Goal: Answer question/provide support

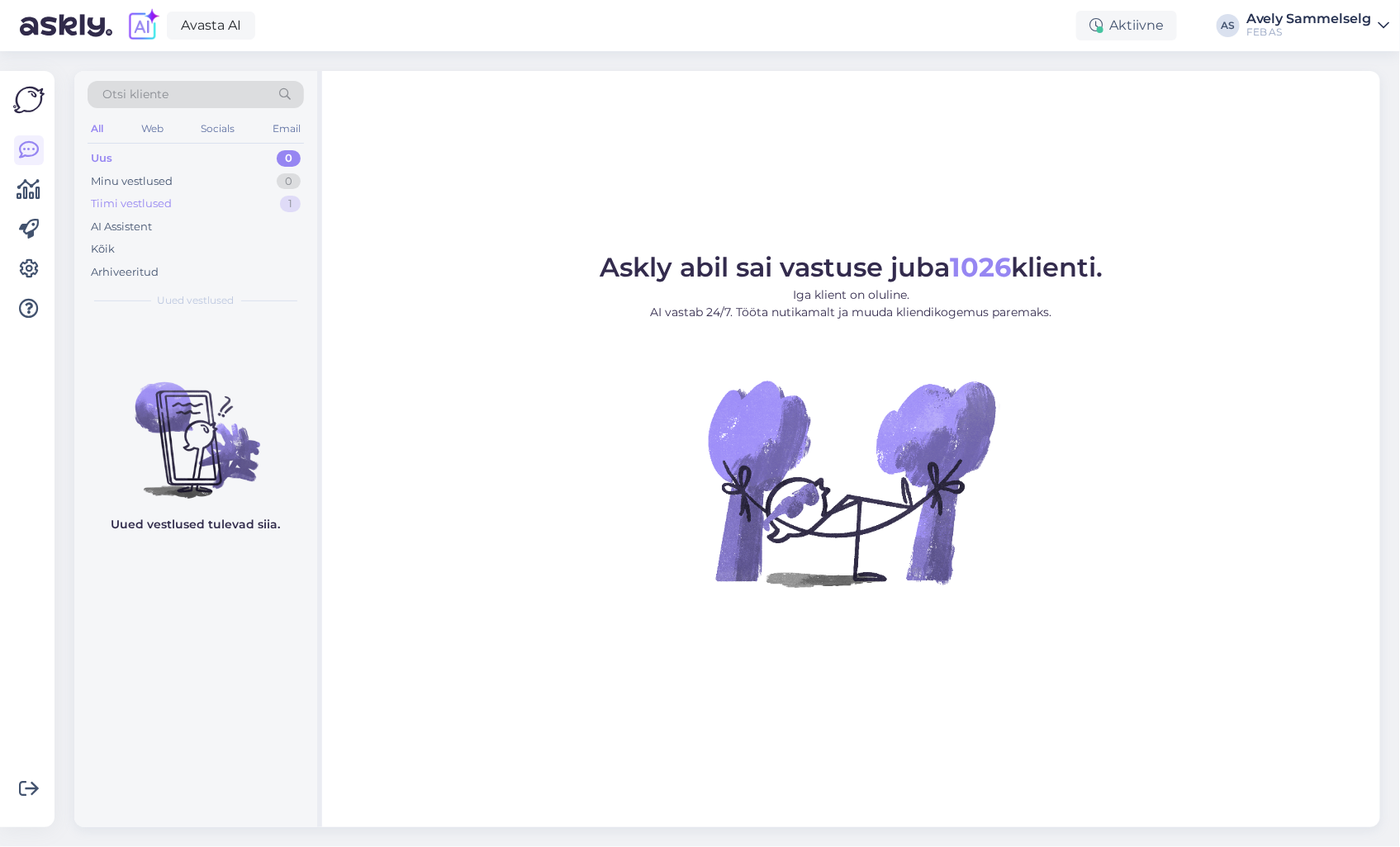
click at [228, 198] on div "Tiimi vestlused 1" at bounding box center [196, 204] width 216 height 23
click at [230, 145] on div "Otsi kliente All Web Socials Email Uus 1 Minu vestlused 0 Tiimi vestlused 0 AI …" at bounding box center [196, 195] width 243 height 247
click at [227, 157] on div "Uus 1" at bounding box center [196, 158] width 216 height 23
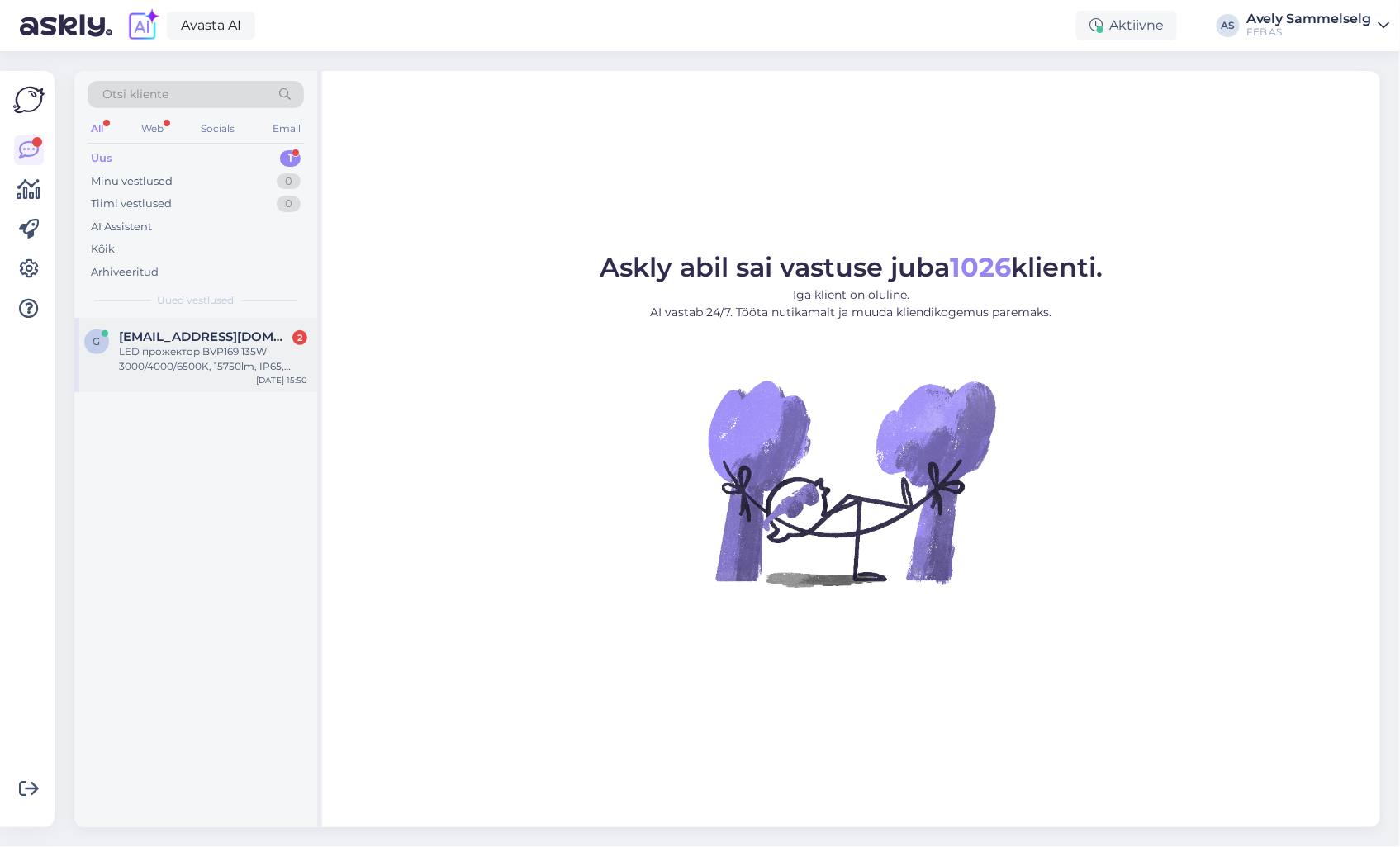
click at [185, 359] on div "LED прожектор BVP169 135W 3000/4000/6500K, 15750lm, IP65, Philips" at bounding box center [212, 360] width 188 height 30
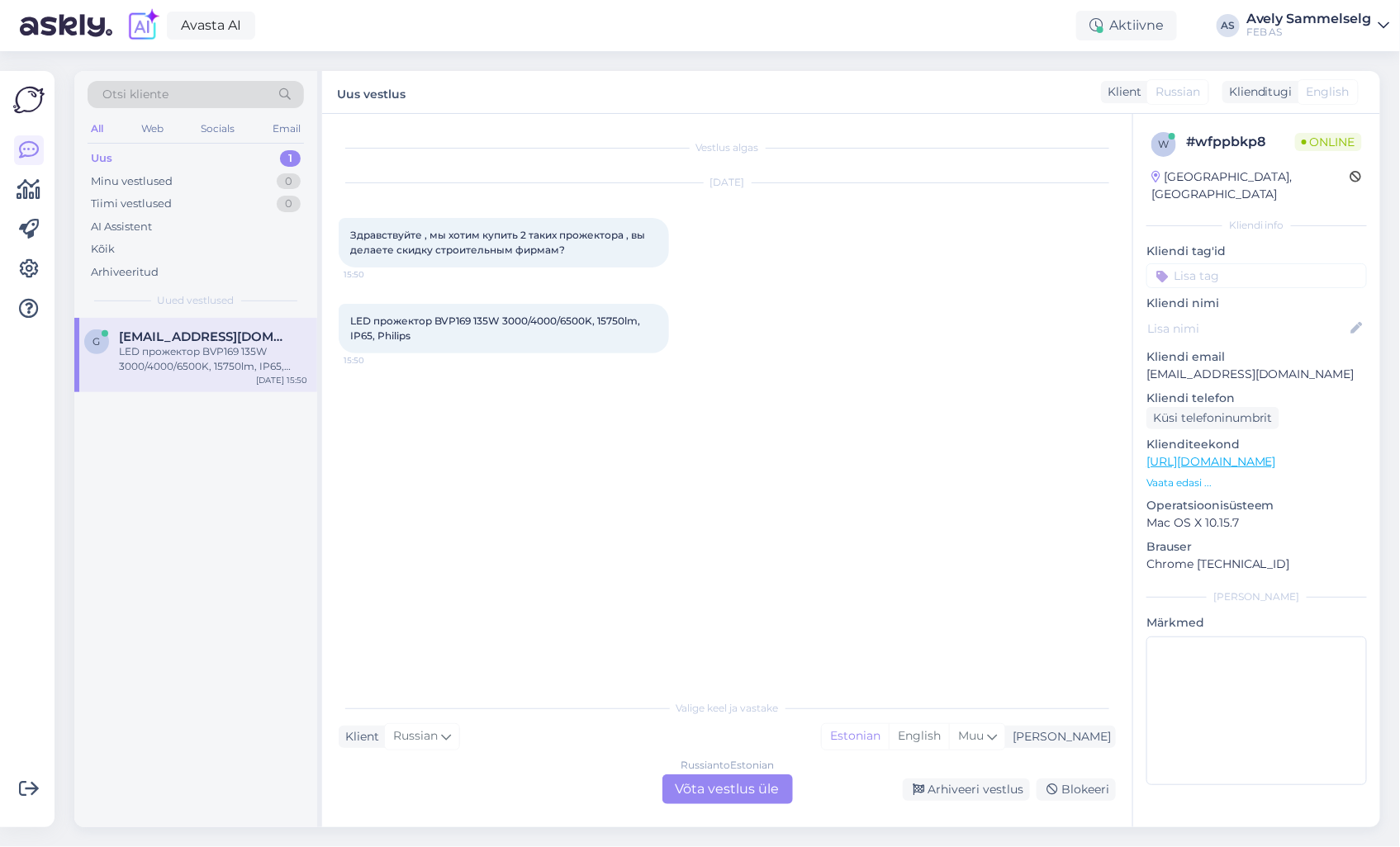
click at [707, 793] on div "Russian to Estonian Võta vestlus üle" at bounding box center [727, 790] width 130 height 30
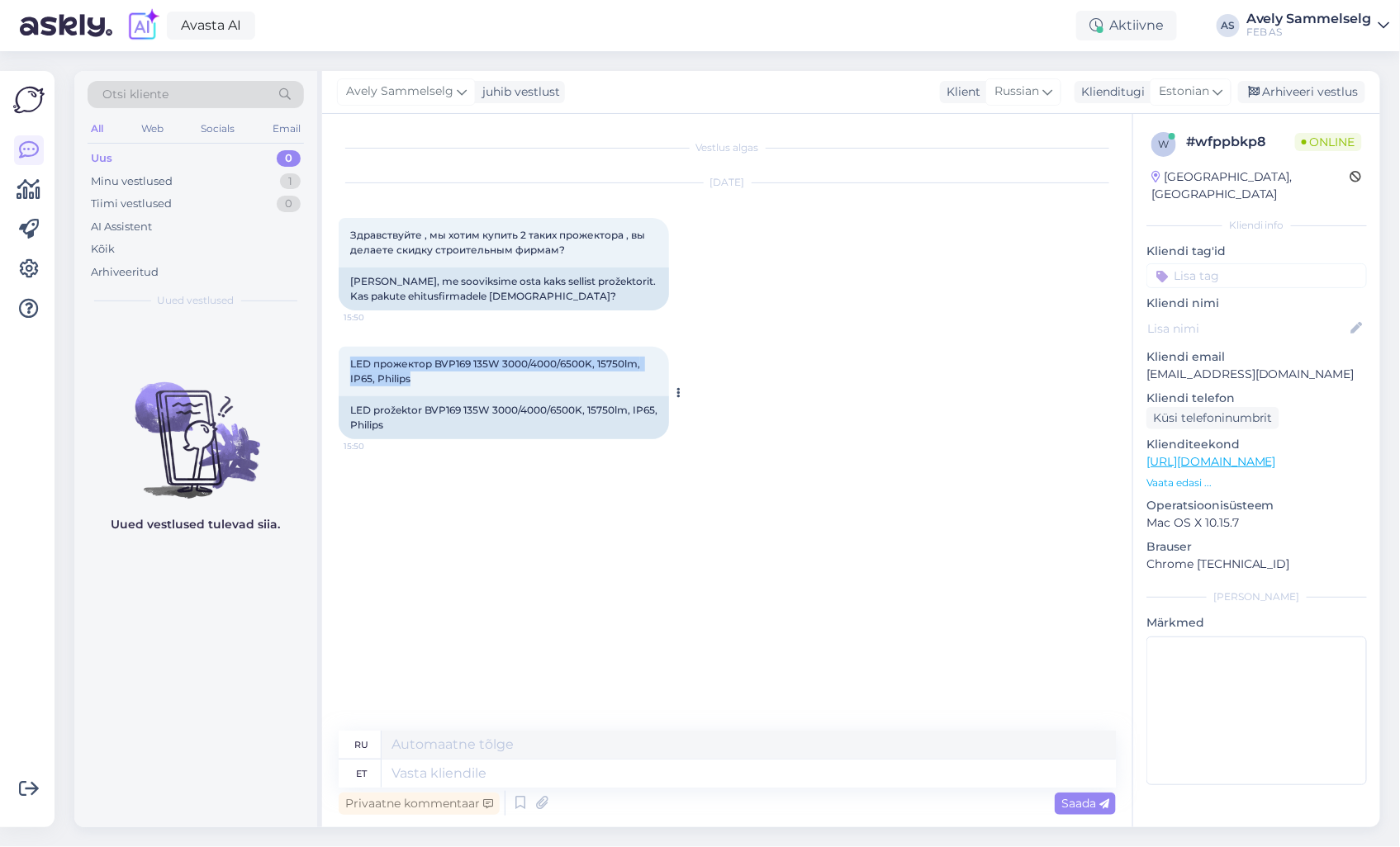
drag, startPoint x: 421, startPoint y: 377, endPoint x: 349, endPoint y: 357, distance: 74.7
click at [349, 357] on div "LED прожектор BVP169 135W 3000/4000/6500K, 15750lm, IP65, Philips 15:50" at bounding box center [504, 372] width 331 height 50
click at [1188, 454] on link "[URL][DOMAIN_NAME]" at bounding box center [1211, 462] width 129 height 15
click at [592, 771] on textarea at bounding box center [748, 774] width 734 height 28
click at [755, 766] on textarea at bounding box center [748, 774] width 734 height 28
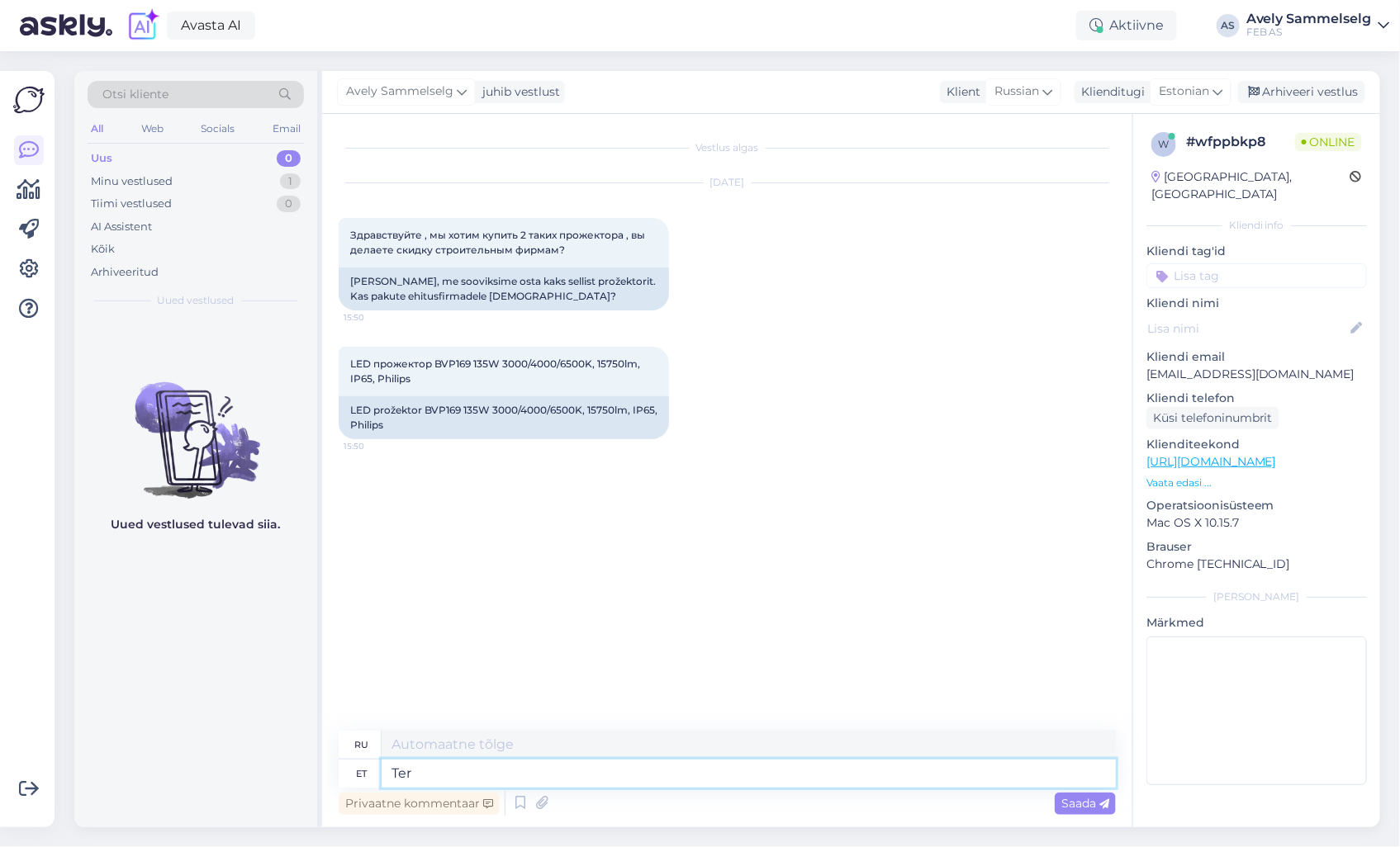
type textarea "Tere"
type textarea "Привет"
type textarea "Tere!"
type textarea "Привет!"
click at [559, 774] on textarea "Tere!" at bounding box center [748, 774] width 734 height 28
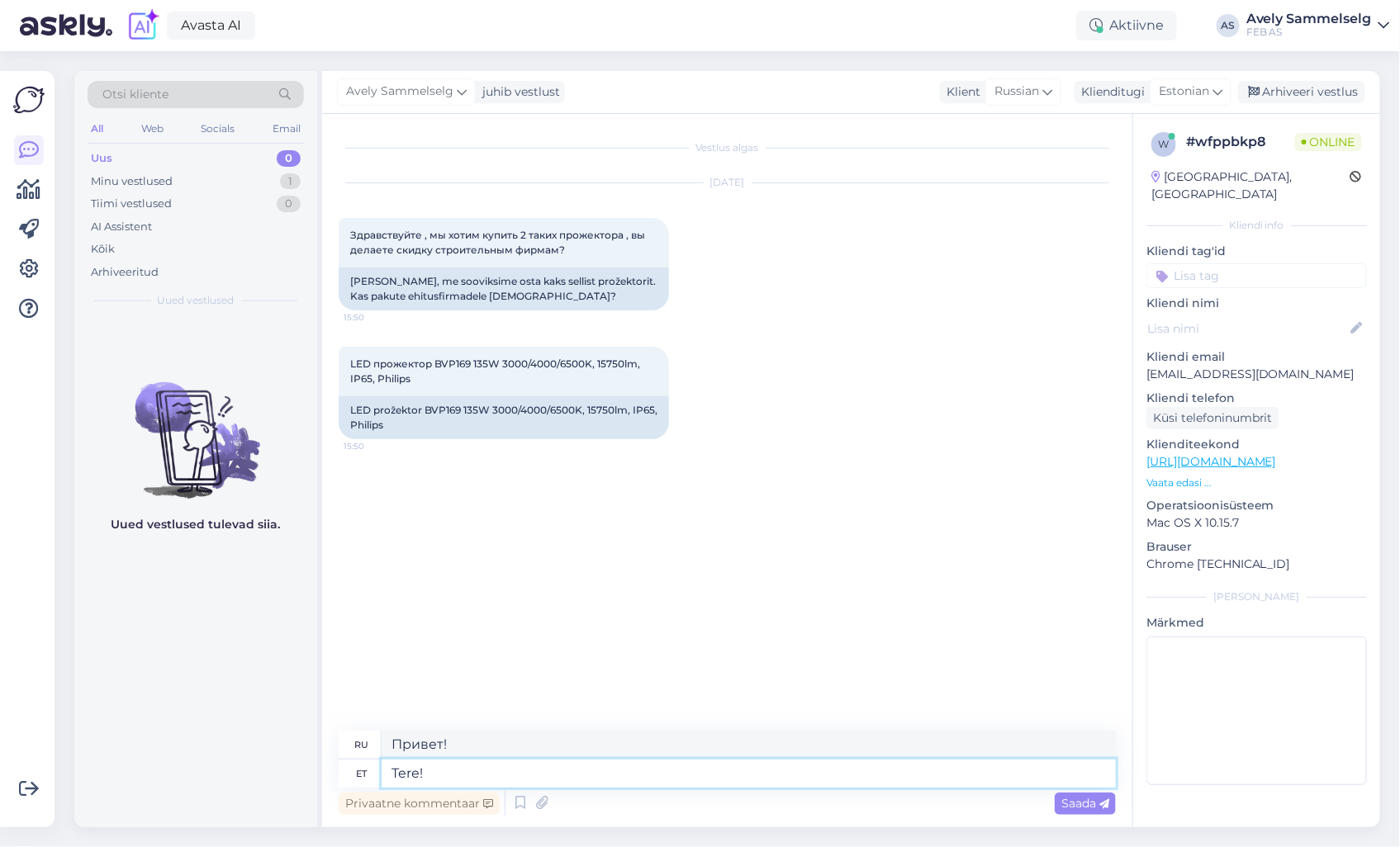
paste textarea "Soovi korral on teil võimalus enda ettevõte registreerida meie ärikliendi kodul…"
type textarea "Tere! Soovi korral on teil võimalus enda ettevõte registreerida meie ärikliendi…"
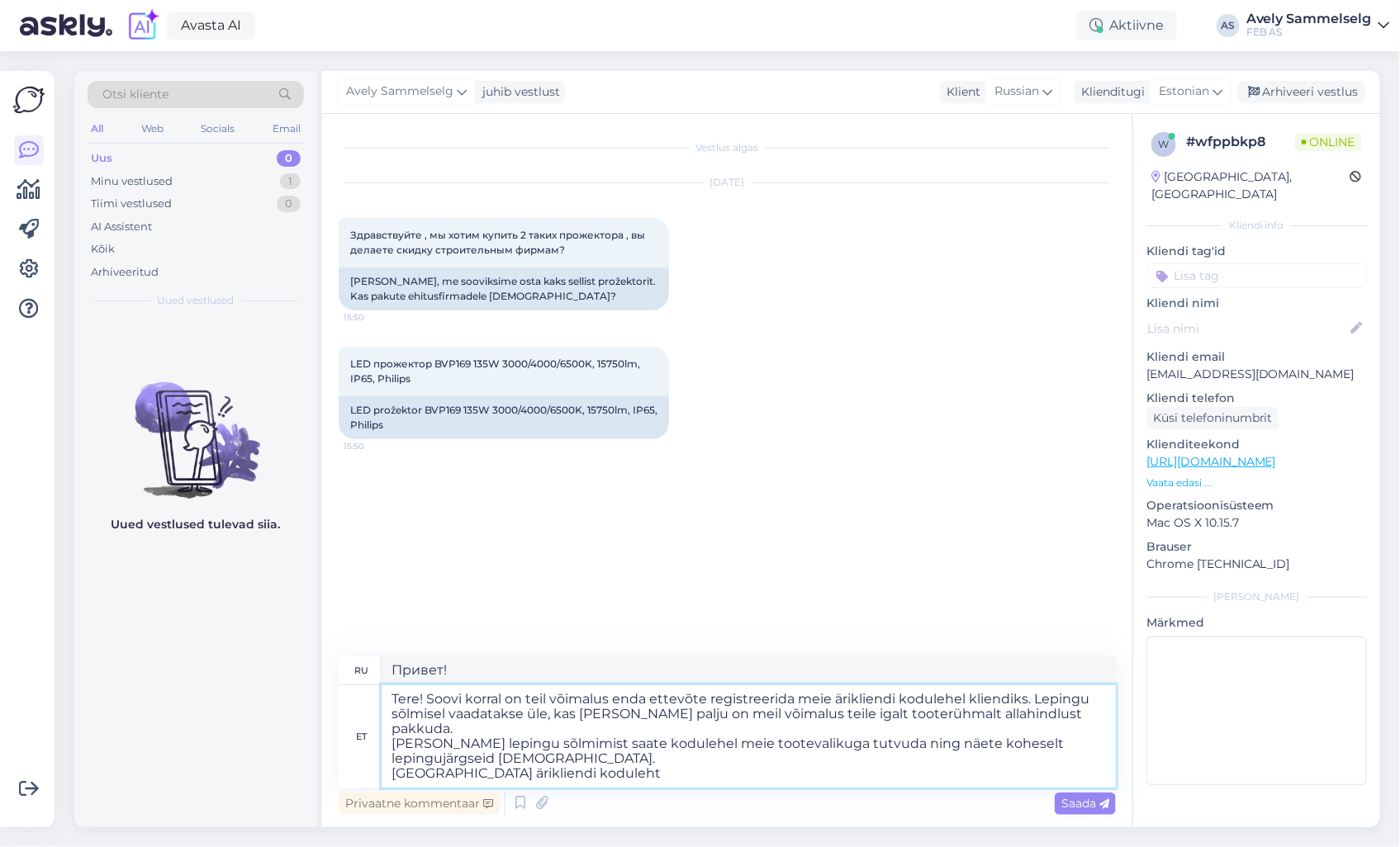
type textarea "Здравствуйте! При желании вы можете зарегистрировать свою компанию в качестве к…"
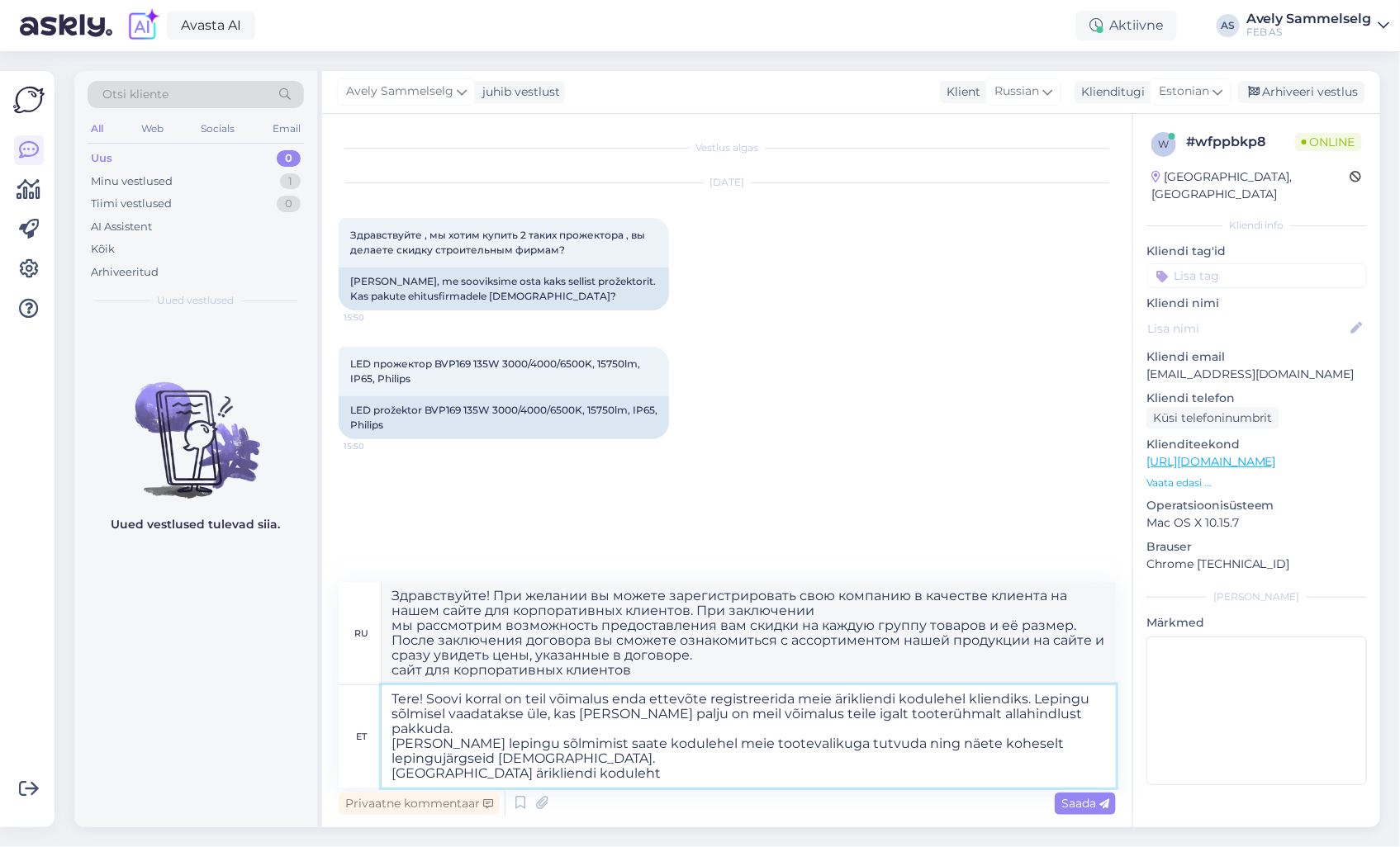
click at [584, 757] on textarea "Tere! Soovi korral on teil võimalus enda ettevõte registreerida meie ärikliendi…" at bounding box center [748, 737] width 734 height 103
drag, startPoint x: 596, startPoint y: 757, endPoint x: 429, endPoint y: 699, distance: 176.8
click at [429, 699] on textarea "Tere! Soovi korral on teil võimalus enda ettevõte registreerida meie ärikliendi…" at bounding box center [748, 737] width 734 height 103
type textarea "Tere!"
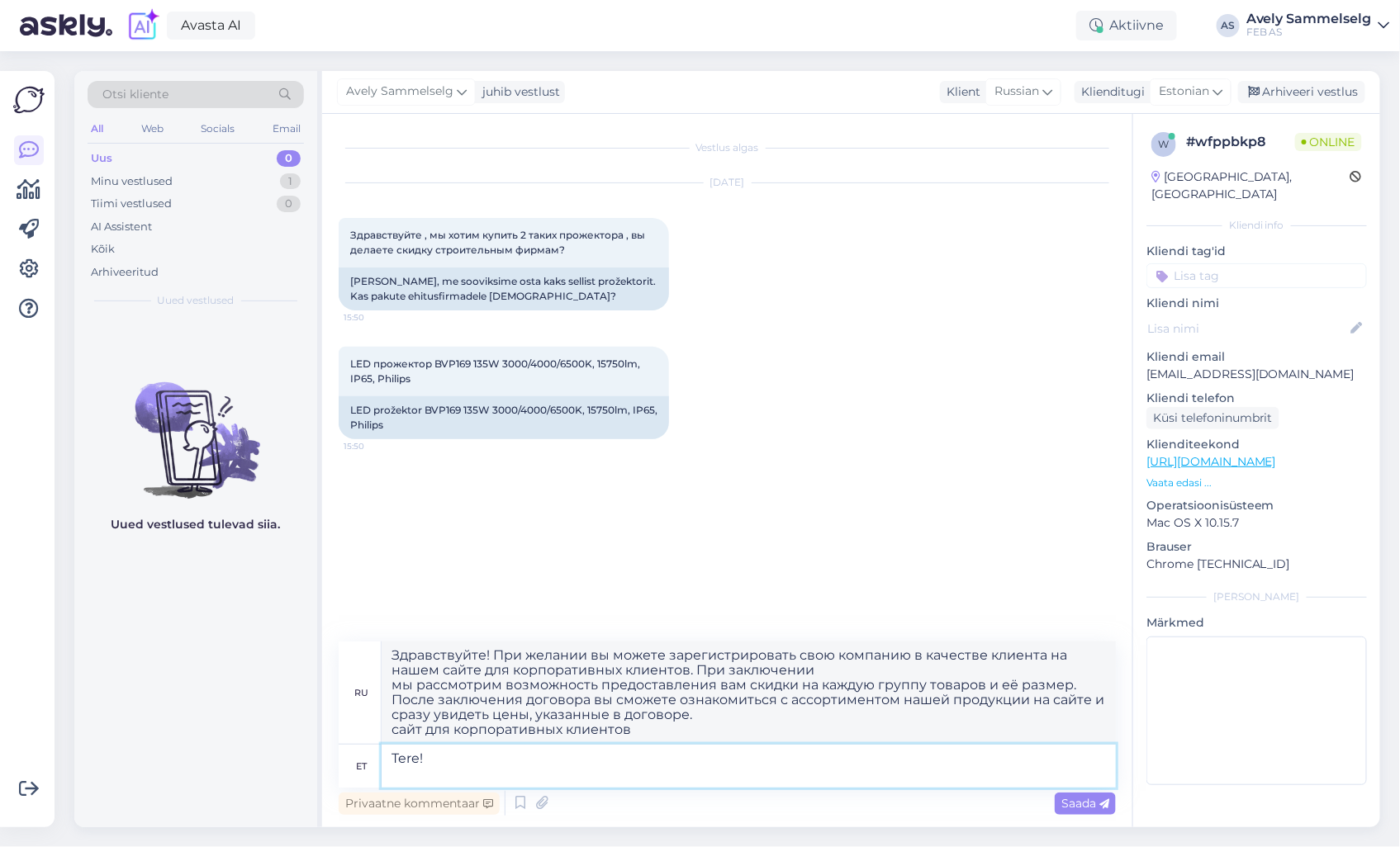
type textarea "Привет!"
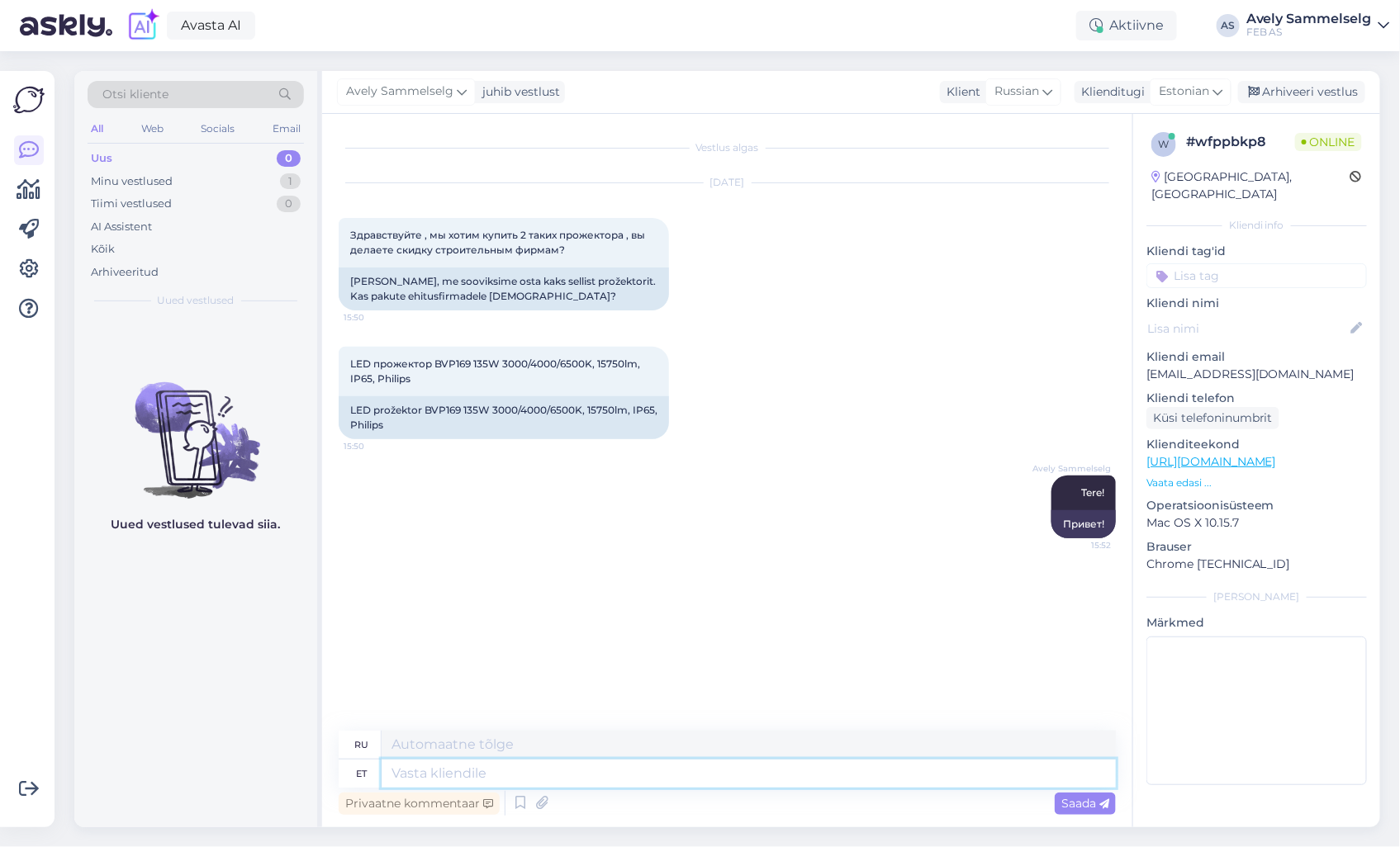
click at [487, 778] on textarea at bounding box center [748, 774] width 734 height 28
paste textarea "Soovi korral on teil võimalus enda ettevõte registreerida meie ärikliendi kodul…"
type textarea "Soovi korral on teil võimalus enda ettevõte registreerida meie ärikliendi kodul…"
type textarea "При желании у вас есть возможность зарегистрировать свою компанию в качестве кл…"
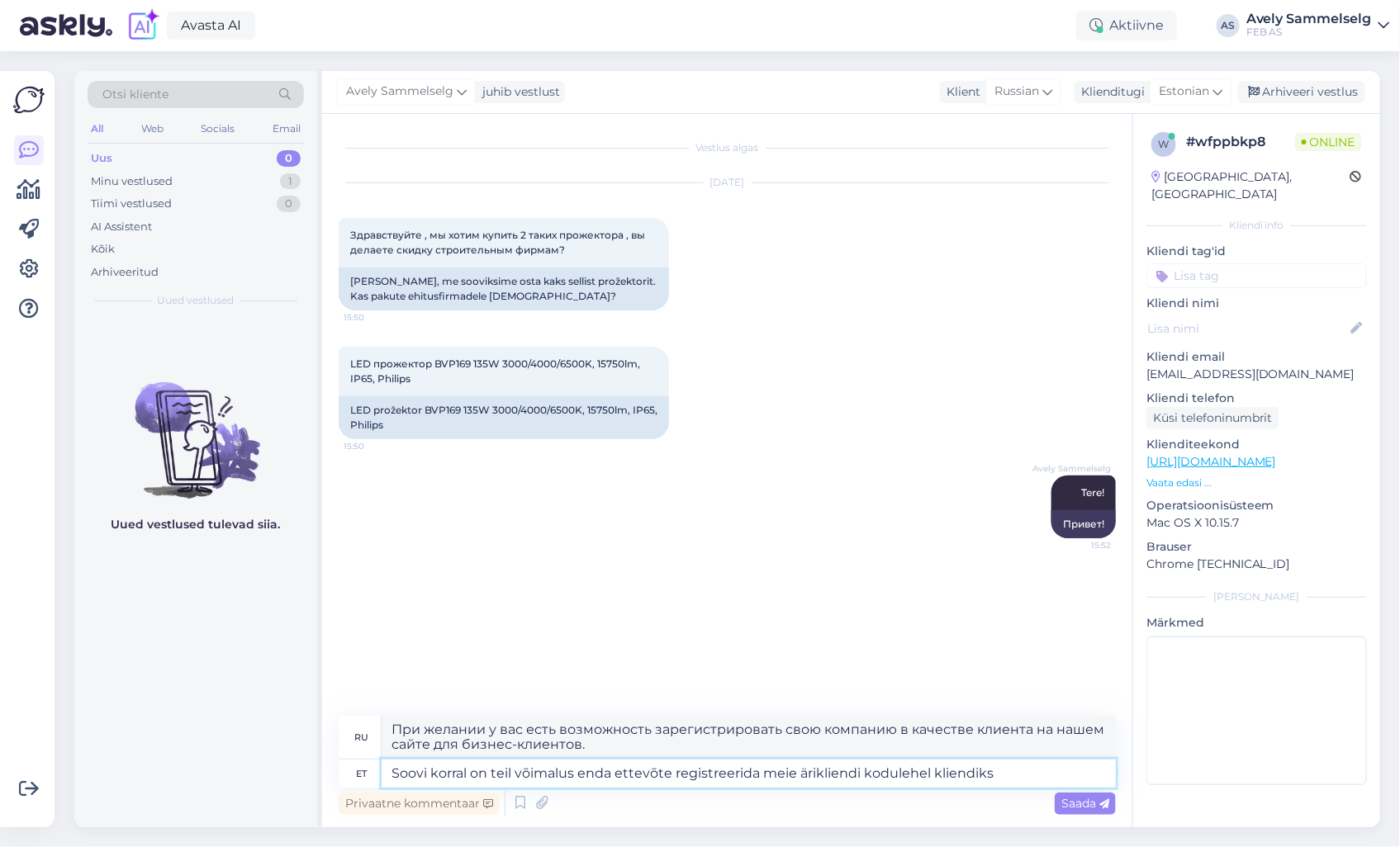
click at [1015, 766] on textarea "Soovi korral on teil võimalus enda ettevõte registreerida meie ärikliendi kodul…" at bounding box center [748, 774] width 734 height 28
paste textarea "[PERSON_NAME] lepingu sõlmimist saate kodulehel meie tootevalikuga tutvuda ning…"
type textarea "Soovi korral on teil võimalus enda ettevõte registreerida meie ärikliendi kodul…"
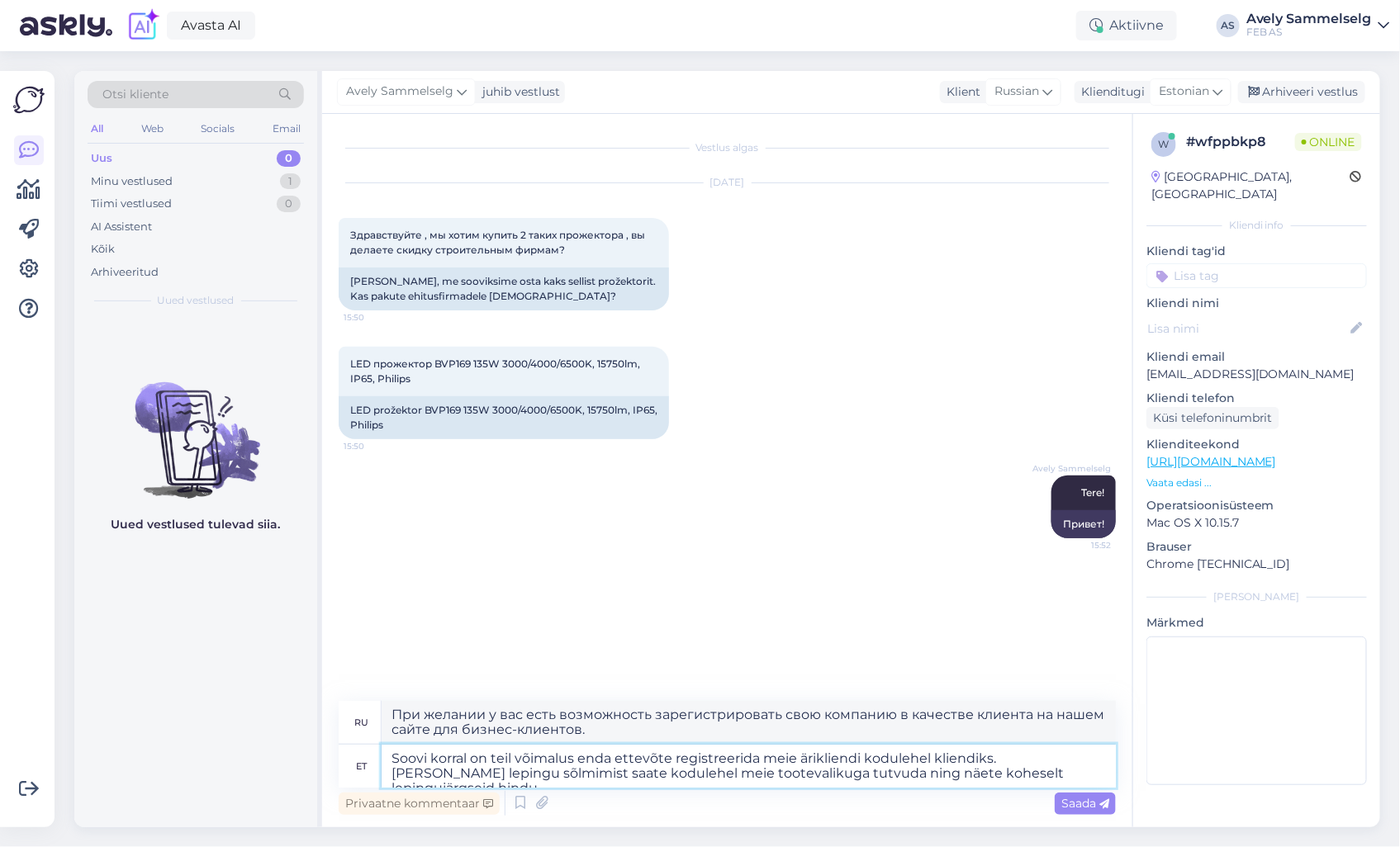
type textarea "При желании вы можете зарегистрировать свою компанию kliendiks.[PERSON_NAME] на…"
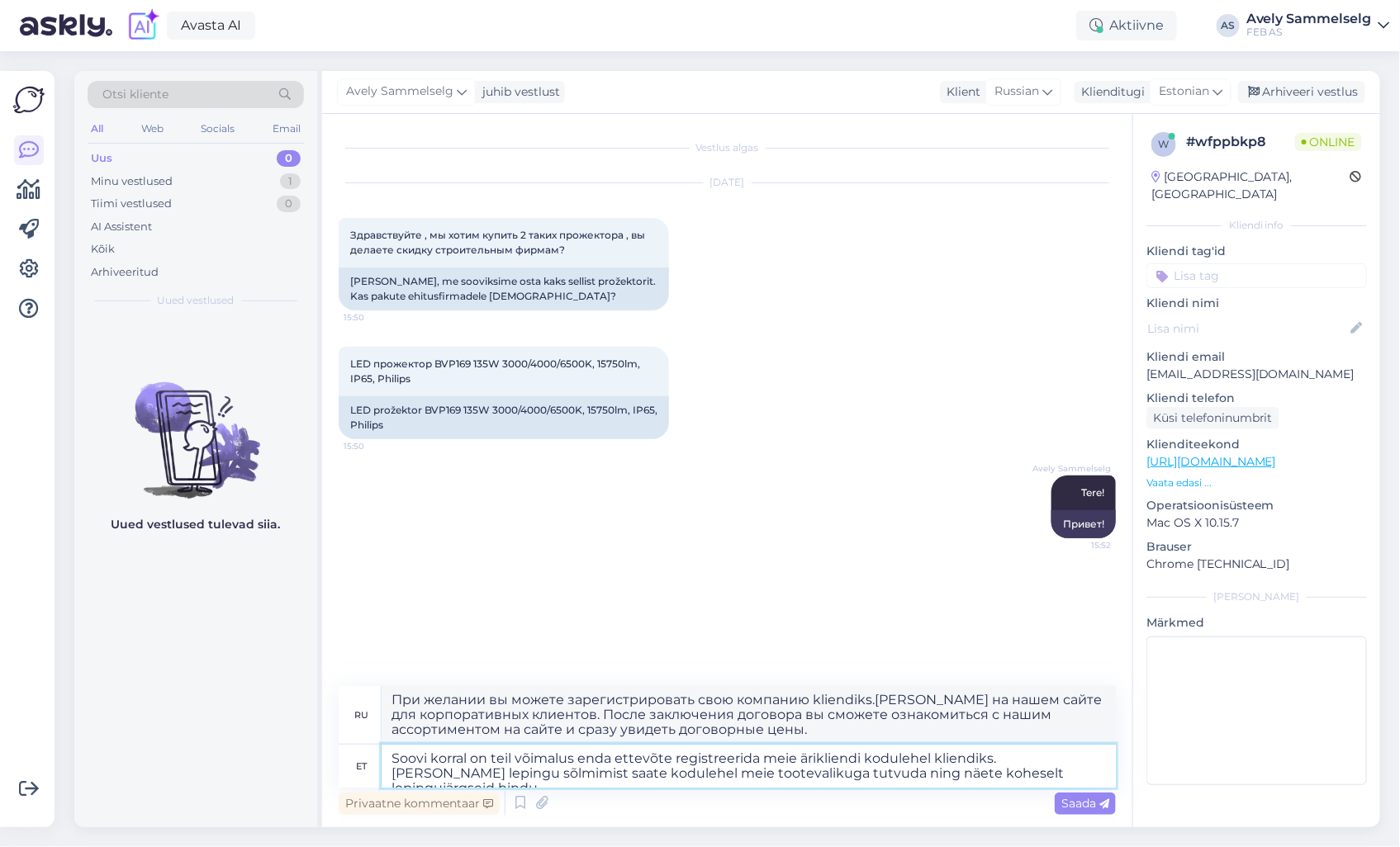
click at [994, 762] on textarea "Soovi korral on teil võimalus enda ettevõte registreerida meie ärikliendi kodul…" at bounding box center [748, 767] width 734 height 43
type textarea "Soovi korral on teil võimalus enda ettevõte registreerida meie ärikliendi kodul…"
type textarea "При желании вы можете зарегистрировать свою компанию в качестве клиента на наше…"
click at [1052, 774] on textarea "Soovi korral on teil võimalus enda ettevõte registreerida meie ärikliendi kodul…" at bounding box center [748, 767] width 734 height 43
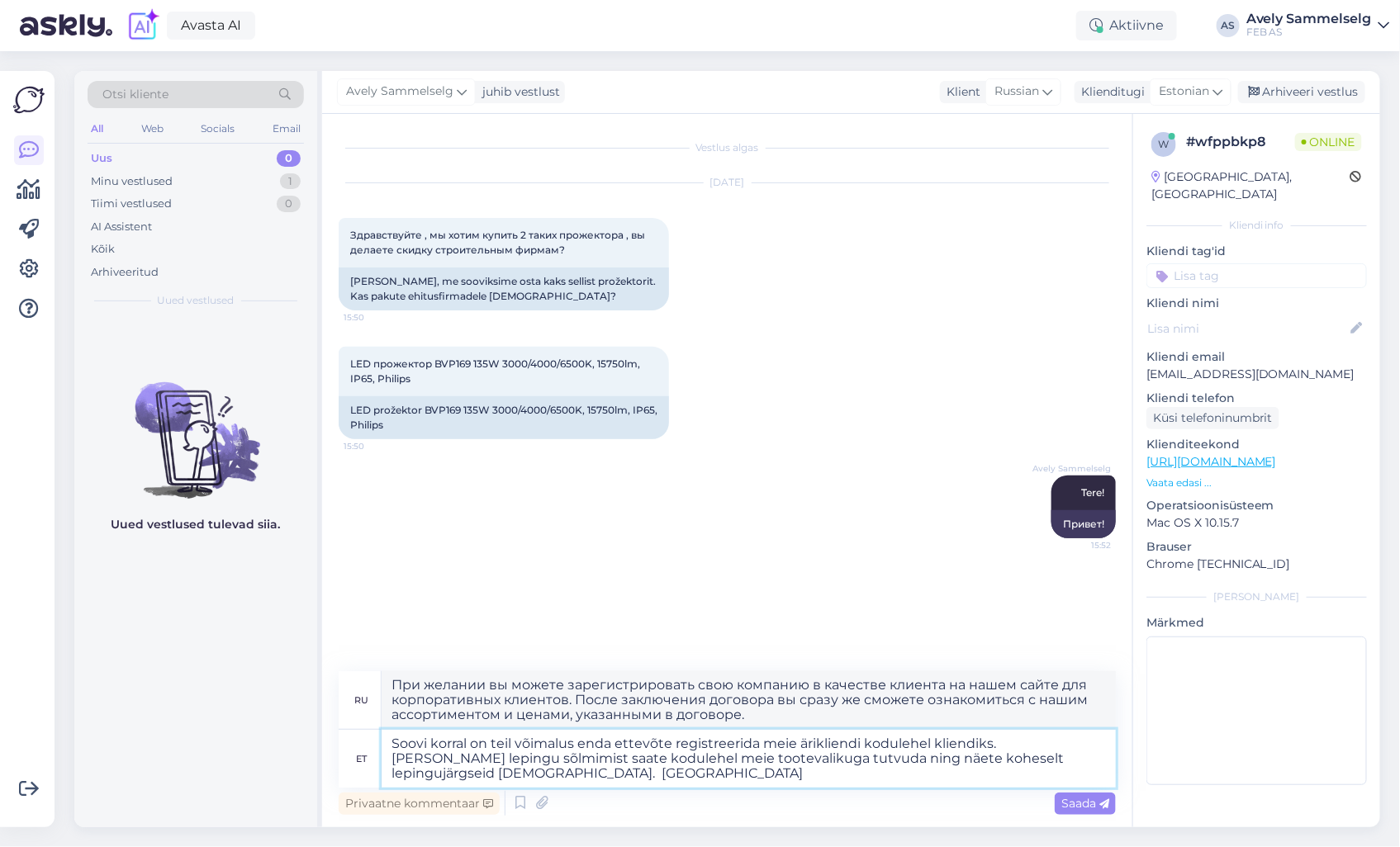
type textarea "Soovi korral on teil võimalus enda ettevõte registreerida meie ärikliendi kodul…"
type textarea "При желании вы можете зарегистрировать свою компанию в качестве клиента на наше…"
type textarea "Soovi korral on teil võimalus enda ettevõte registreerida meie ärikliendi kodul…"
type textarea "При желании вы можете зарегистрировать свою компанию в качестве клиента на наше…"
paste textarea "[URL][DOMAIN_NAME]"
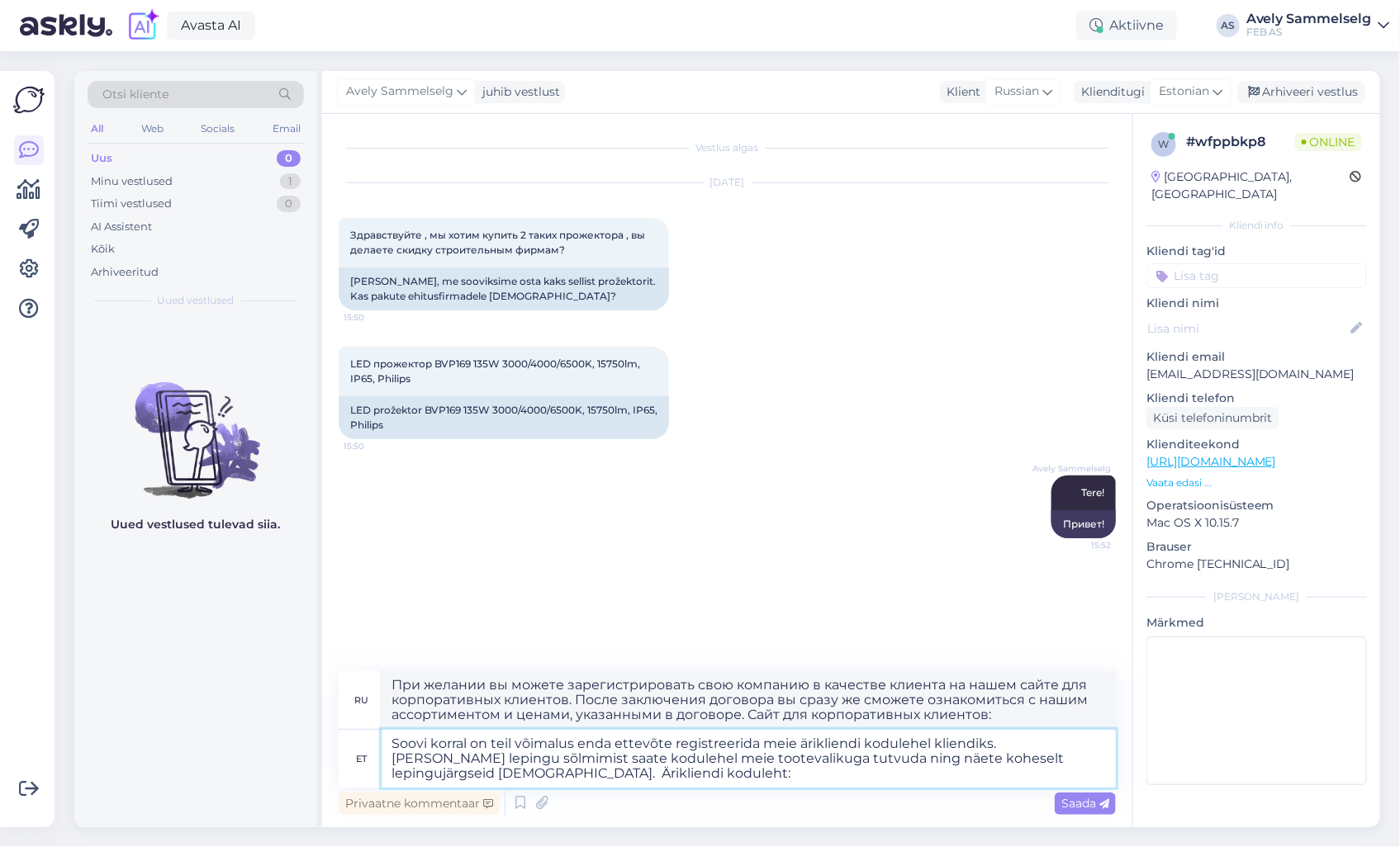
type textarea "Soovi korral on teil võimalus enda ettevõte registreerida meie ärikliendi kodul…"
click at [662, 772] on textarea "Soovi korral on teil võimalus enda ettevõte registreerida meie ärikliendi kodul…" at bounding box center [748, 759] width 734 height 58
type textarea "При желании вы можете зарегистрировать свою компанию в качестве клиента на наше…"
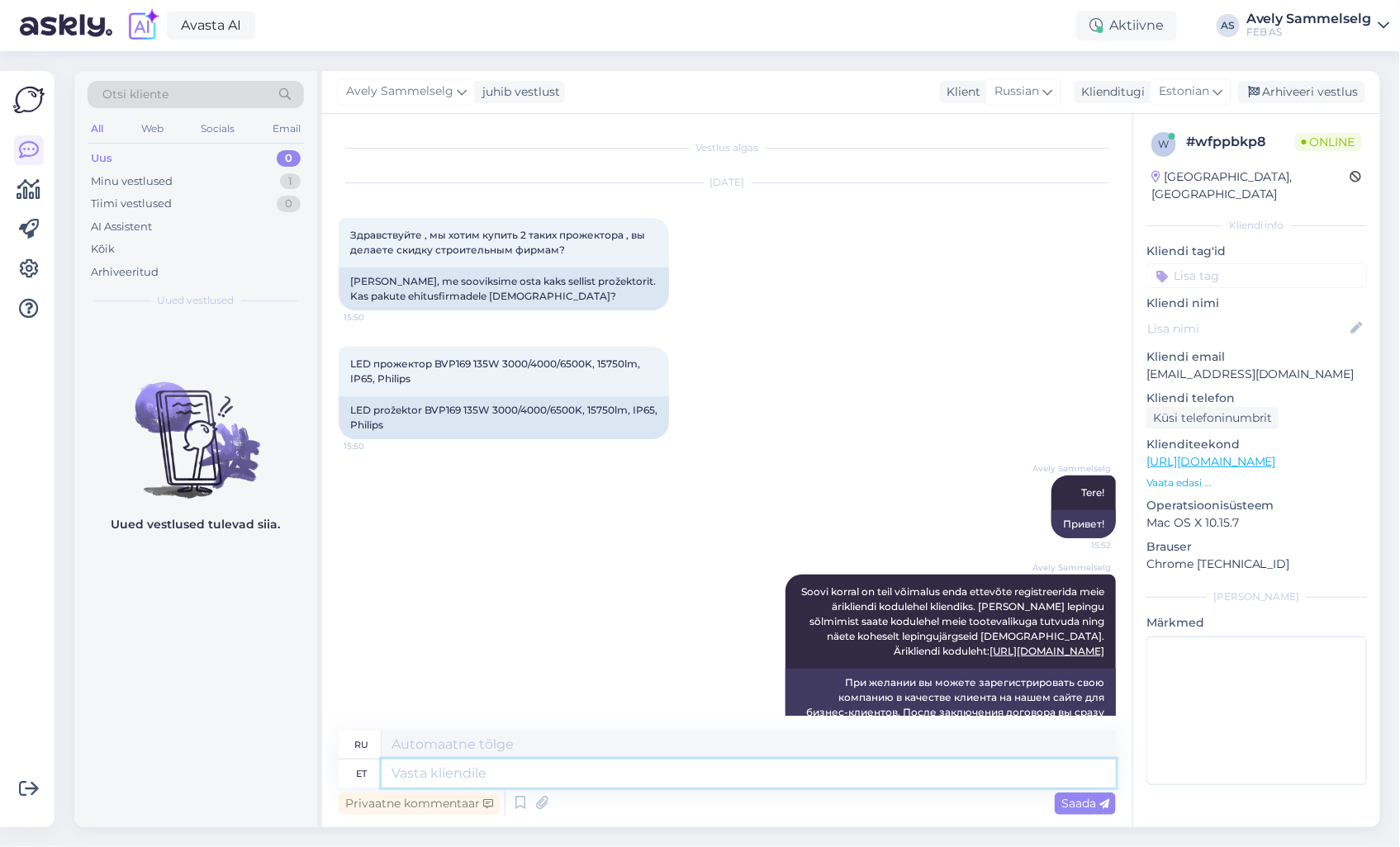
scroll to position [72, 0]
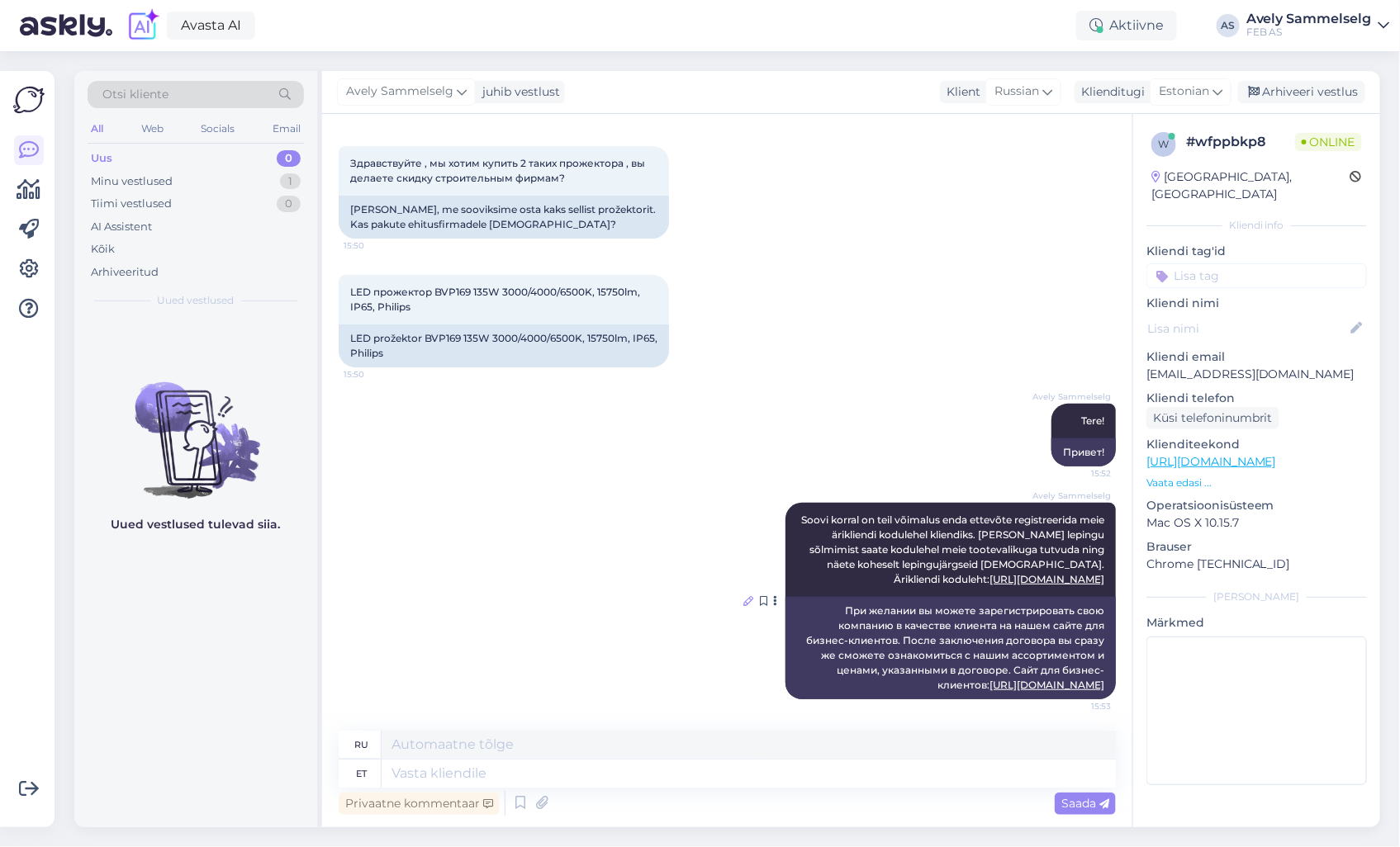
click at [744, 598] on icon at bounding box center [748, 601] width 10 height 10
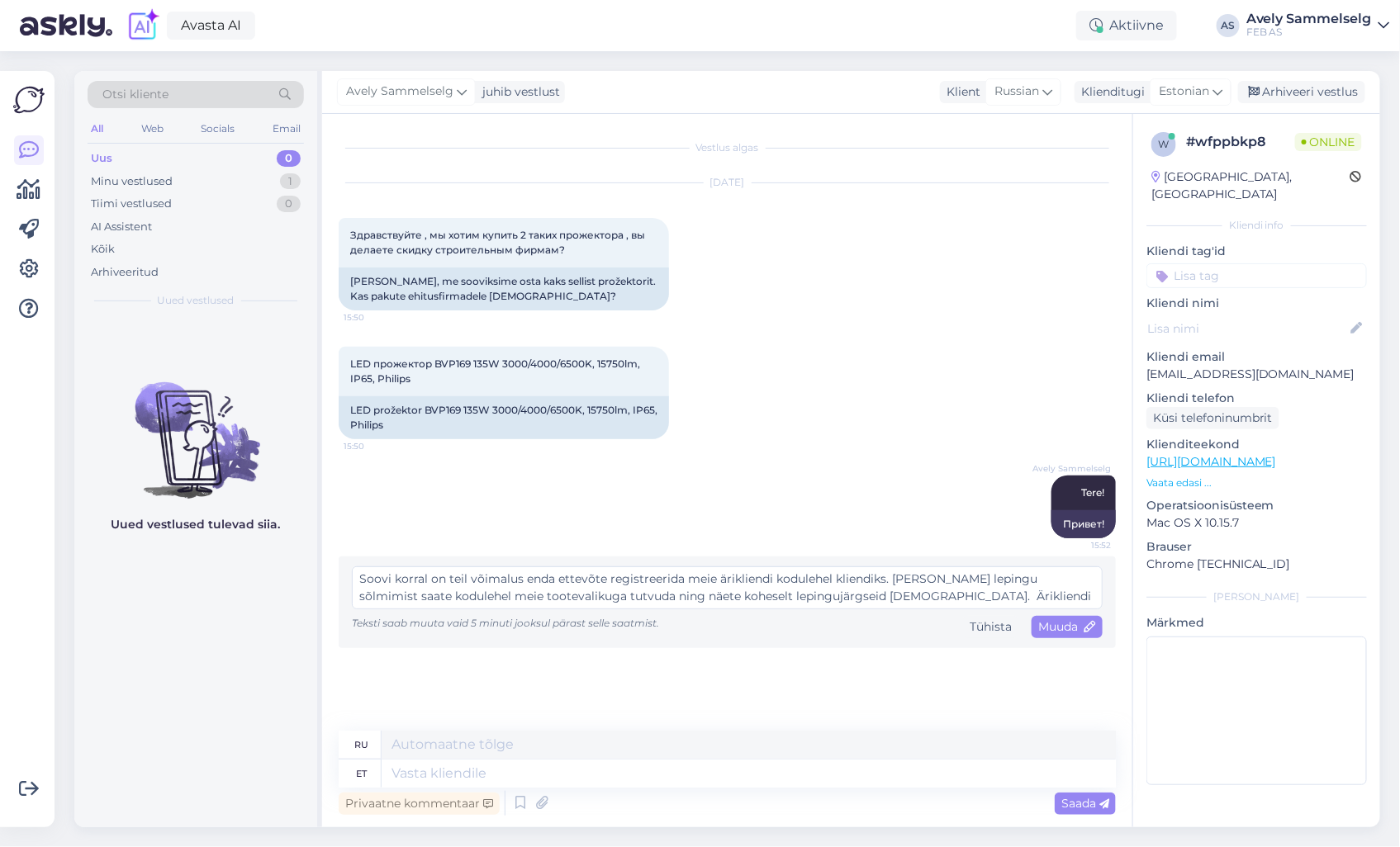
drag, startPoint x: 612, startPoint y: 594, endPoint x: 351, endPoint y: 595, distance: 261.0
click at [351, 595] on textarea "Soovi korral on teil võimalus enda ettevõte registreerida meie ärikliendi kodul…" at bounding box center [727, 588] width 751 height 43
type textarea "Soovi korral on teil võimalus enda ettevõte registreerida meie ärikliendi kodul…"
click at [1078, 627] on span "Muuda" at bounding box center [1068, 627] width 58 height 15
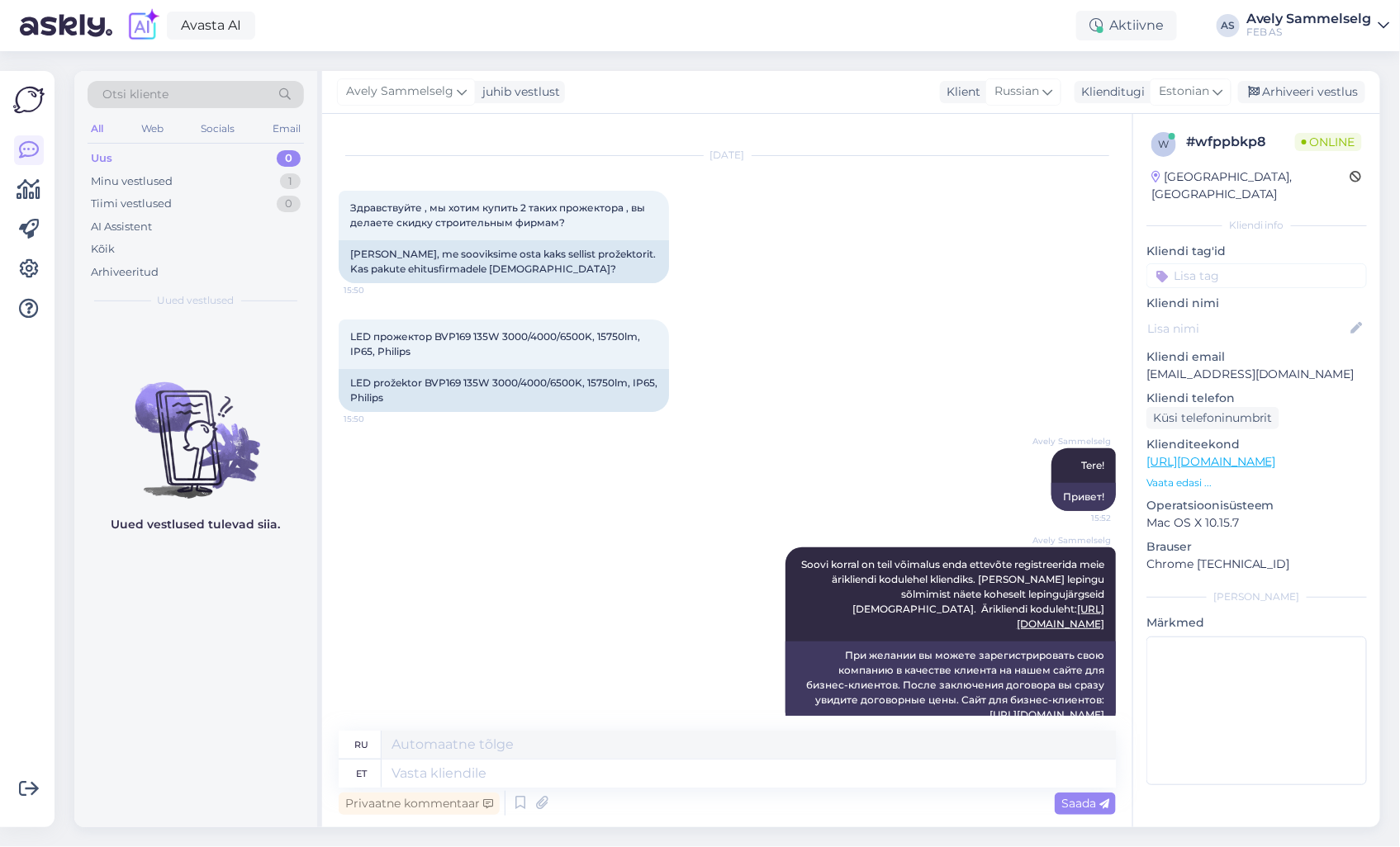
scroll to position [42, 0]
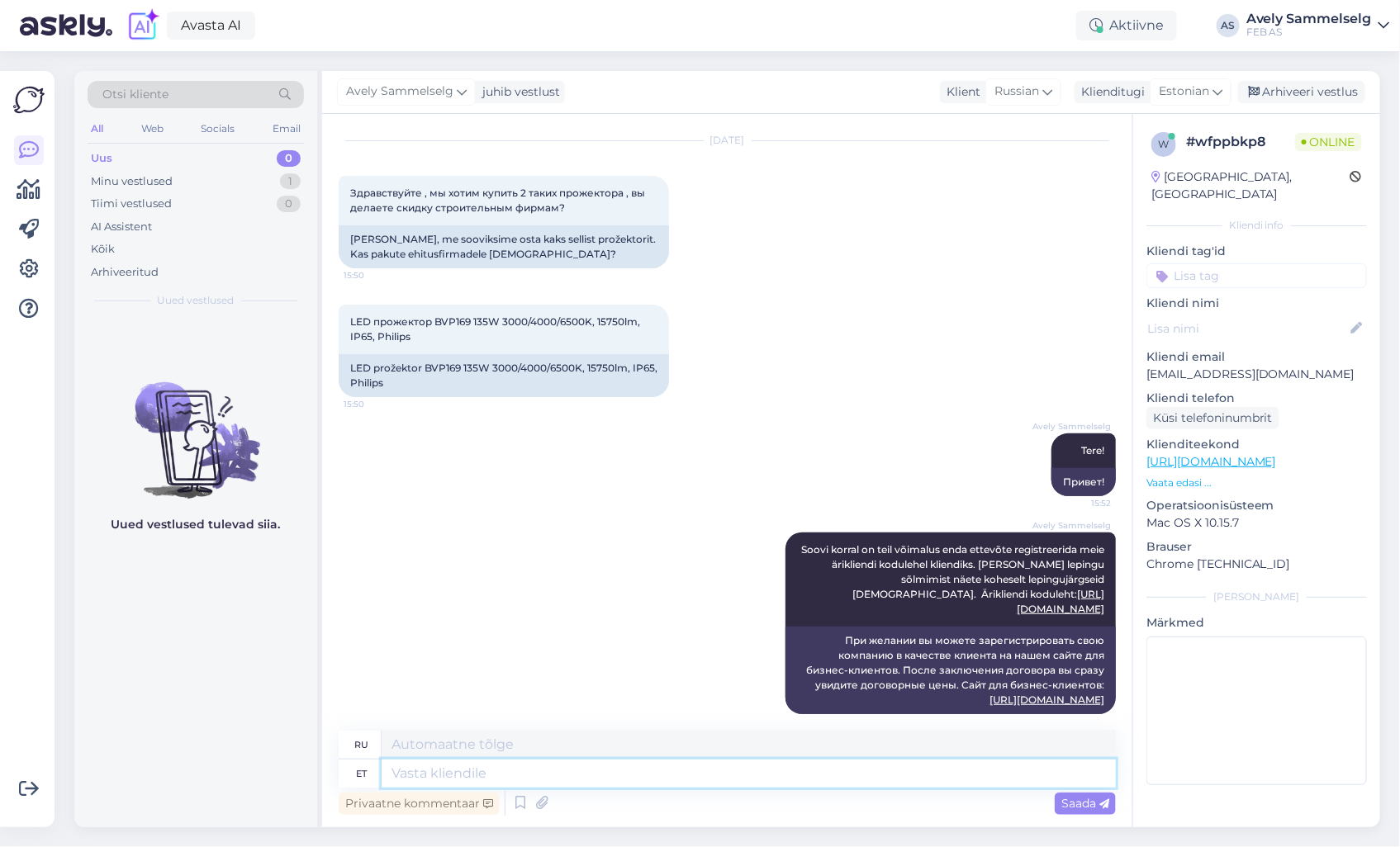
click at [707, 777] on textarea at bounding box center [748, 774] width 734 height 28
type textarea "Erakliendi"
type textarea "Частный клиент"
type textarea "Erakliendi kodulehel h"
type textarea "На сайте для частных клиентов"
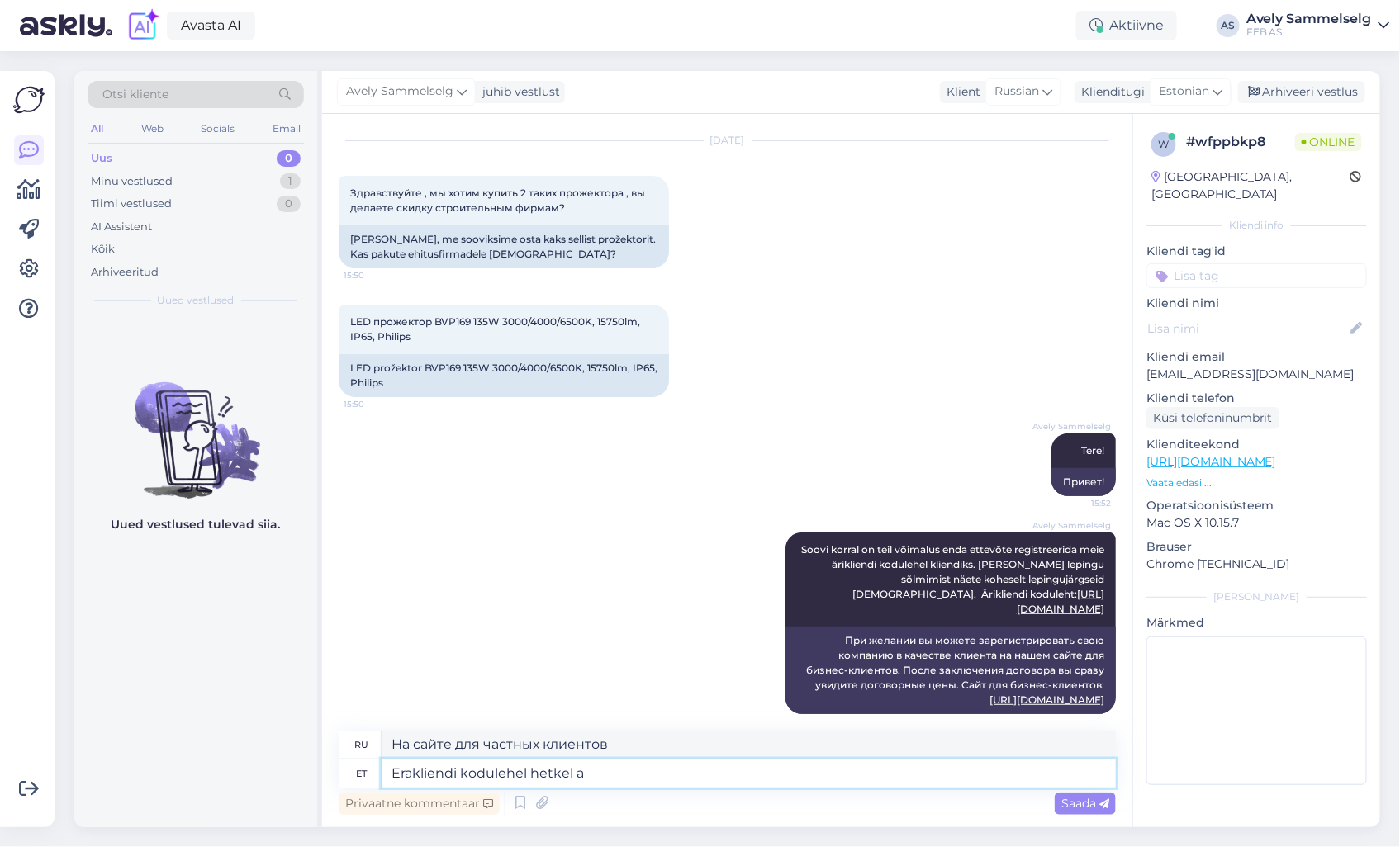
type textarea "Erakliendi kodulehel hetkel an"
type textarea "В настоящее время на сайте для частных клиентов"
type textarea "Erakliendi kodulehel hetkel antud t"
type textarea "В настоящее время доступно на сайте для частных клиентов"
type textarea "Erakliendi kodulehel hetkel antud tootele k"
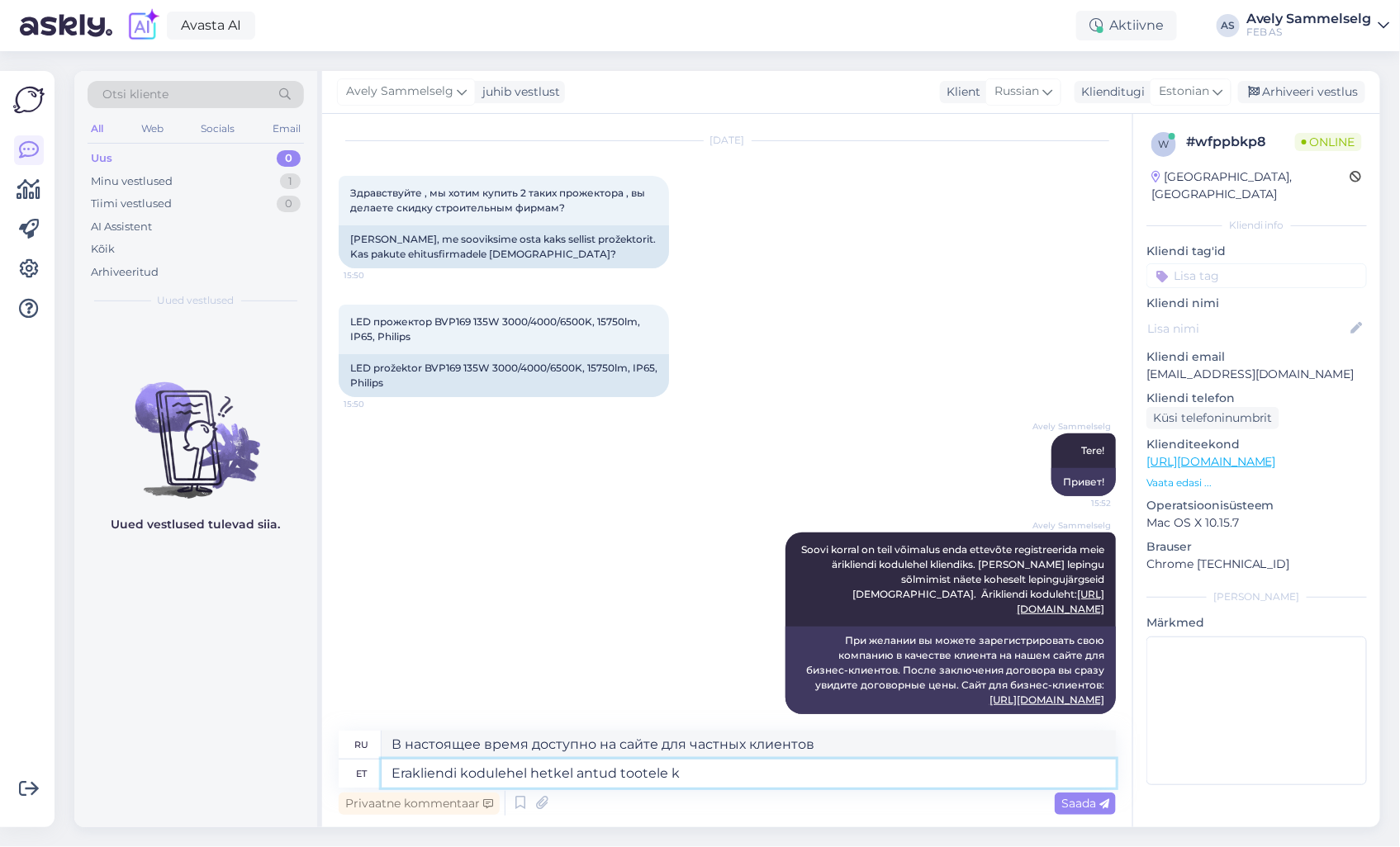
type textarea "Для текущего продукта на сайте для частных клиентов"
type textarea "Erakliendi kodulehel hetkel antud tootele kahjuks"
type textarea "К сожалению, данный продукт в настоящее время недоступен на сайте для частных к…"
type textarea "Erakliendi kodulehel hetkel antud tootele kahjuks sooduspakkumiste"
type textarea "К сожалению, на данный момент на сайте для частных клиентов нет специальных пре…"
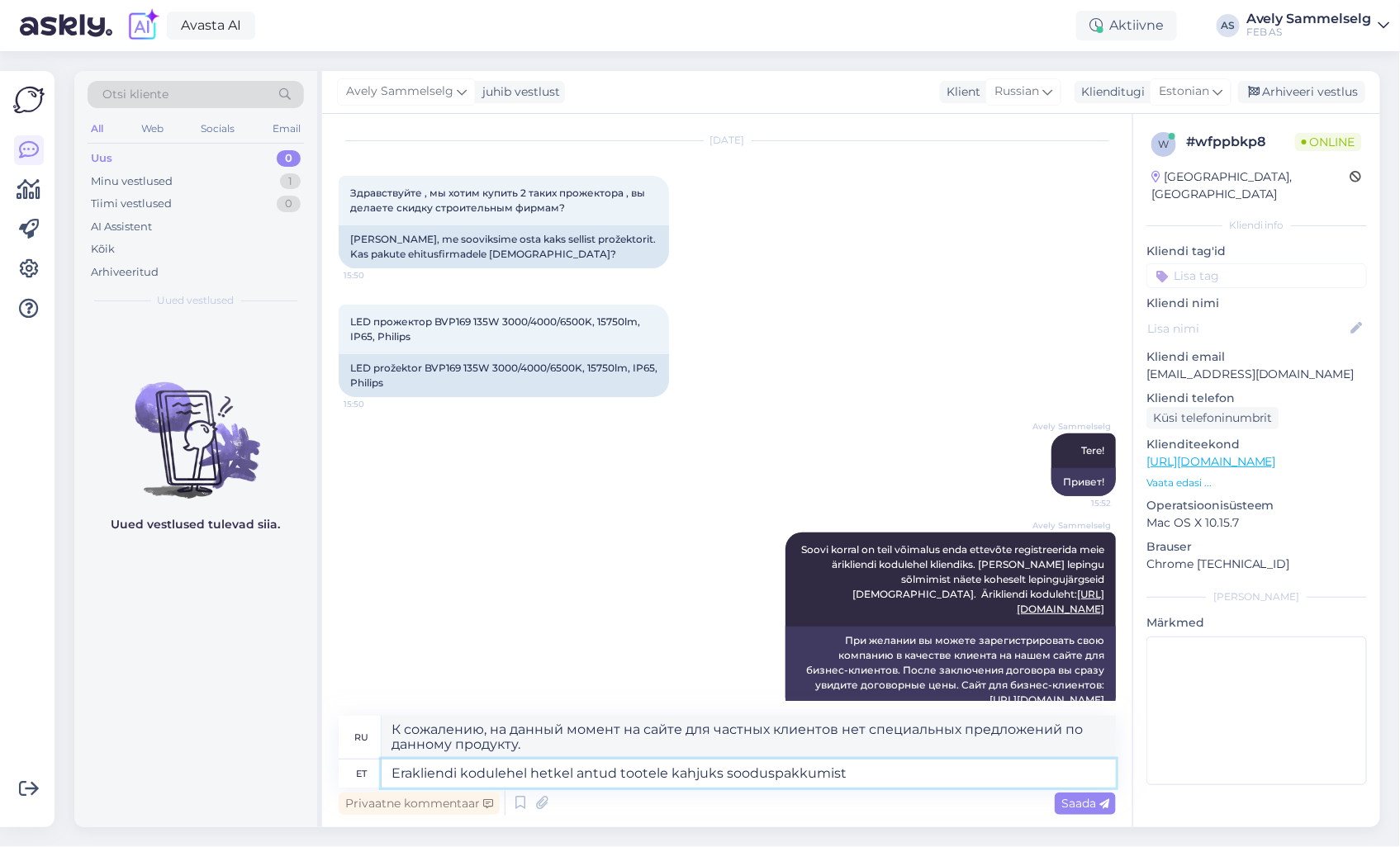
type textarea "Erakliendi kodulehel hetkel antud tootele kahjuks sooduspakkumist"
type textarea "К сожалению, на данный момент на сайте для частных клиентов скидка на данный то…"
type textarea "Erakliendi kodulehel hetkel antud tootele kahjuks sooduspakkumist ei ole"
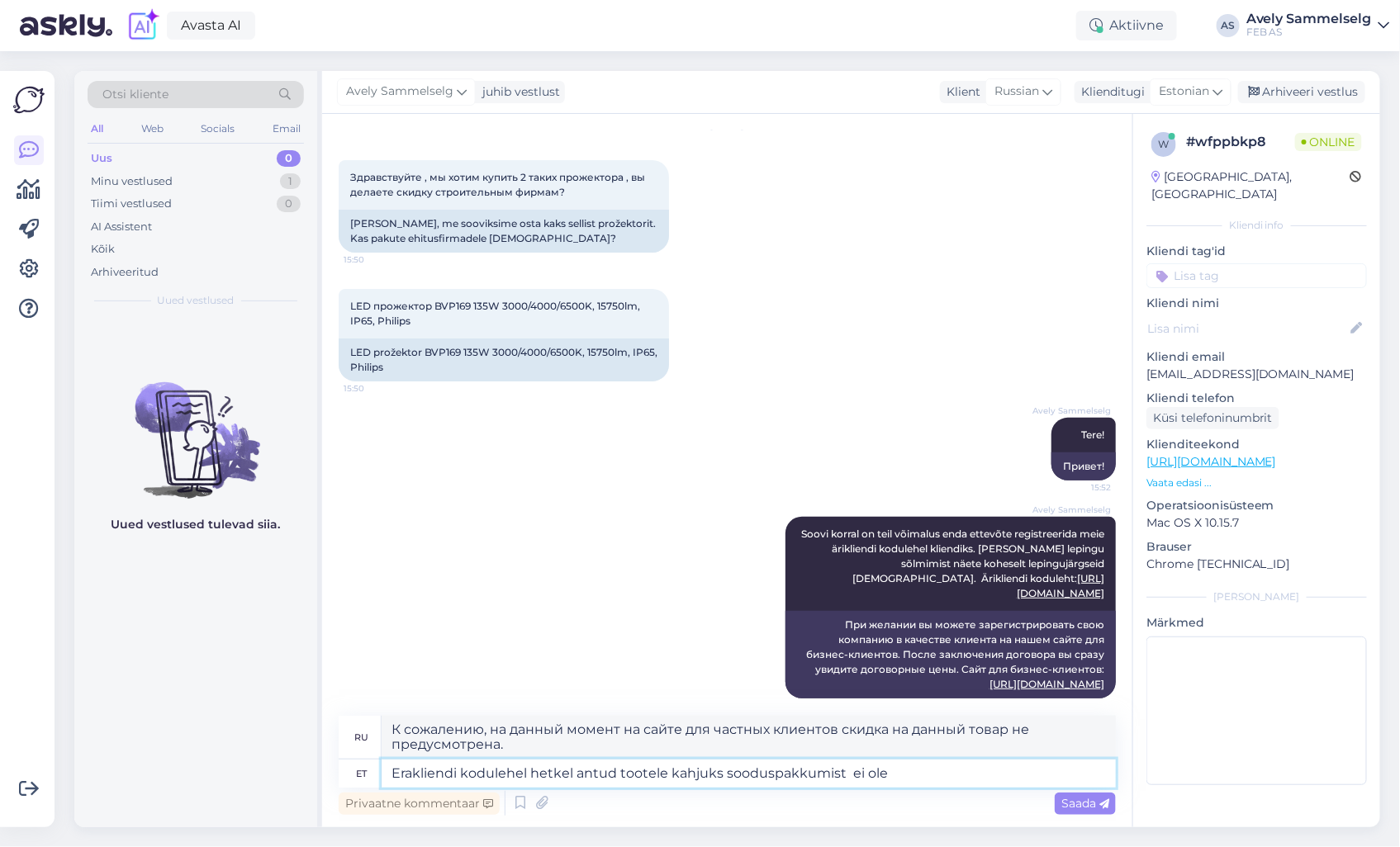
drag, startPoint x: 875, startPoint y: 777, endPoint x: 254, endPoint y: 787, distance: 621.1
click at [254, 787] on div "Otsi kliente All Web Socials Email Uus 0 Minu vestlused 1 Tiimi vestlused 0 AI …" at bounding box center [727, 449] width 1306 height 757
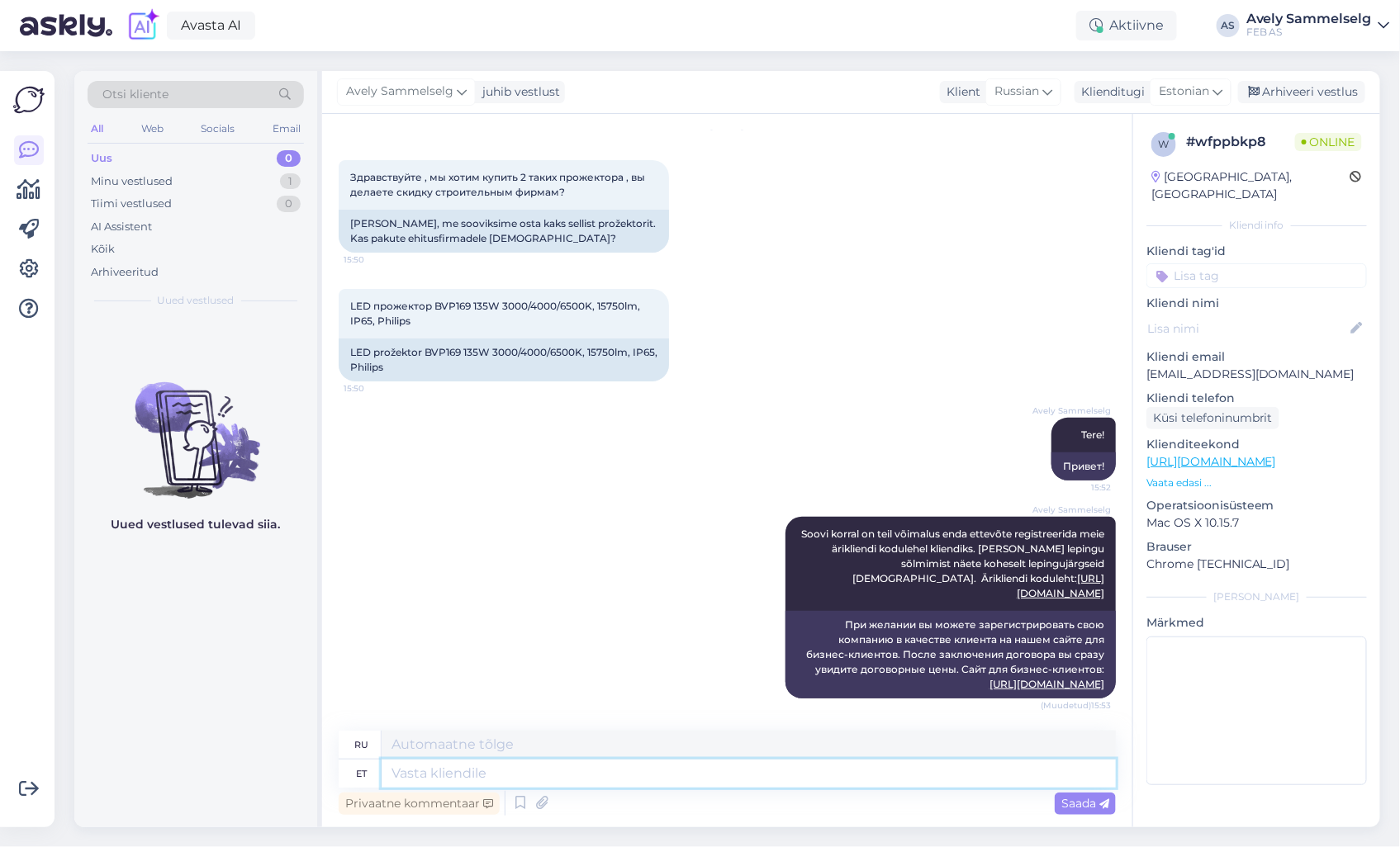
scroll to position [42, 0]
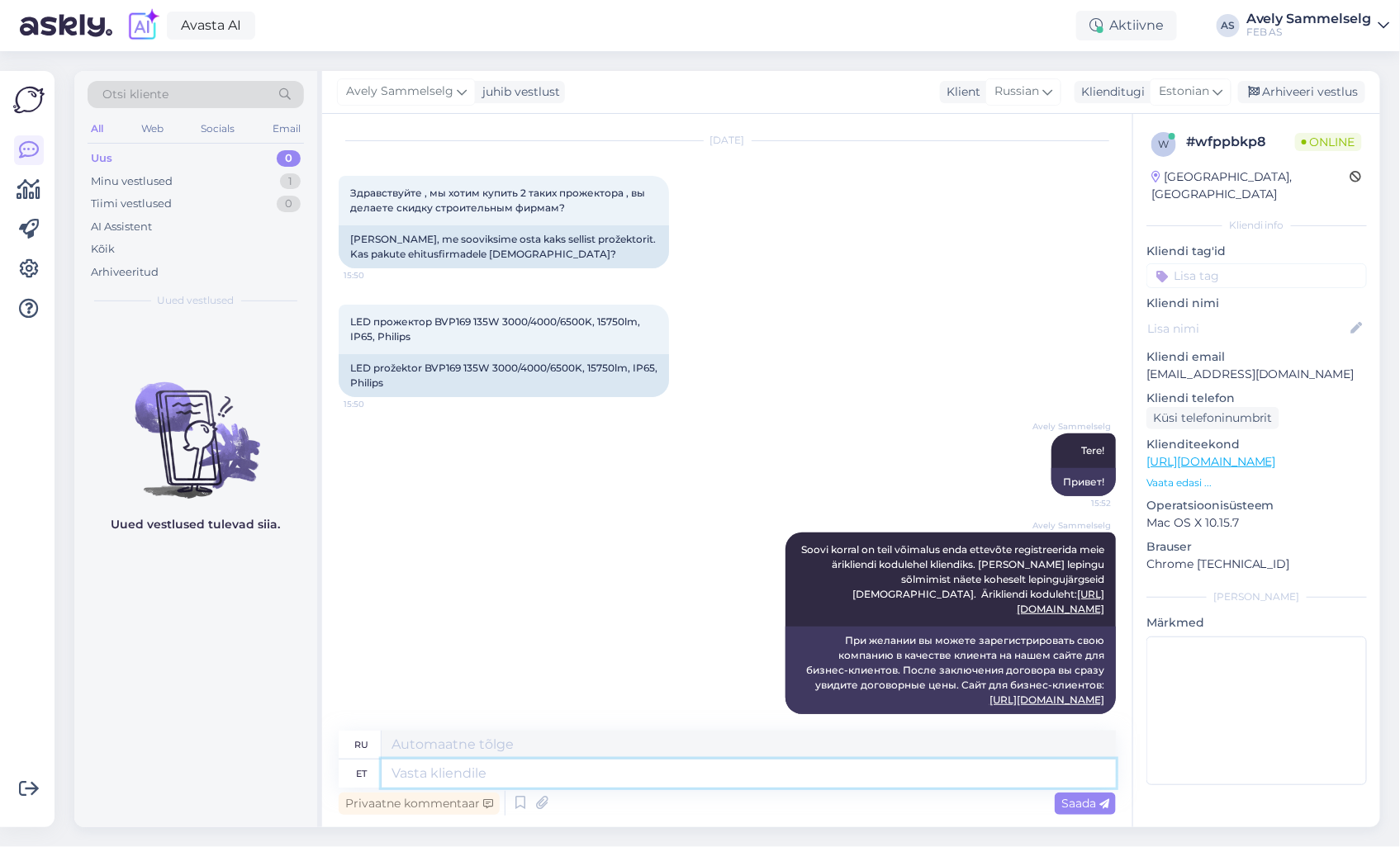
click at [778, 768] on textarea at bounding box center [748, 774] width 734 height 28
click at [756, 779] on textarea at bounding box center [748, 774] width 734 height 28
type textarea "E"
type textarea "Понедельник"
type textarea "Erakliendi"
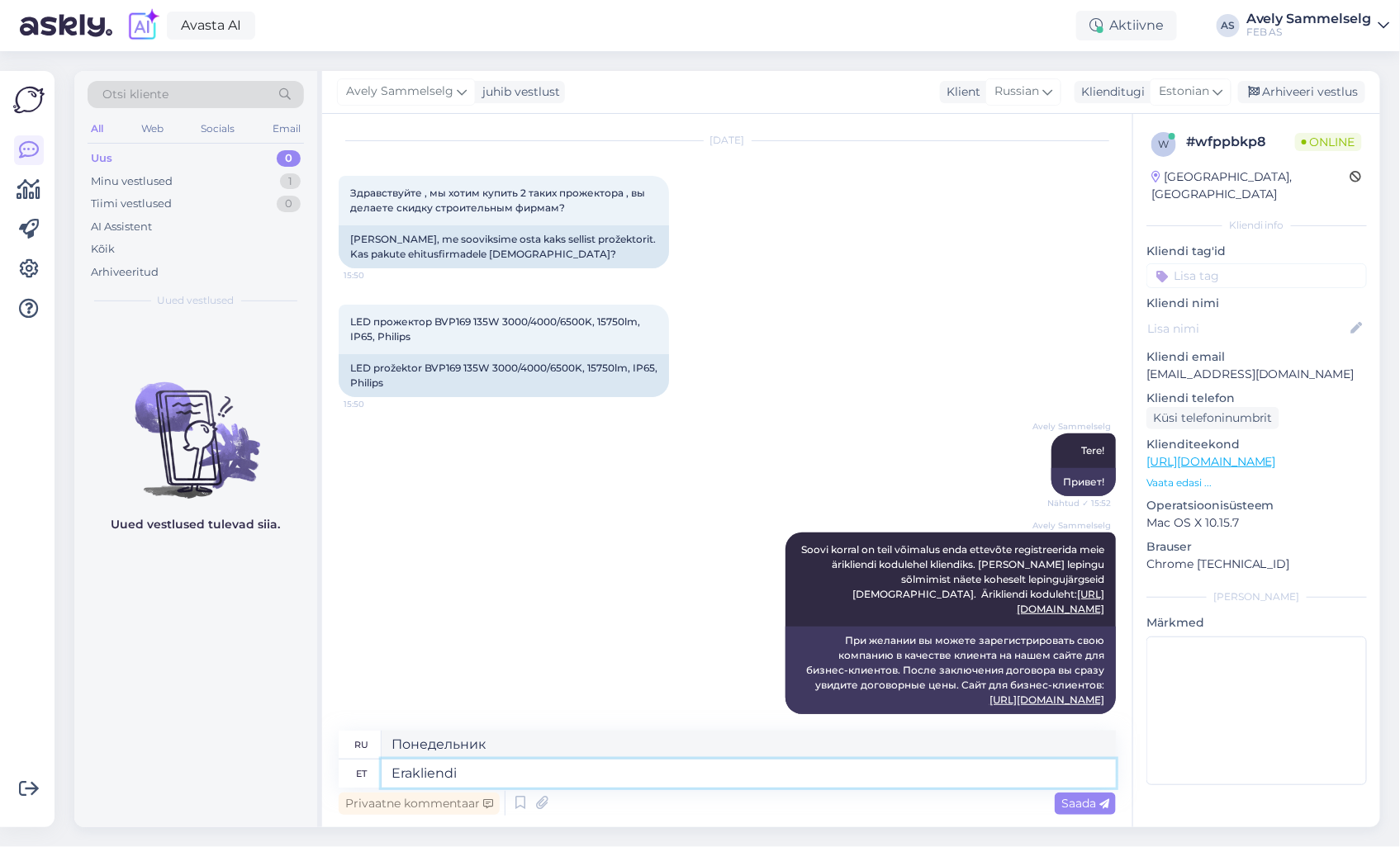
type textarea "Частный клиент"
type textarea "Erakliendi e-poes an"
type textarea "В интернет-магазине для частных клиентов"
type textarea "Erakliendi e-poes antud to"
type textarea "Представлено в интернет-магазине для частных клиентов"
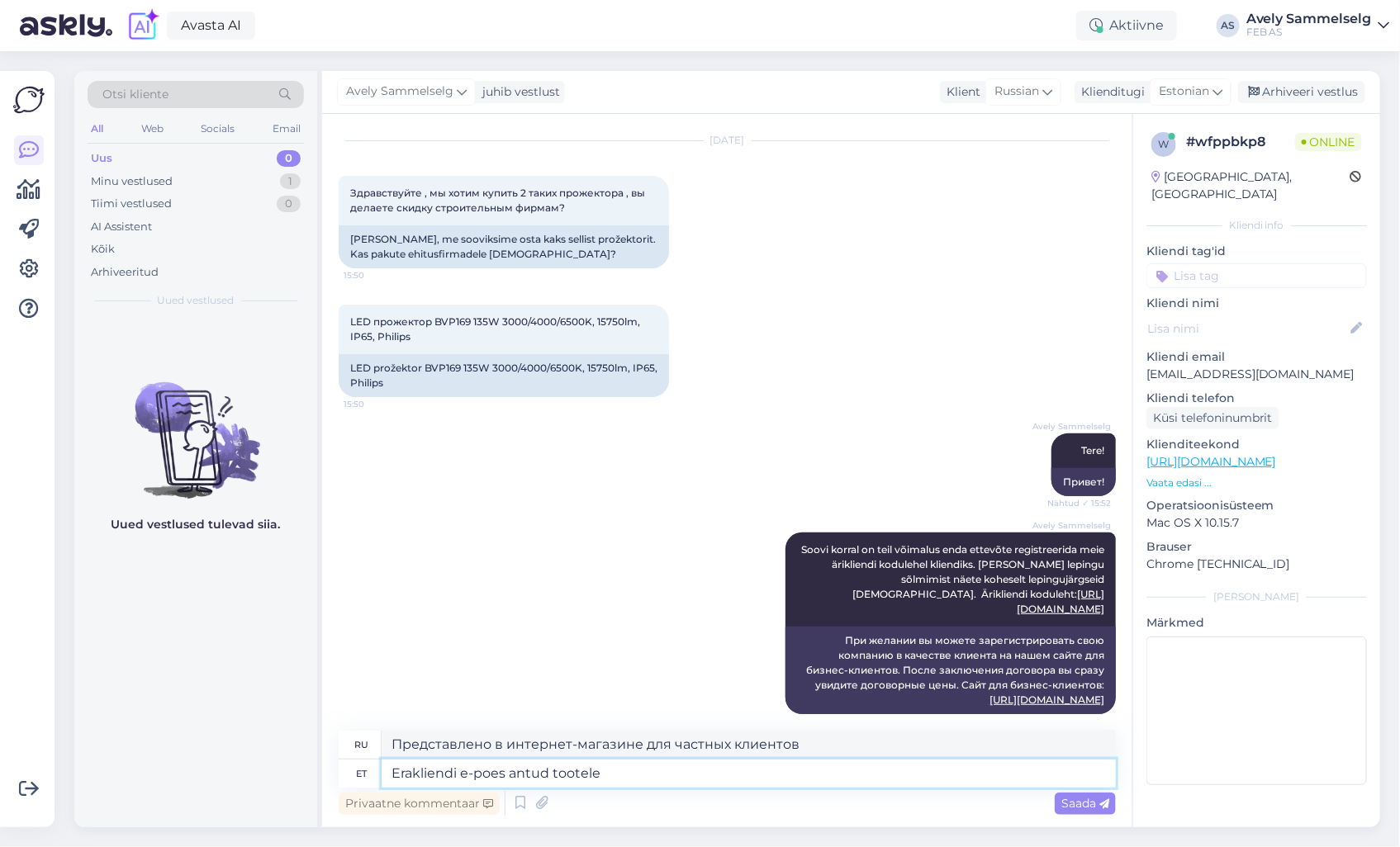
type textarea "Erakliendi e-poes antud tootele"
type textarea "Для данного товара в интернет-магазине частного клиента"
type textarea "Erakliendi e-poes antud tootele hetkel k"
type textarea "В настоящее время этот продукт доступен в интернет-магазине для частных клиенто…"
type textarea "Erakliendi e-poes antud tootele hetkel kahjuks a"
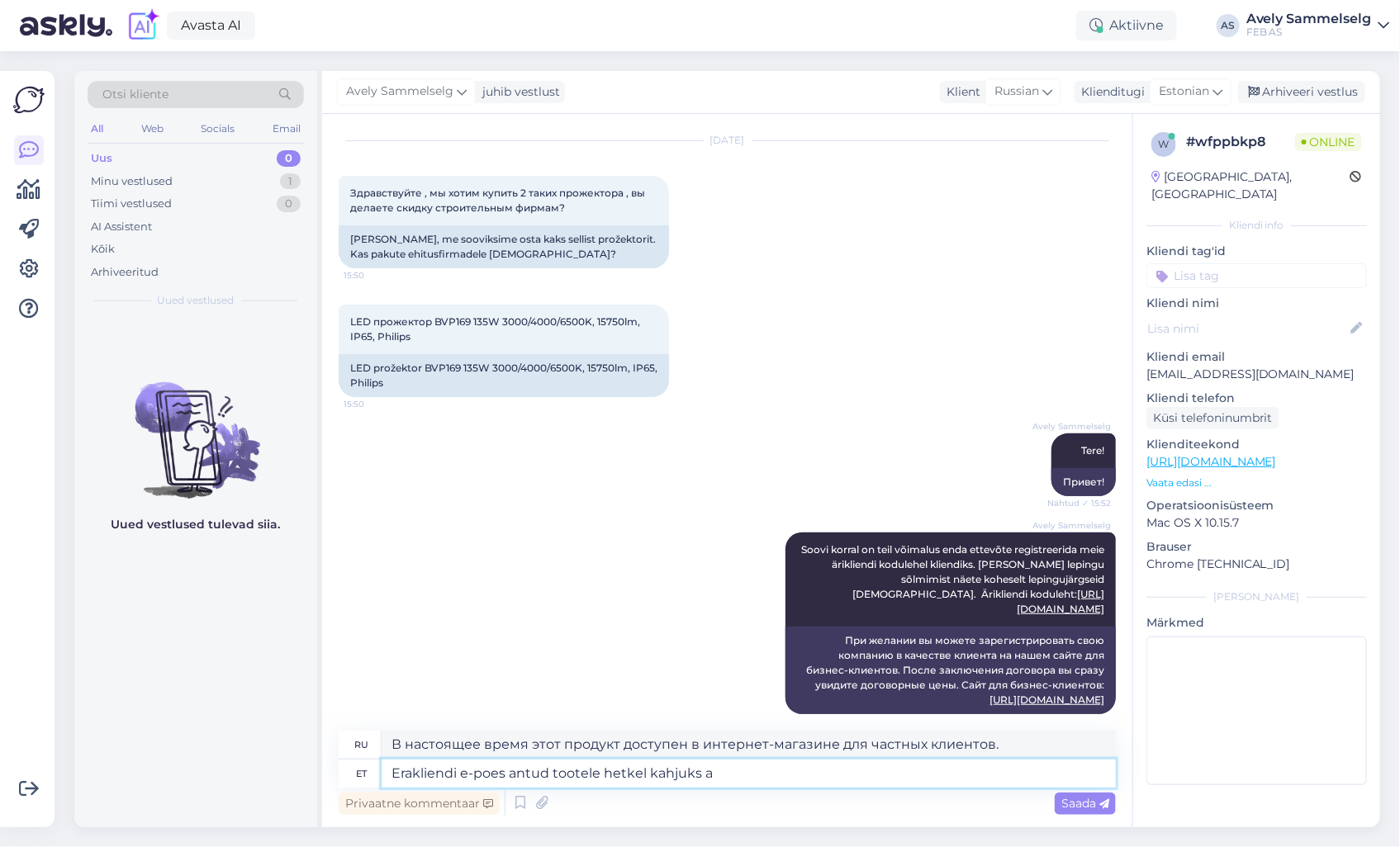
type textarea "К сожалению, данный товар в настоящее время недоступен в интернет-магазине для …"
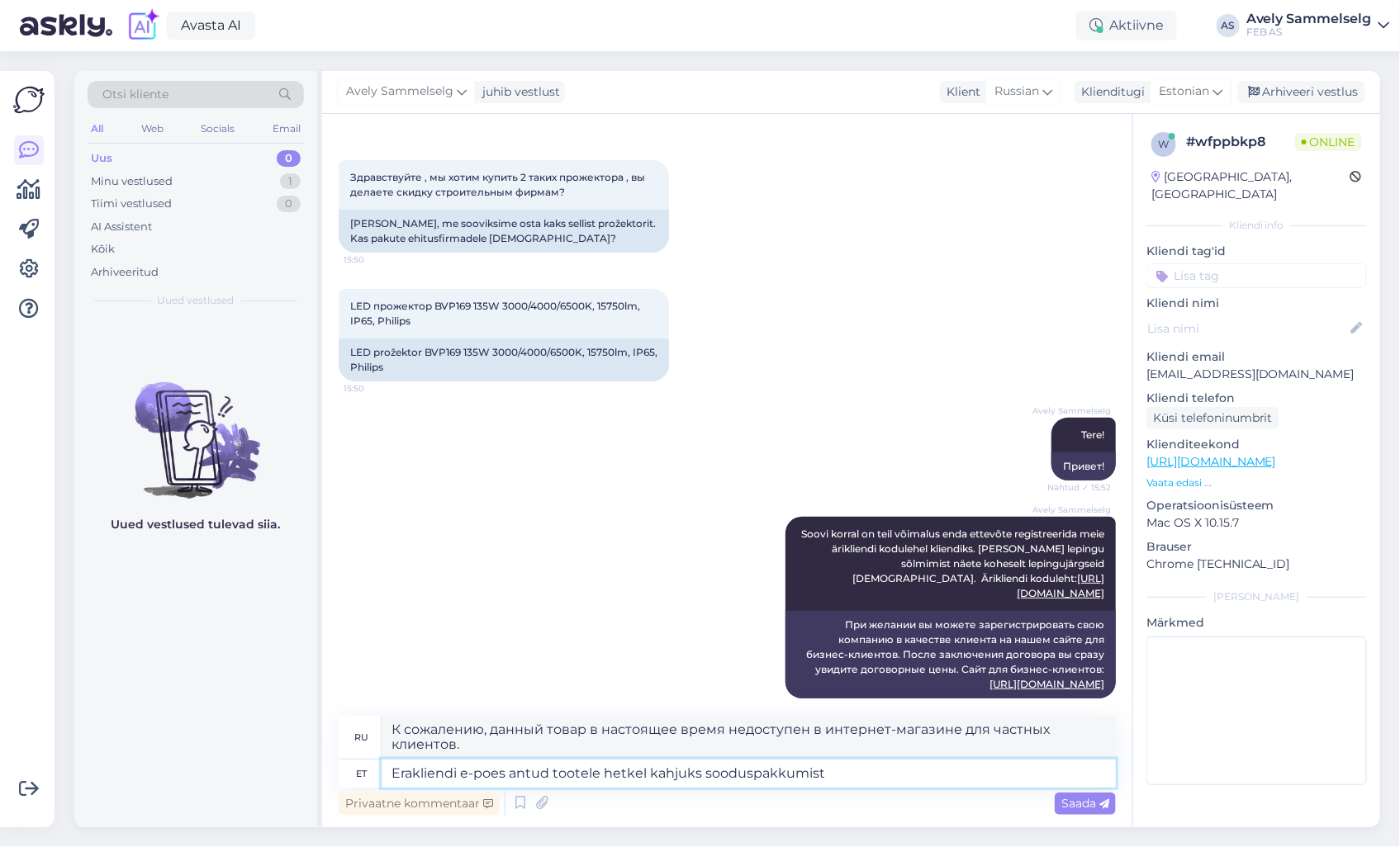
type textarea "Erakliendi e-poes antud tootele hetkel kahjuks sooduspakkumist e"
type textarea "К сожалению, в настоящее время в интернет-магазине для частных клиентов скидки …"
type textarea "Erakliendi e-poes antud tootele hetkel kahjuks sooduspakkumist ei ole"
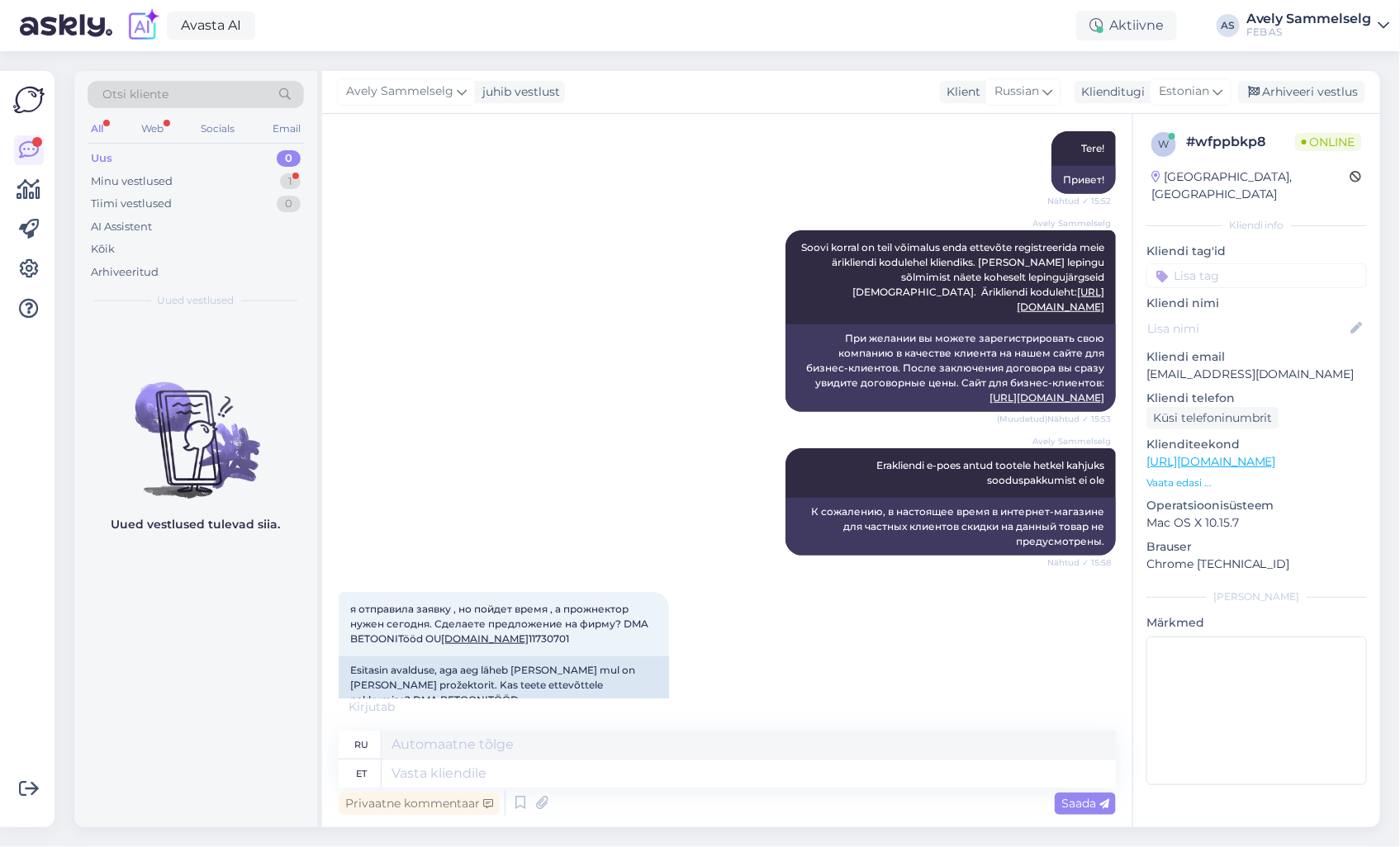
scroll to position [443, 0]
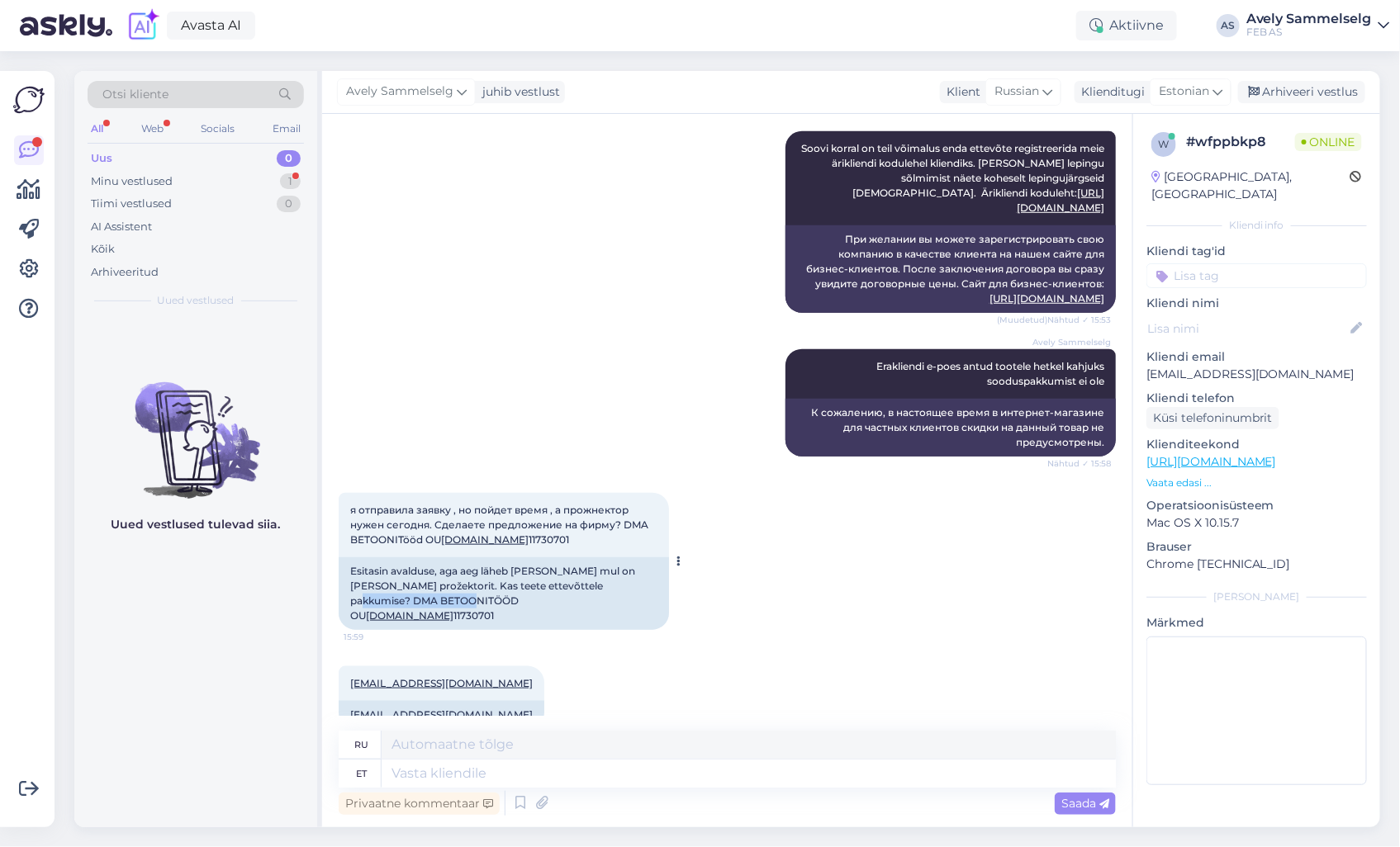
drag, startPoint x: 582, startPoint y: 568, endPoint x: 444, endPoint y: 583, distance: 138.8
click at [444, 583] on div "Esitasin avalduse, aga aeg läheb [PERSON_NAME] mul on [PERSON_NAME] prožektorit…" at bounding box center [504, 594] width 331 height 73
drag, startPoint x: 444, startPoint y: 583, endPoint x: 525, endPoint y: 583, distance: 81.0
click at [525, 583] on div "Esitasin avalduse, aga aeg läheb [PERSON_NAME] mul on [PERSON_NAME] prožektorit…" at bounding box center [504, 594] width 331 height 73
drag, startPoint x: 529, startPoint y: 583, endPoint x: 482, endPoint y: 583, distance: 47.0
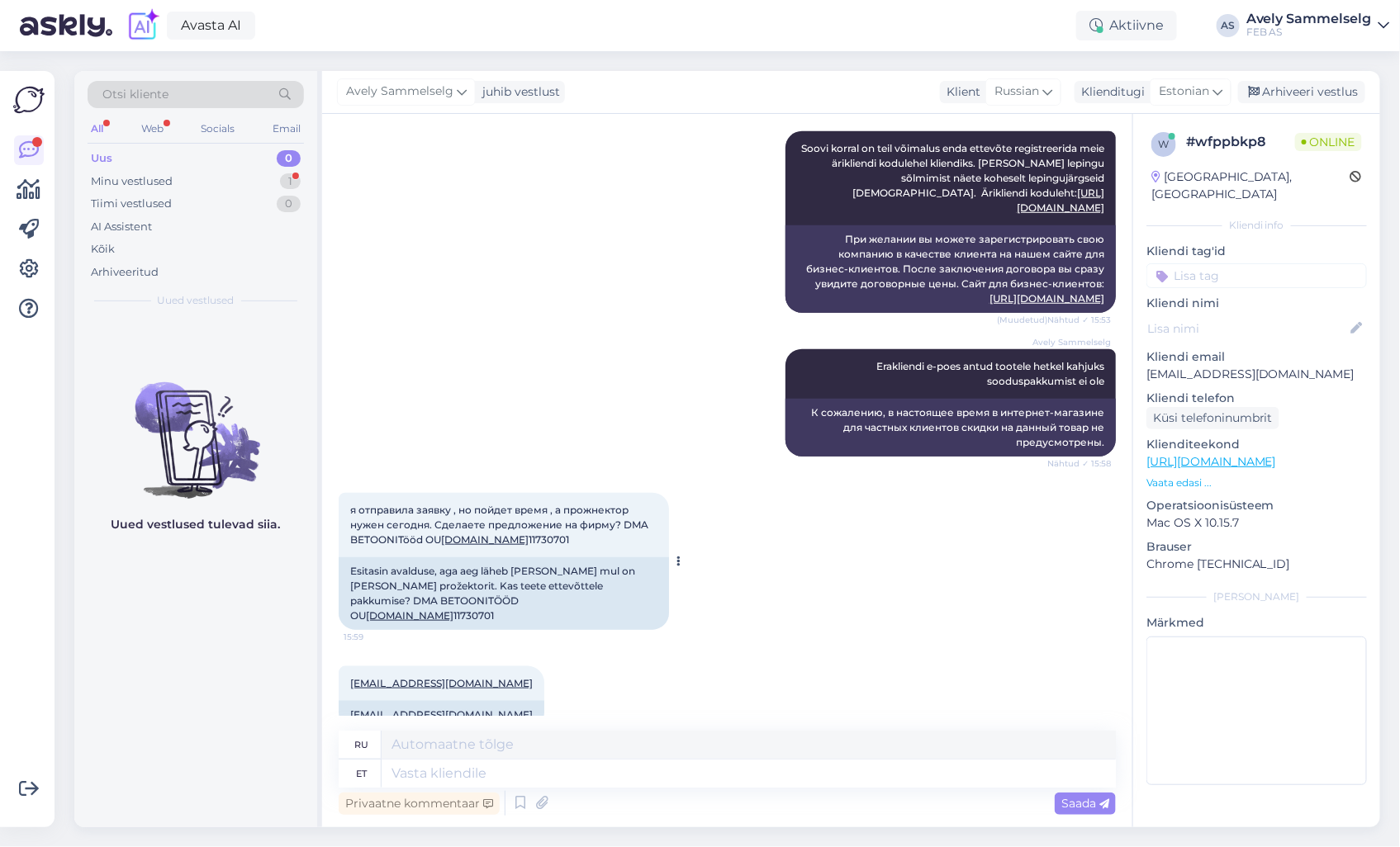
click at [482, 583] on div "Esitasin avalduse, aga aeg läheb [PERSON_NAME] mul on [PERSON_NAME] prožektorit…" at bounding box center [504, 594] width 331 height 73
copy div "11730701"
click at [519, 782] on textarea at bounding box center [748, 774] width 734 height 28
type textarea "Edastan"
type textarea "Я перешлю"
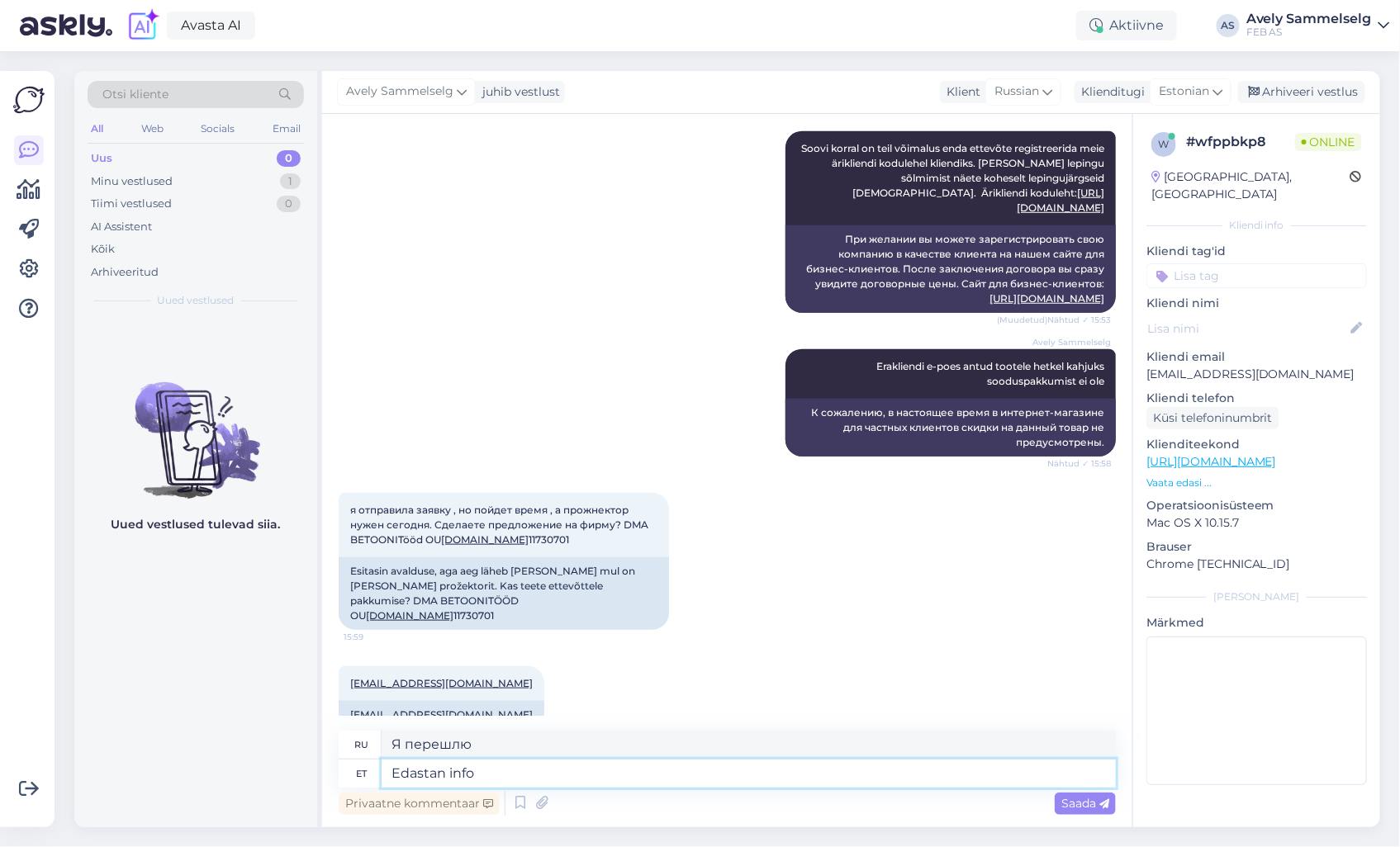
type textarea "Edastan info"
type textarea "Я передаю информацию."
type textarea "Edastan info müügimehele, k"
type textarea "Я передам информацию продавцу,"
type textarea "Edastan info müügimehele, kes t"
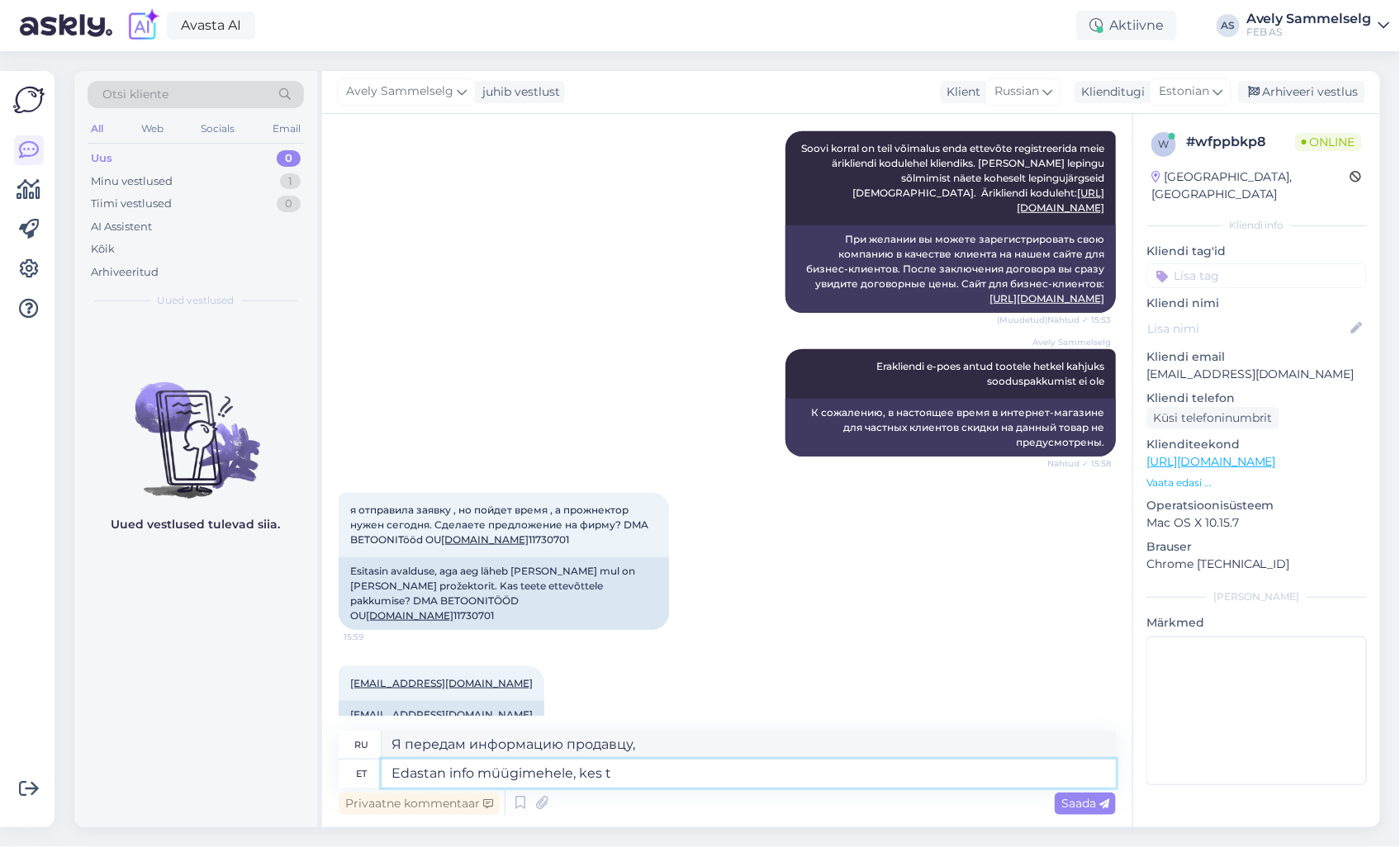
type textarea "Я передам информацию продавцу, который"
type textarea "Edastan info müügimehele, kes saadab te"
type textarea "Я передам информацию продавцу, который отправит"
type textarea "Edastan info müügimehele, kes saadab teile p"
type textarea "Я передам информацию продавцу, который отправит ее вам."
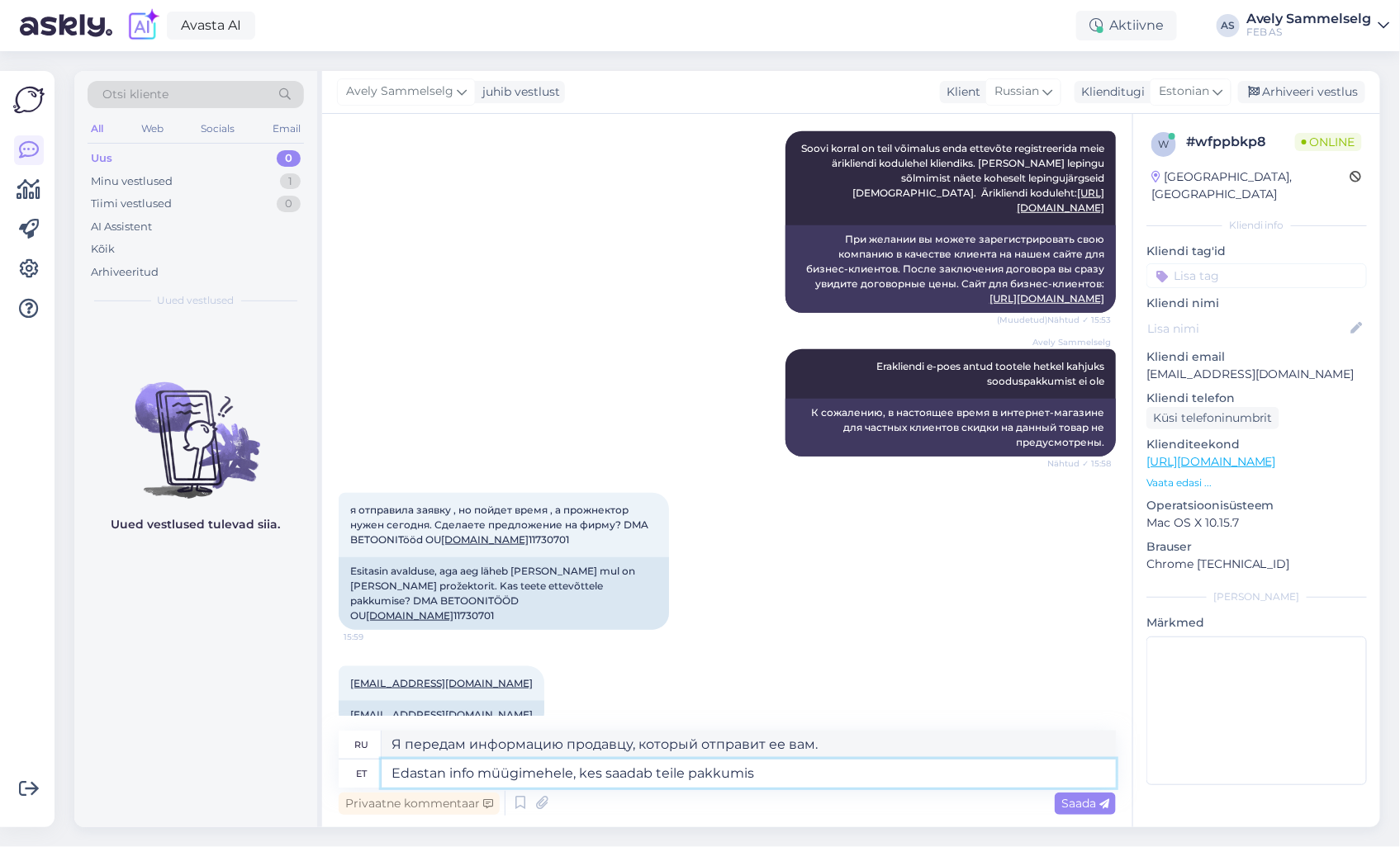
type textarea "Edastan info müügimehele, kes saadab teile pakkumise"
type textarea "Я передам информацию продавцу, который отправит вам предложение."
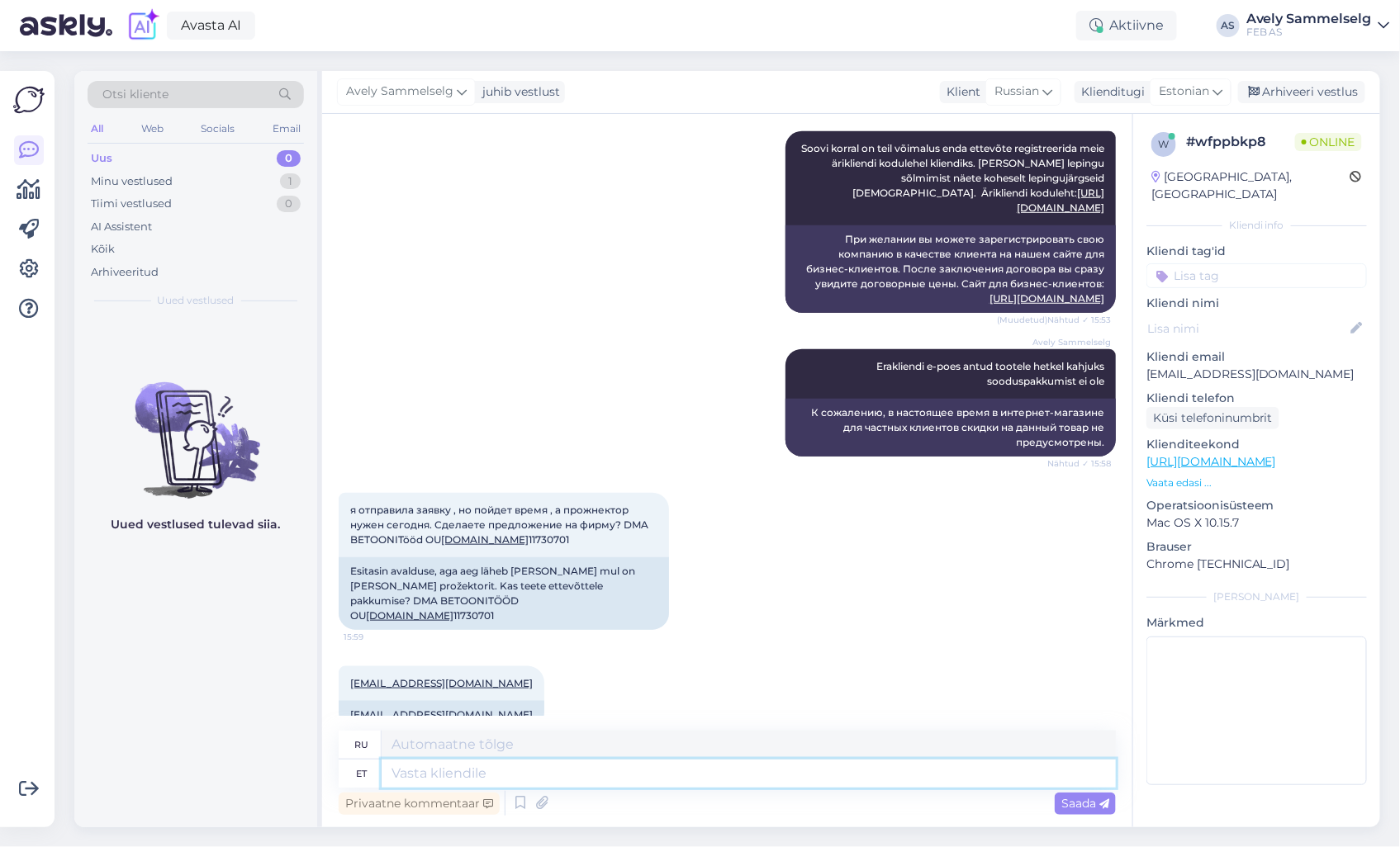
scroll to position [558, 0]
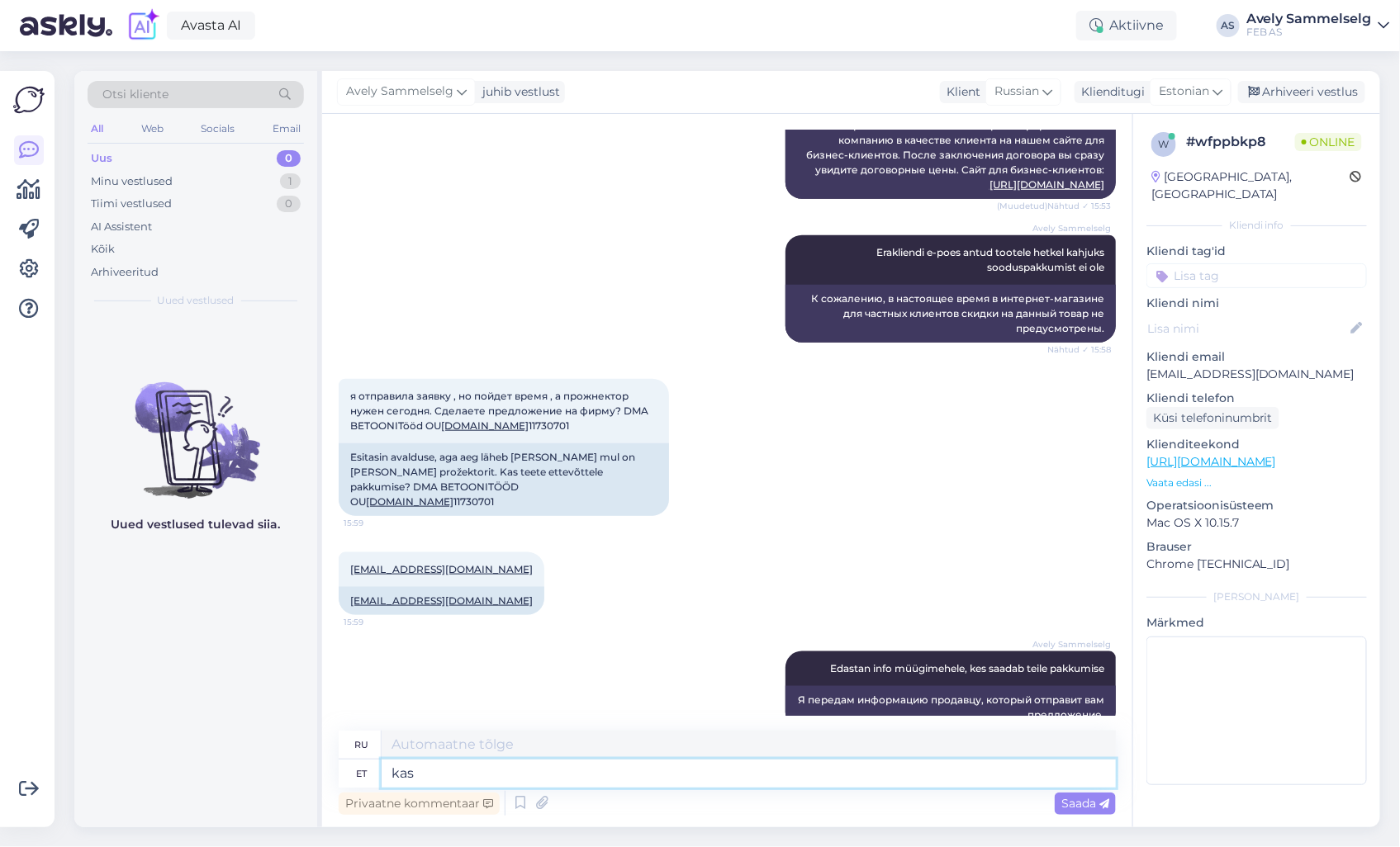
type textarea "kas o"
type textarea "ли"
type textarea "kas oleks i"
type textarea "было бы это"
type textarea "kas oleks igaks ju"
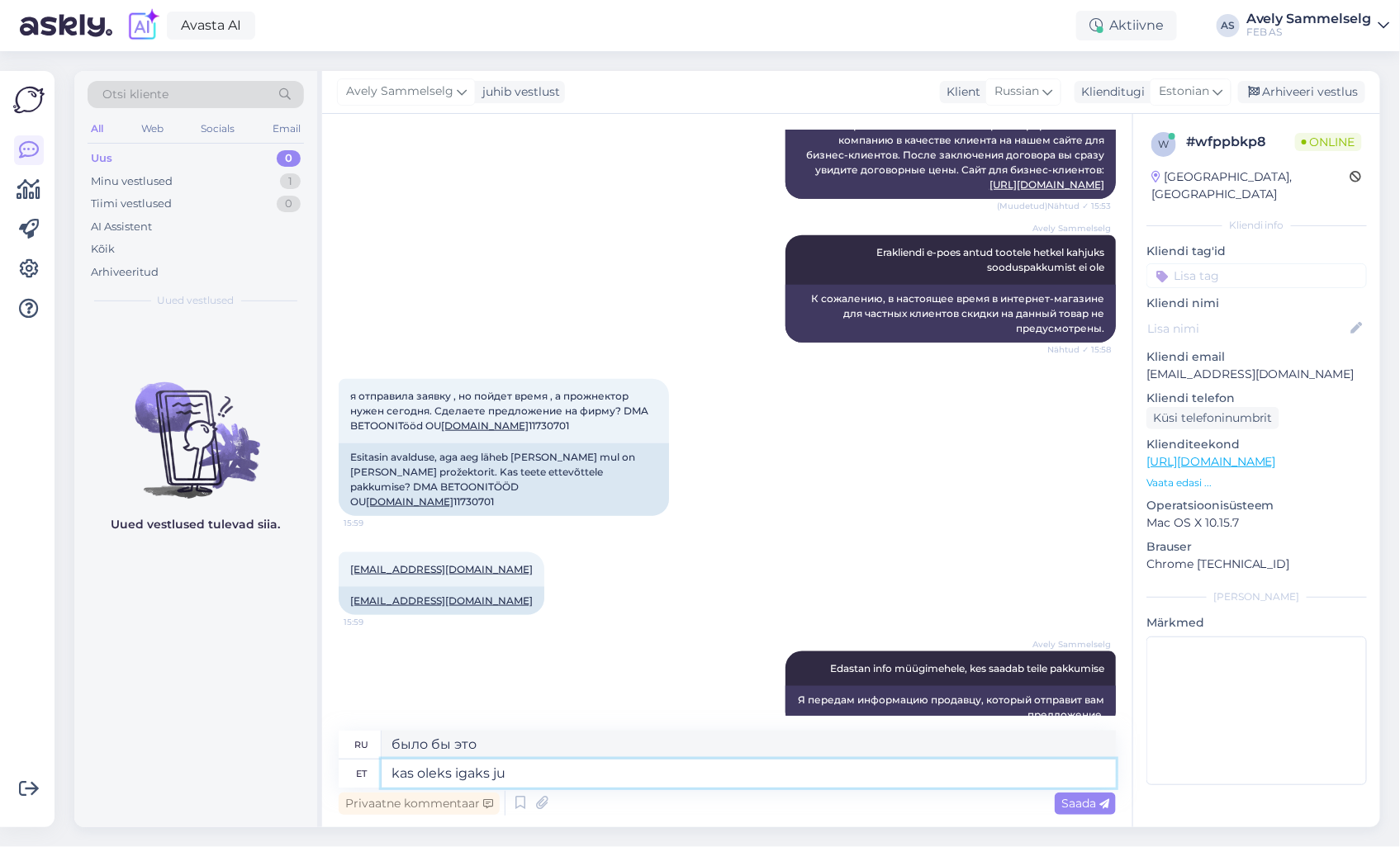
type textarea "это будет нормально?"
type textarea "kas oleks igaks juhuks v"
type textarea "можно ли было бы на всякий случай"
type textarea "kas oleks igaks juhuks võimalik ka telefoninumber sa"
type textarea "Можно ли получить номер телефона на всякий случай?"
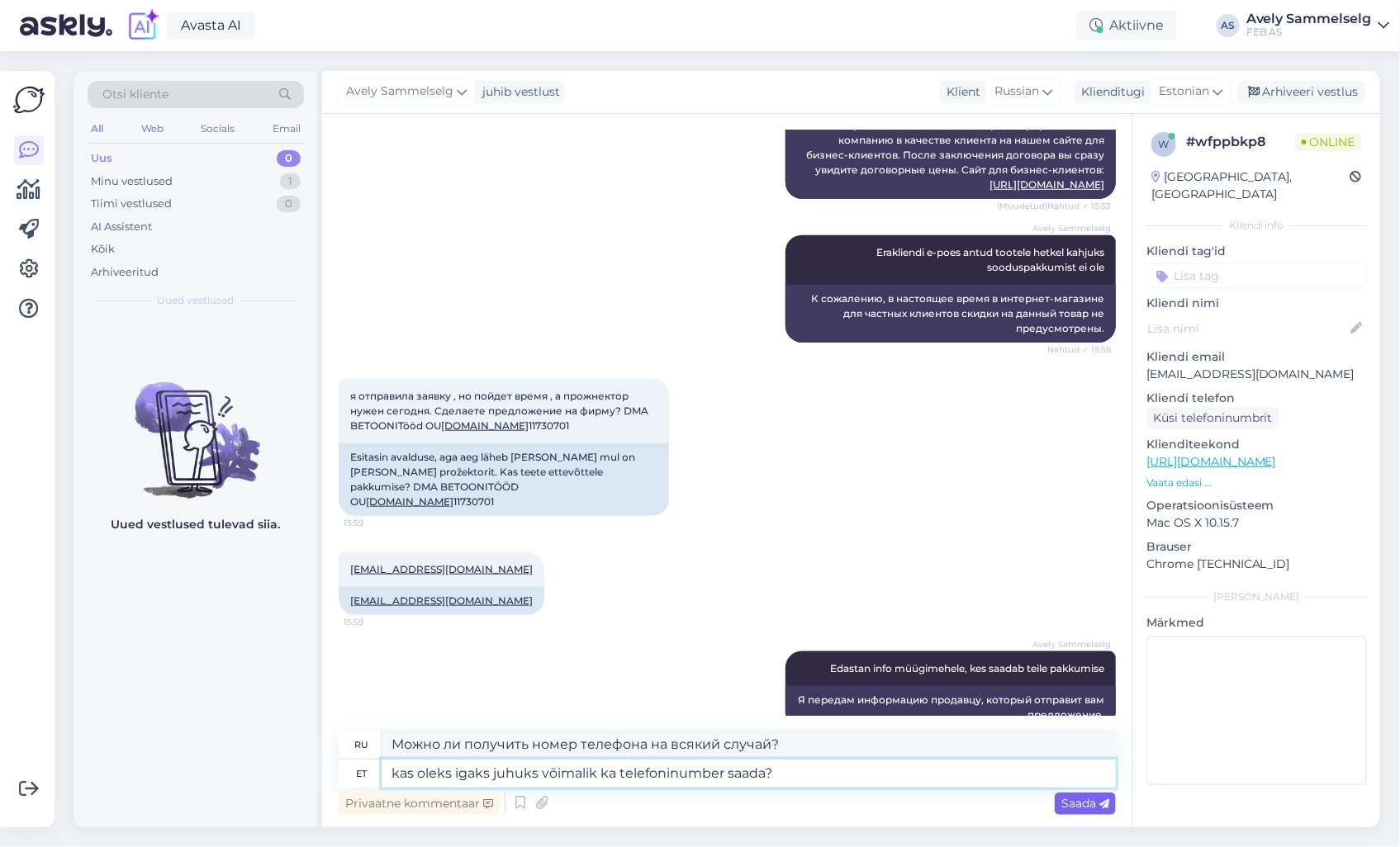
type textarea "kas oleks igaks juhuks võimalik ka telefoninumber saada?"
click at [1071, 801] on span "Saada" at bounding box center [1085, 804] width 48 height 15
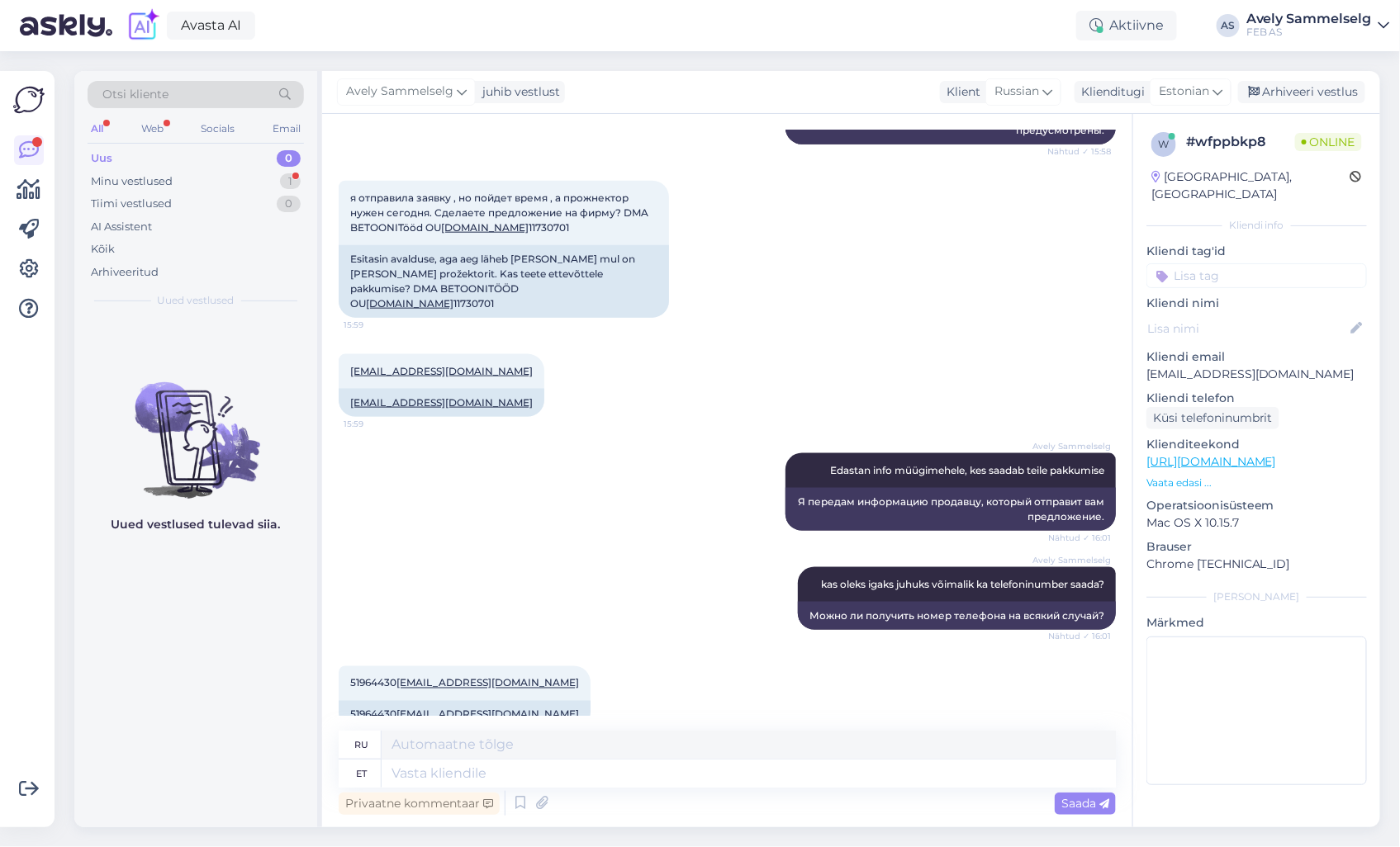
scroll to position [773, 0]
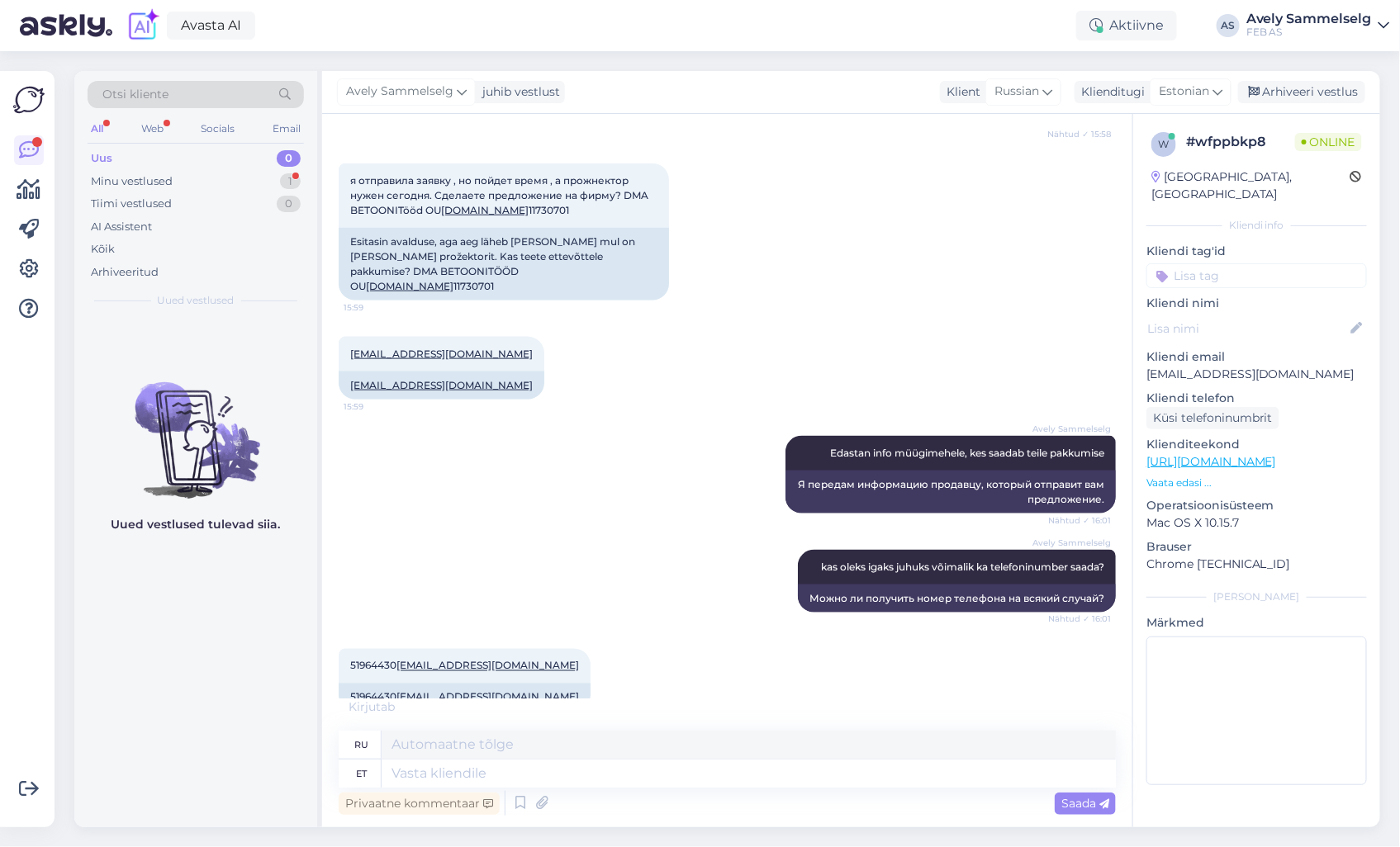
click at [1276, 454] on link "[URL][DOMAIN_NAME]" at bounding box center [1211, 462] width 129 height 15
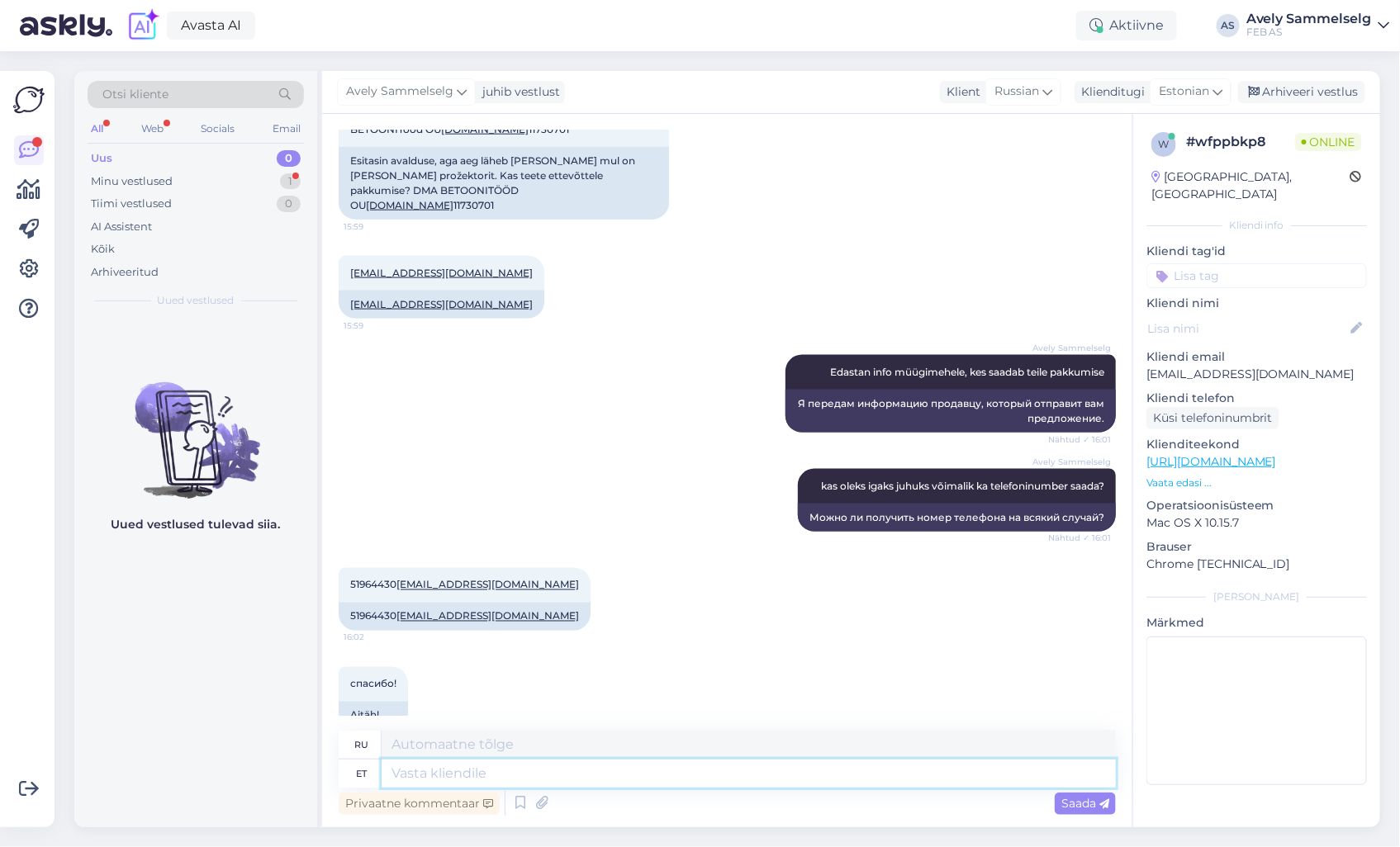
click at [727, 777] on textarea at bounding box center [748, 774] width 734 height 28
type textarea "millisest"
type textarea "из которого"
type textarea "millisest kauplusest so"
type textarea "из какого магазина"
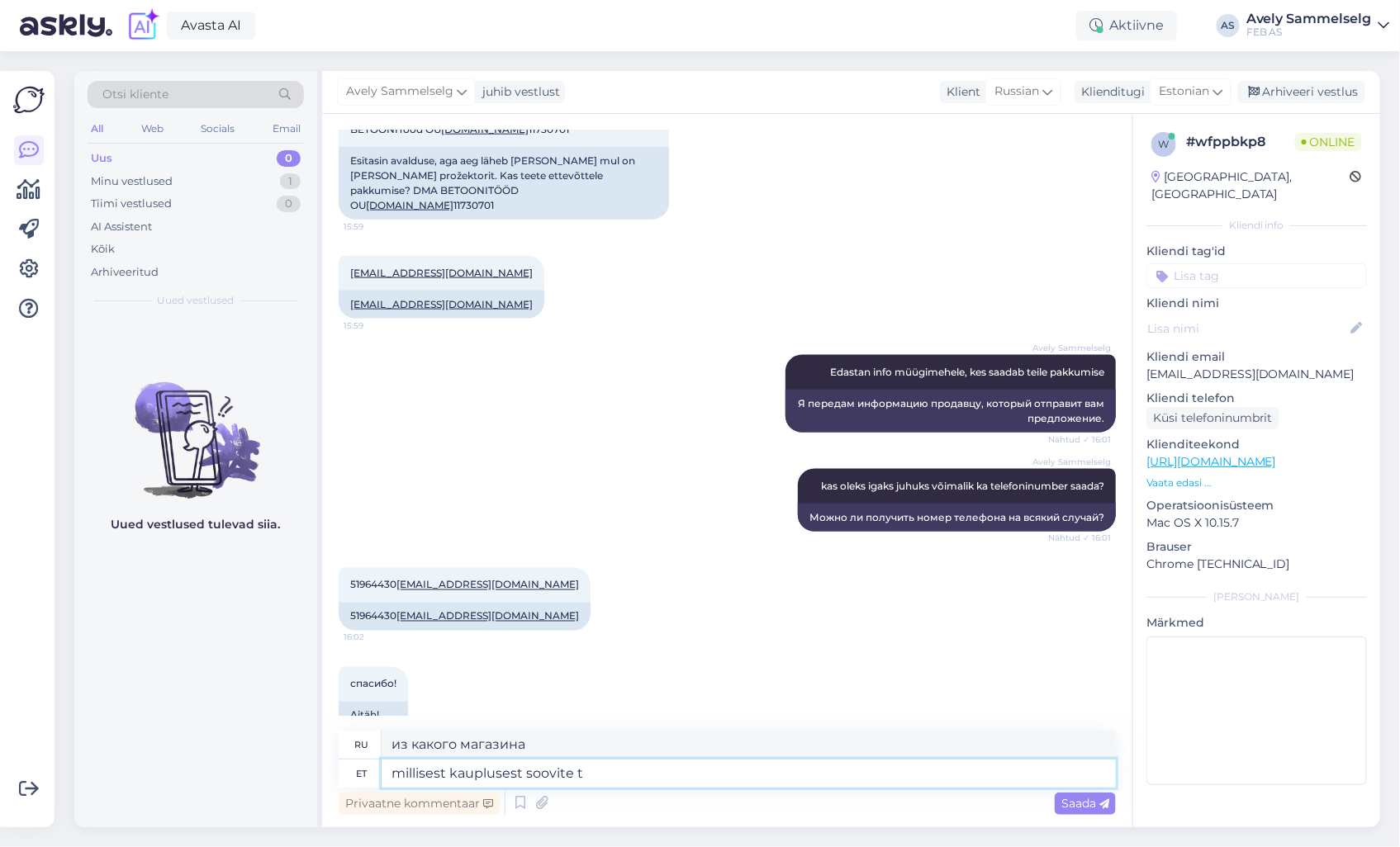
type textarea "millisest kauplusest soovite to"
type textarea "Какой магазин вам нужен?"
type textarea "millisest kauplusest soovite too"
type textarea "В каком магазине вы хотите совершить покупку?"
type textarea "millisest kaupluse"
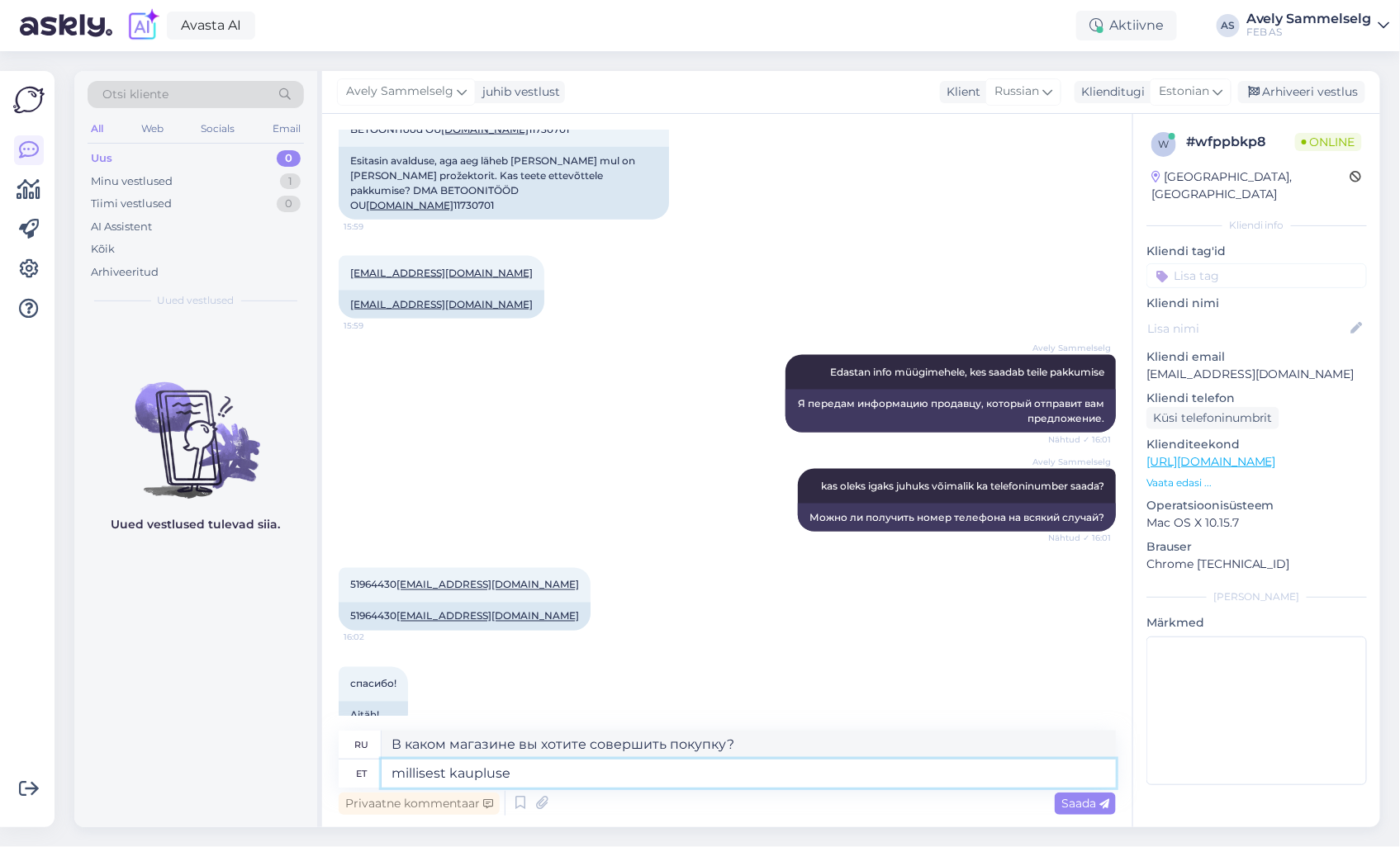
type textarea "Какой магазин вам нужен?"
type textarea "millisest kaupl"
type textarea "из какого магазина"
type textarea "millisest"
type textarea "из которого"
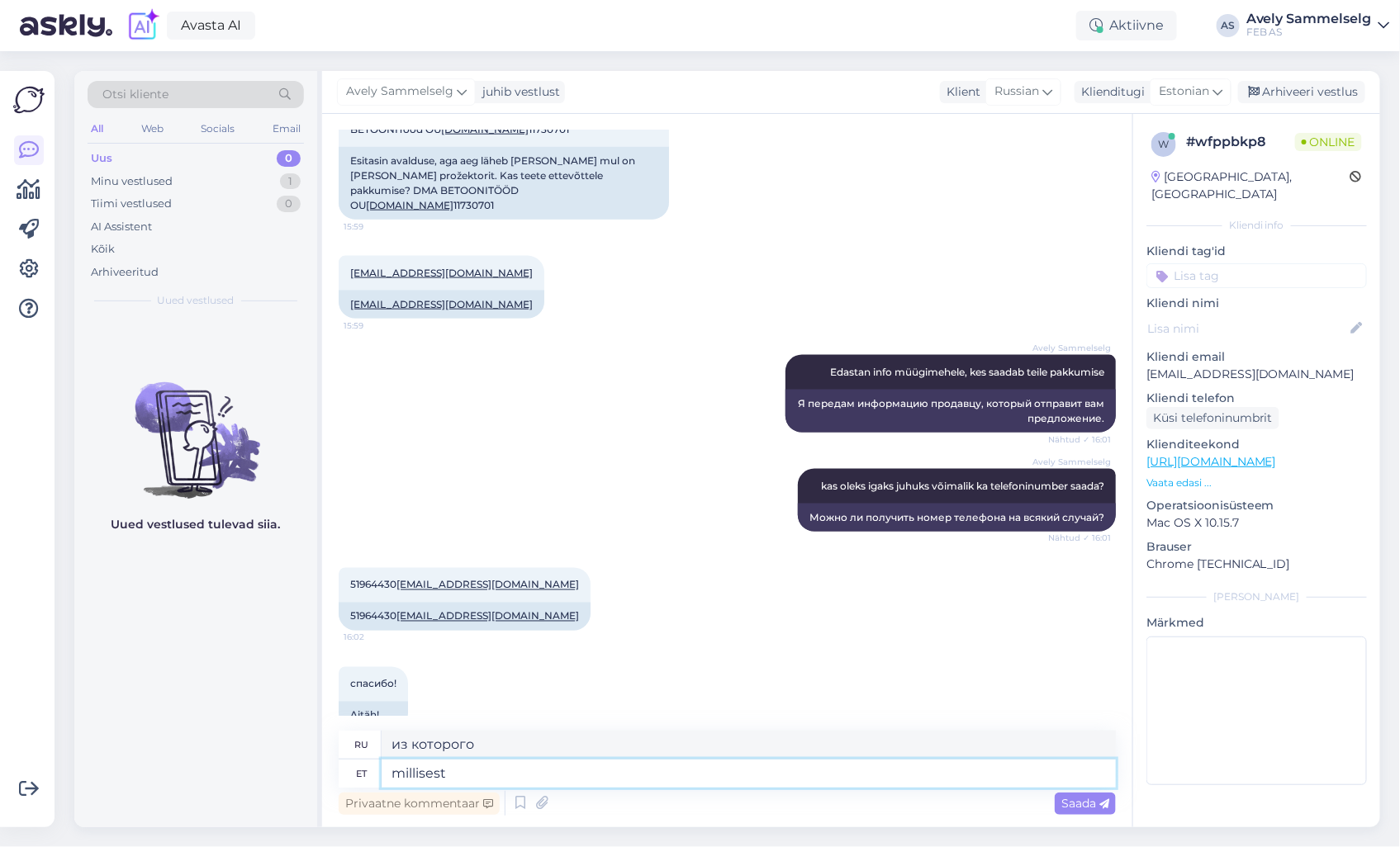
type textarea "millises"
type textarea "в котором"
type textarea "millisest k"
type textarea "из которого"
type textarea "millisest kauplusest so"
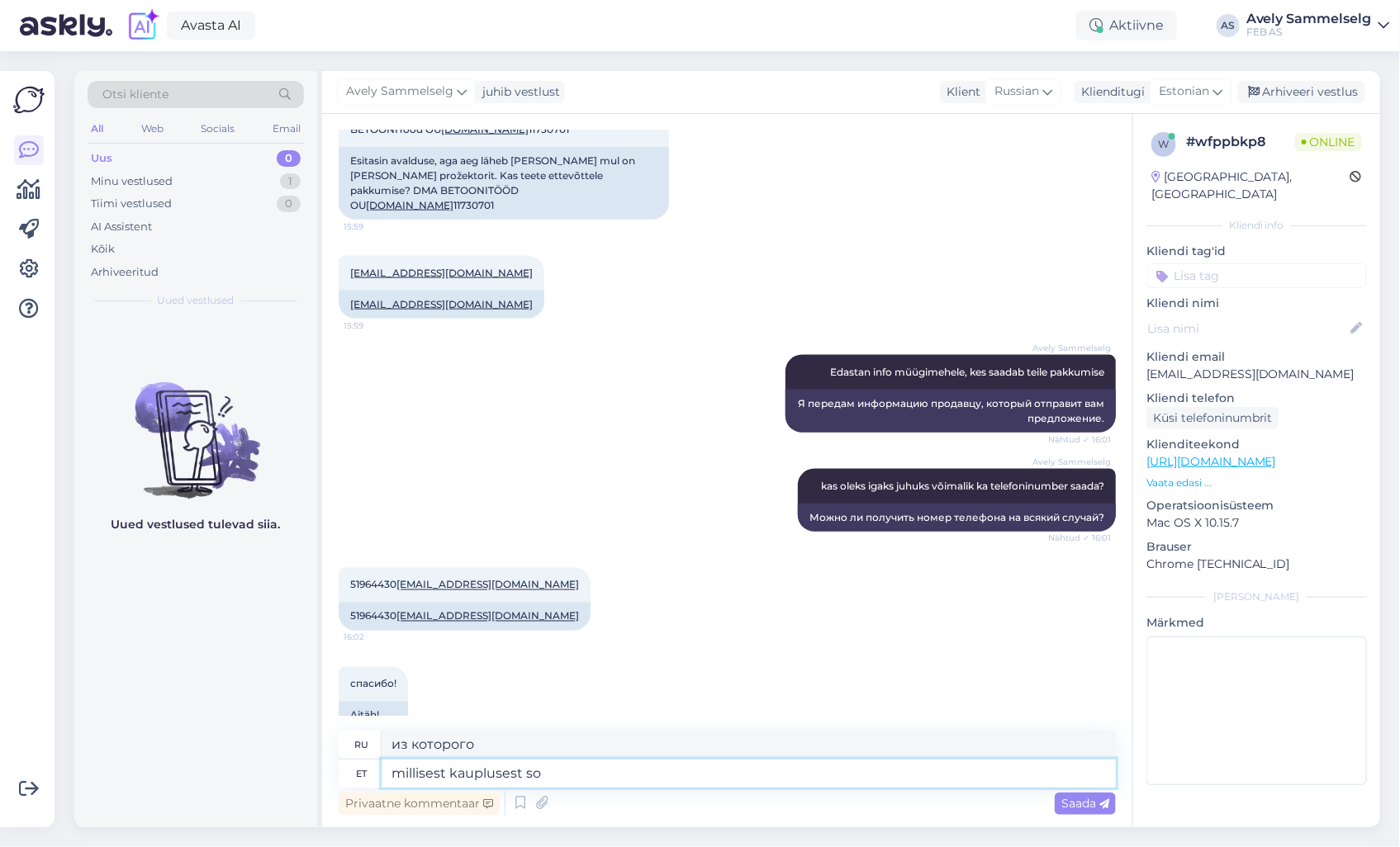
type textarea "из какого магазина"
type textarea "millisest kauplusest soovite to"
type textarea "Какой магазин вам нужен?"
type textarea "millisest kauplusest soovite toodet k"
type textarea "В каком магазине вы хотите получить товар?"
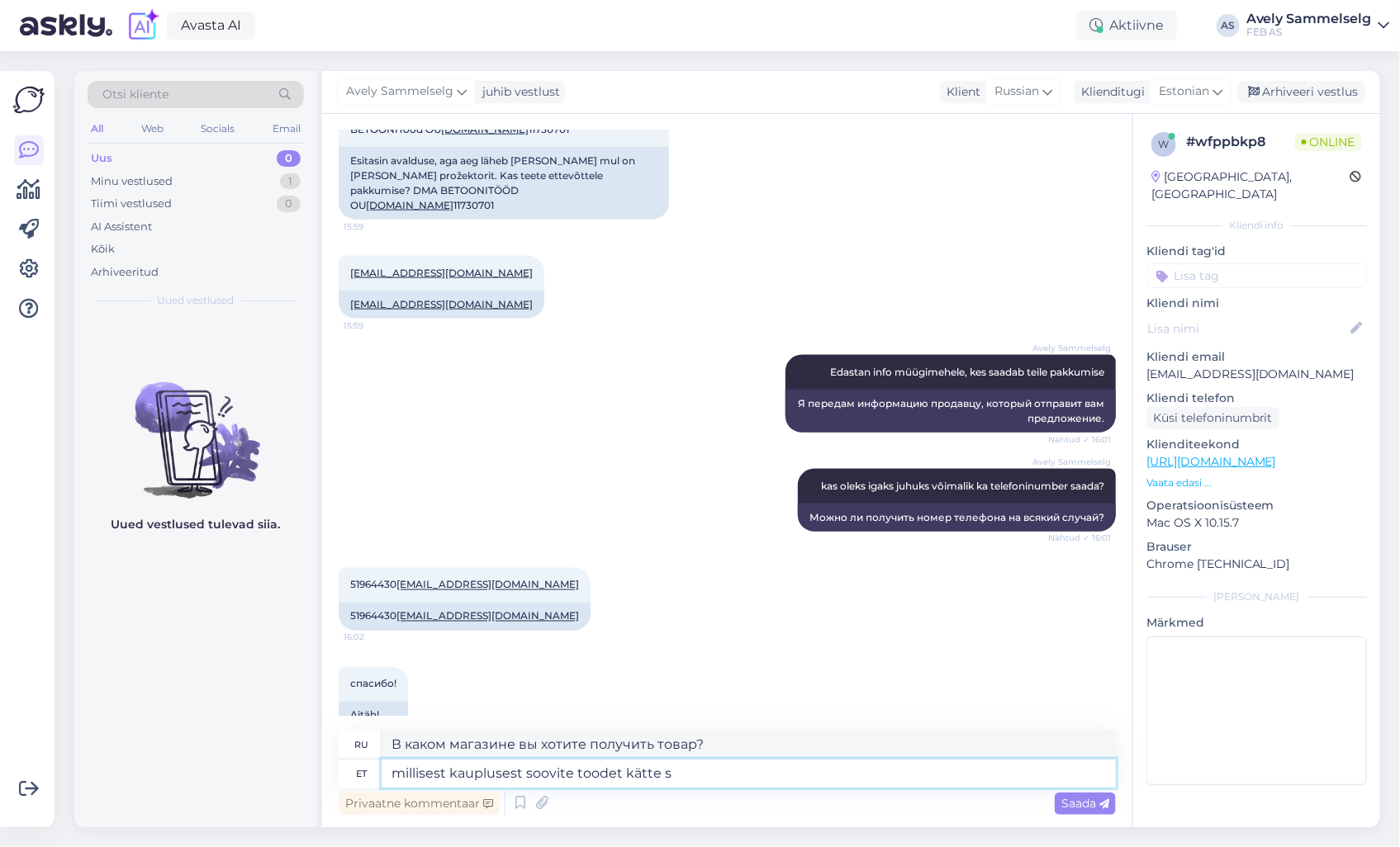
type textarea "millisest kauplusest soovite toodet [PERSON_NAME]"
type textarea "В каком магазине вы хотели бы забрать товар?"
type textarea "millisest kauplusest soovite t"
type textarea "В каком магазине вы хотите получить товар?"
type textarea "millisest kauplusest soovite"
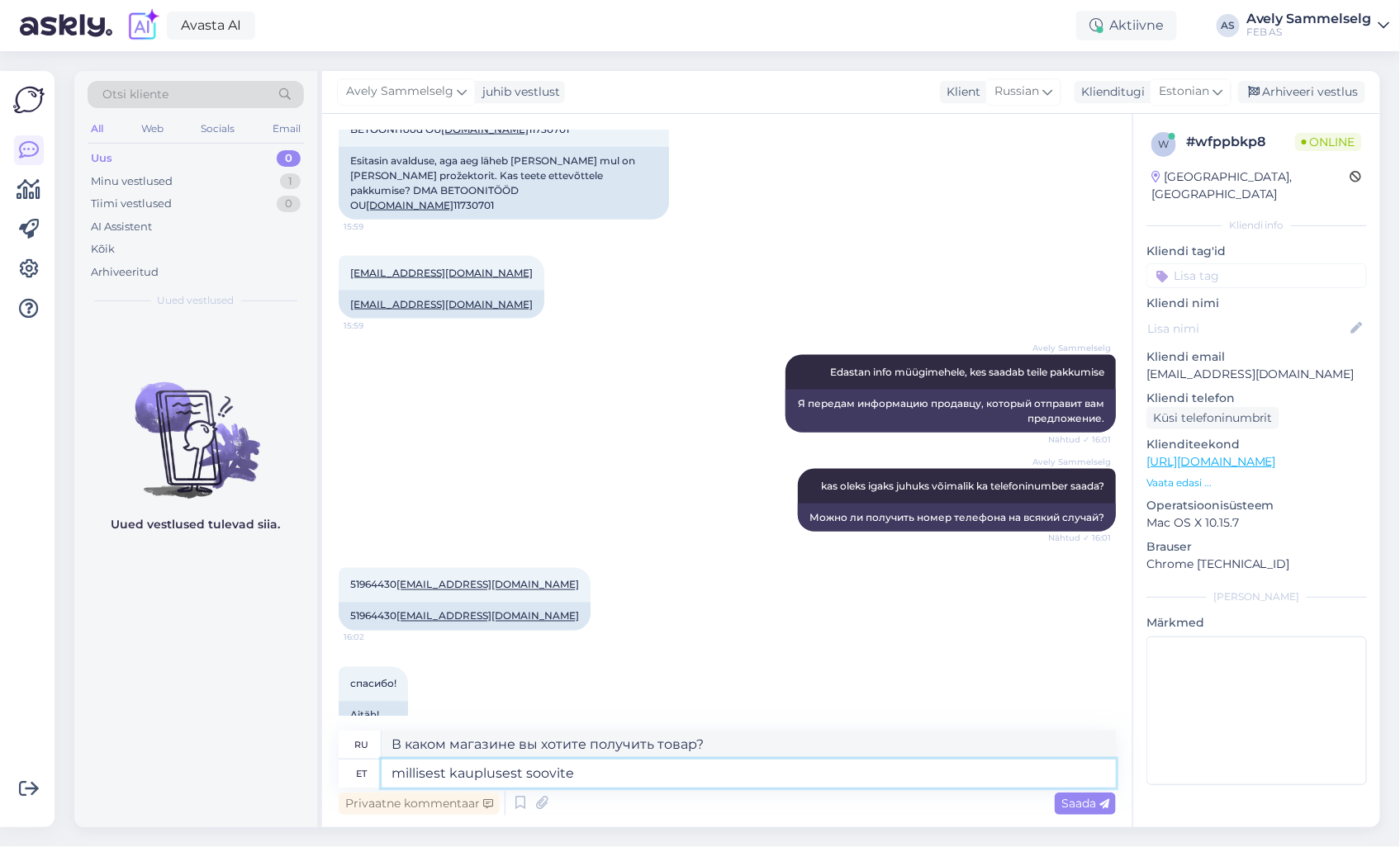
type textarea "Какой магазин вам нужен?"
type textarea "millisest kauplus"
type textarea "из какого магазина"
type textarea "m"
type textarea "из которого"
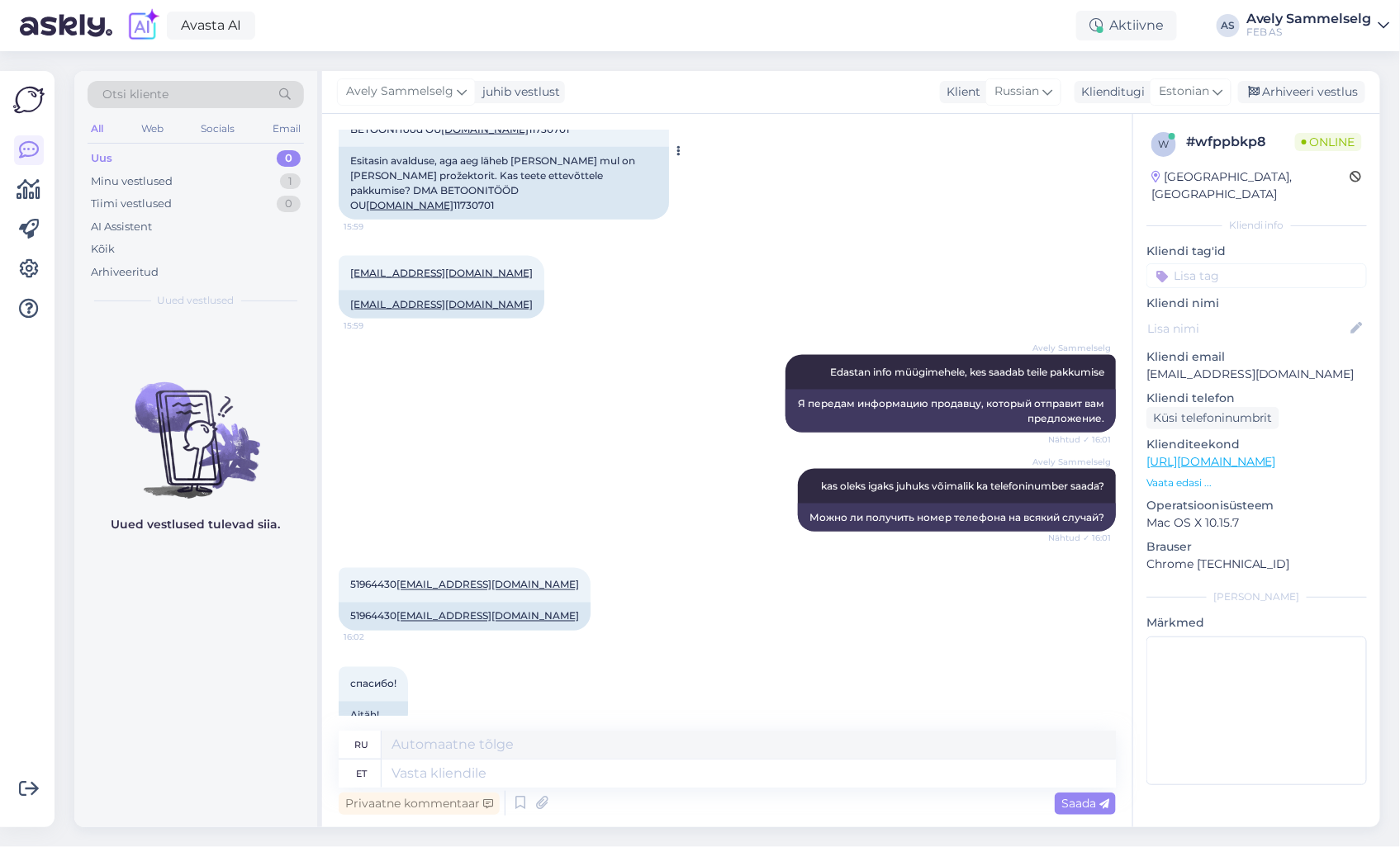
drag, startPoint x: 580, startPoint y: 158, endPoint x: 601, endPoint y: 180, distance: 30.4
click at [601, 180] on div "Esitasin avalduse, aga aeg läheb [PERSON_NAME] mul on [PERSON_NAME] prožektorit…" at bounding box center [504, 183] width 331 height 73
copy div "DMA BETOONITÖÖD OU [DOMAIN_NAME] 11730701"
drag, startPoint x: 349, startPoint y: 550, endPoint x: 481, endPoint y: 544, distance: 132.1
click at [481, 569] on div "51964430 [EMAIL_ADDRESS][DOMAIN_NAME] 16:02" at bounding box center [465, 586] width 252 height 35
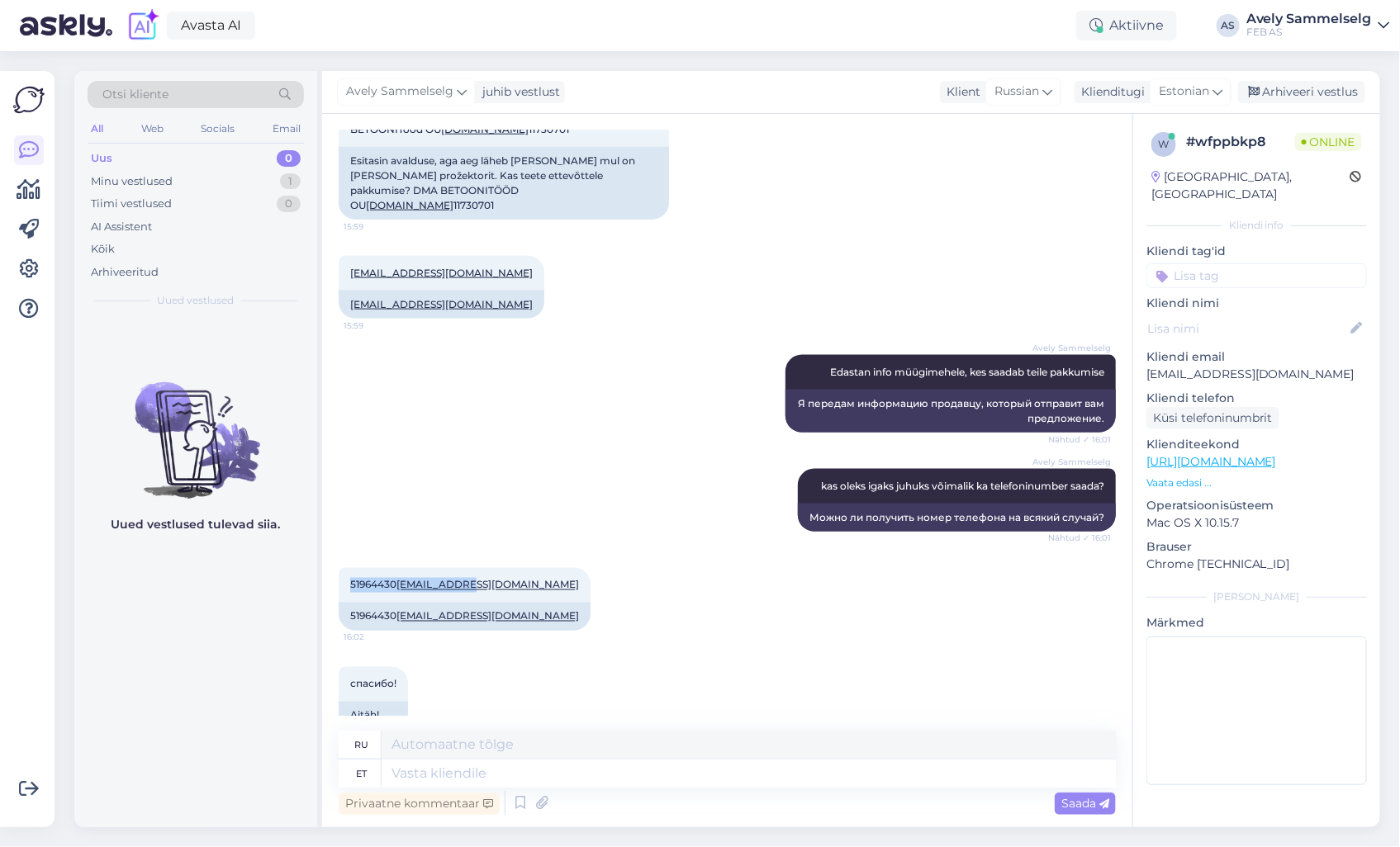
copy span "51964430 [EMAIL_ADDRESS][DOMAIN_NAME]"
click at [566, 772] on textarea at bounding box center [748, 774] width 734 height 28
type textarea "edastas"
type textarea "передано"
type textarea "edastasin"
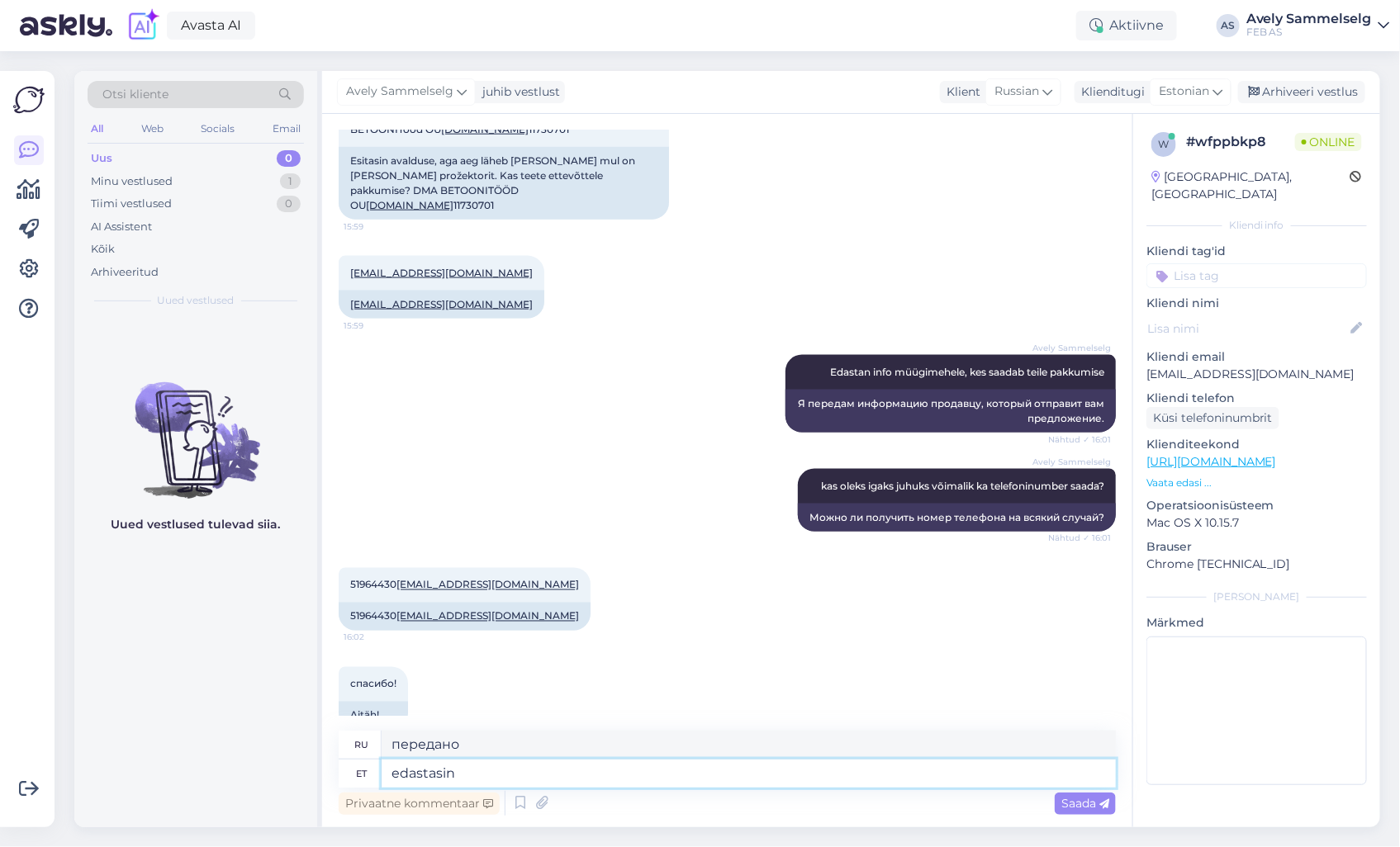
type textarea "Я передал"
type textarea "edastasin info m"
type textarea "Я переслал информацию."
type textarea "edastasin info müügimehele"
type textarea "Я передал информацию продавцу."
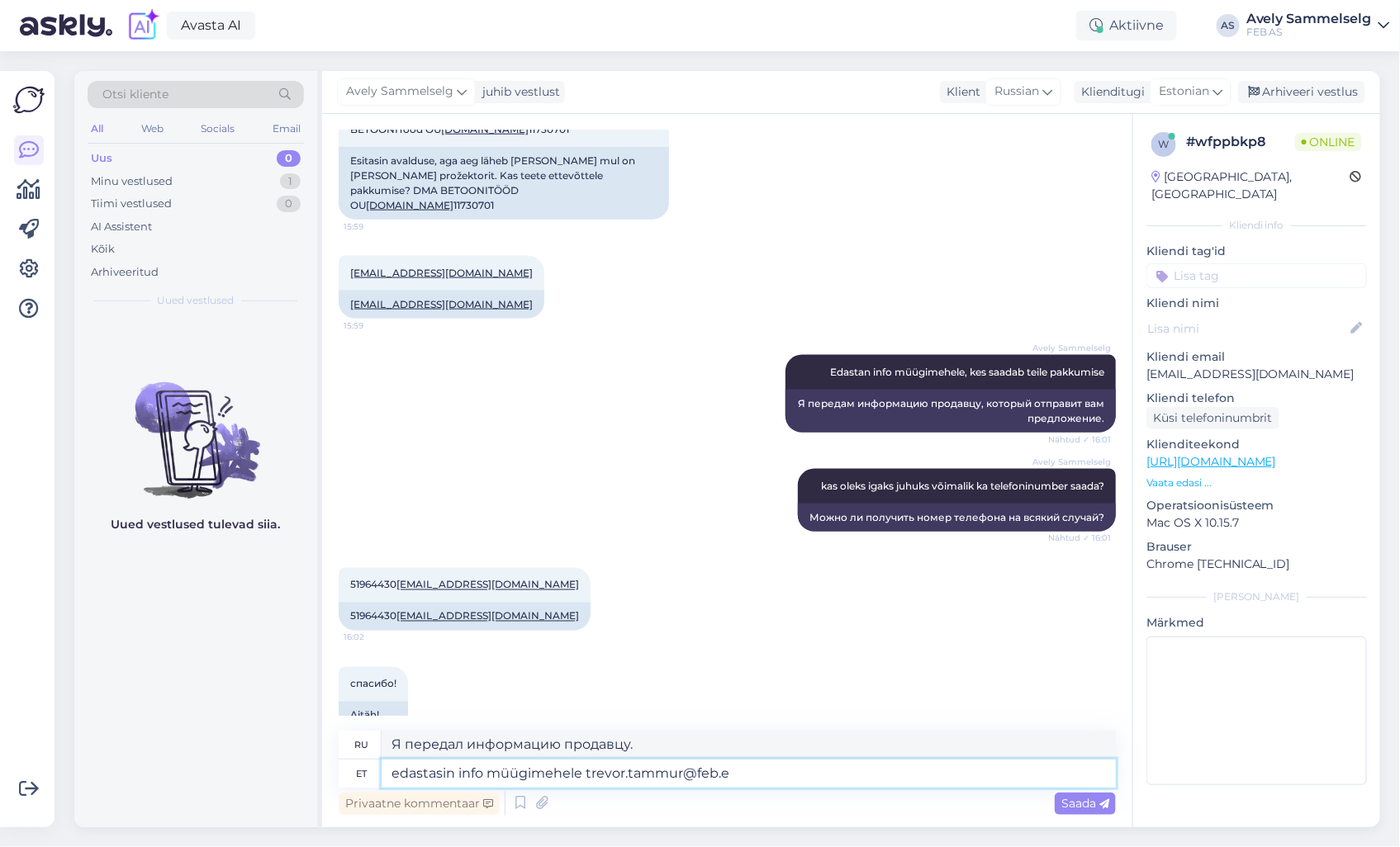
type textarea "edastasin info müügimehele [EMAIL_ADDRESS][DOMAIN_NAME]"
type textarea "Я переслал информацию продавцу [PERSON_NAME][EMAIL_ADDRESS][PERSON_NAME][DOMAIN…"
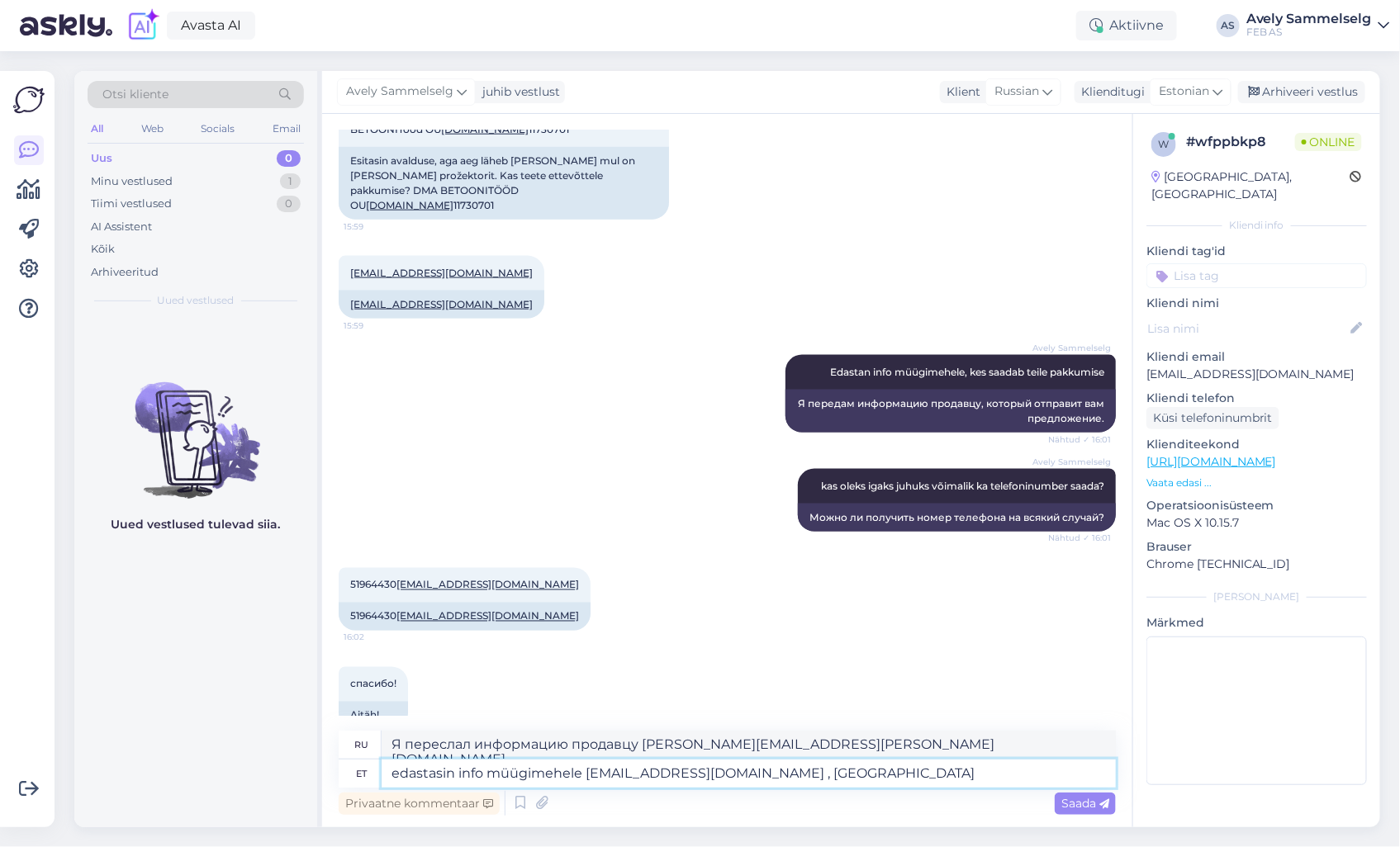
type textarea "edastasin info müügimehele [EMAIL_ADDRESS][DOMAIN_NAME] , saa"
type textarea "Я переслал информацию продавцу [PERSON_NAME][EMAIL_ADDRESS][PERSON_NAME][DOMAIN…"
type textarea "edastasin info müügimehele [EMAIL_ADDRESS][DOMAIN_NAME] , saadab"
type textarea "Я передал информацию продавцу [PERSON_NAME][EMAIL_ADDRESS][PERSON_NAME][DOMAIN_…"
type textarea "edastasin info müügimehele [EMAIL_ADDRESS][DOMAIN_NAME] , saadab pakkumise esi"
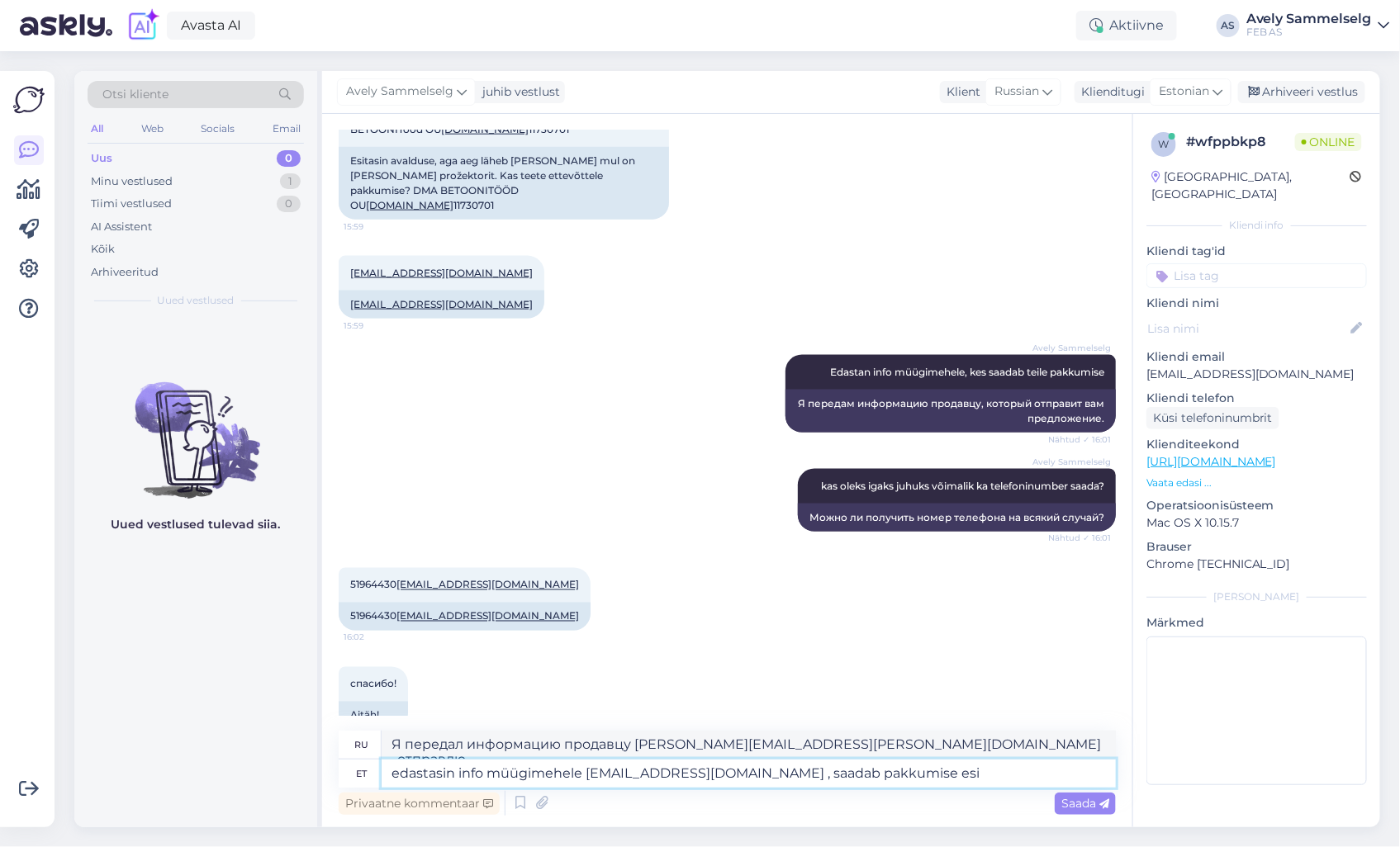
type textarea "Я переслал информацию продавцу [PERSON_NAME][EMAIL_ADDRESS][PERSON_NAME][DOMAIN…"
type textarea "edastasin info müügimehele [EMAIL_ADDRESS][DOMAIN_NAME] , saadab pakkumise esim…"
type textarea "Я передал информацию продавцу [PERSON_NAME][EMAIL_ADDRESS][PERSON_NAME][DOMAIN_…"
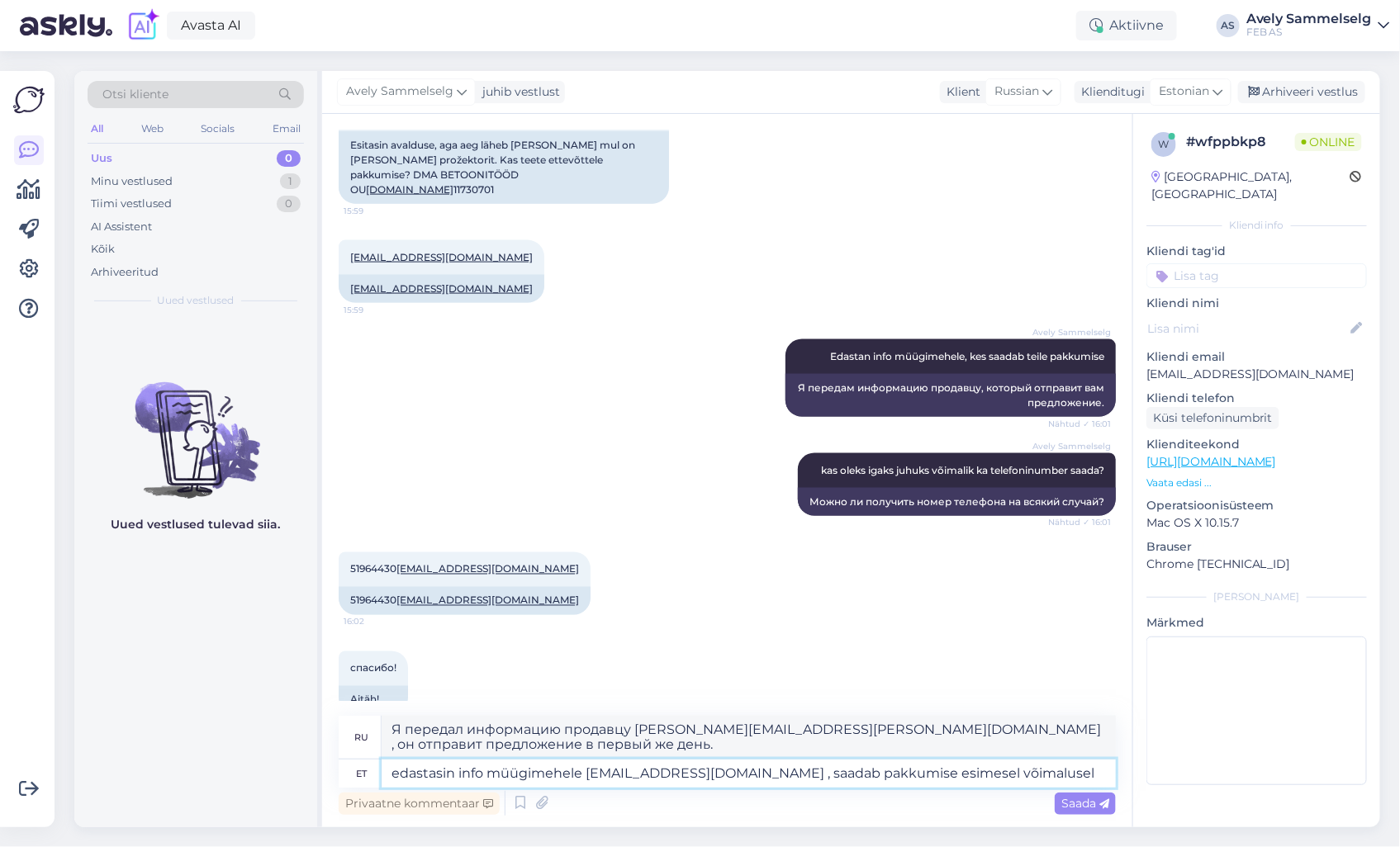
type textarea "edastasin info müügimehele [EMAIL_ADDRESS][DOMAIN_NAME] , saadab pakkumise esim…"
type textarea "Я передал информацию продавцу [PERSON_NAME][EMAIL_ADDRESS][PERSON_NAME][DOMAIN_…"
type textarea "edastasin info müügimehele [EMAIL_ADDRESS][DOMAIN_NAME] , saadab pakkumise esim…"
drag, startPoint x: 1031, startPoint y: 772, endPoint x: 1086, endPoint y: 795, distance: 59.6
click at [1031, 772] on textarea "edastasin info müügimehele [EMAIL_ADDRESS][DOMAIN_NAME] , saadab pakkumise esim…" at bounding box center [748, 774] width 734 height 28
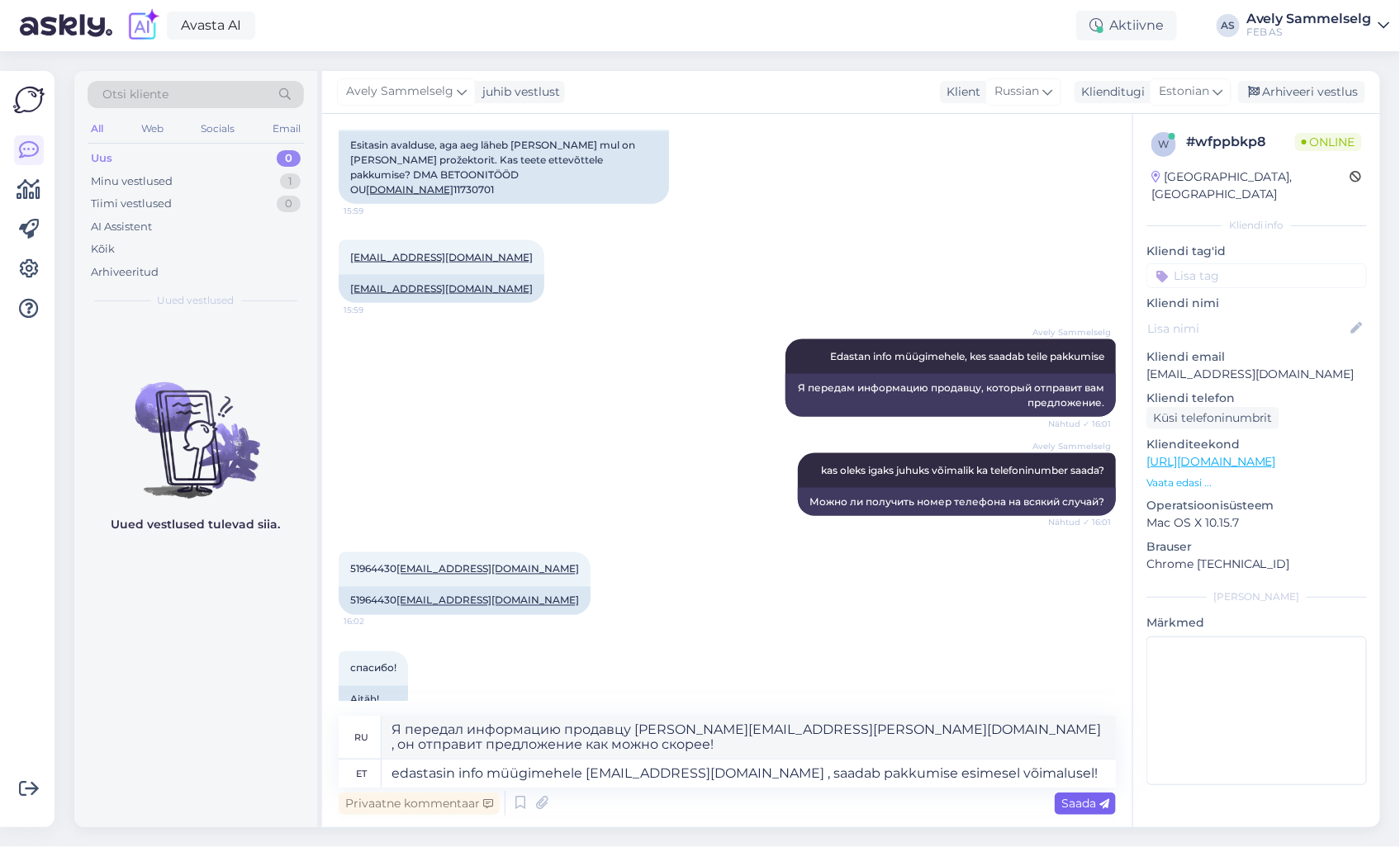
click at [1088, 804] on span "Saada" at bounding box center [1085, 804] width 48 height 15
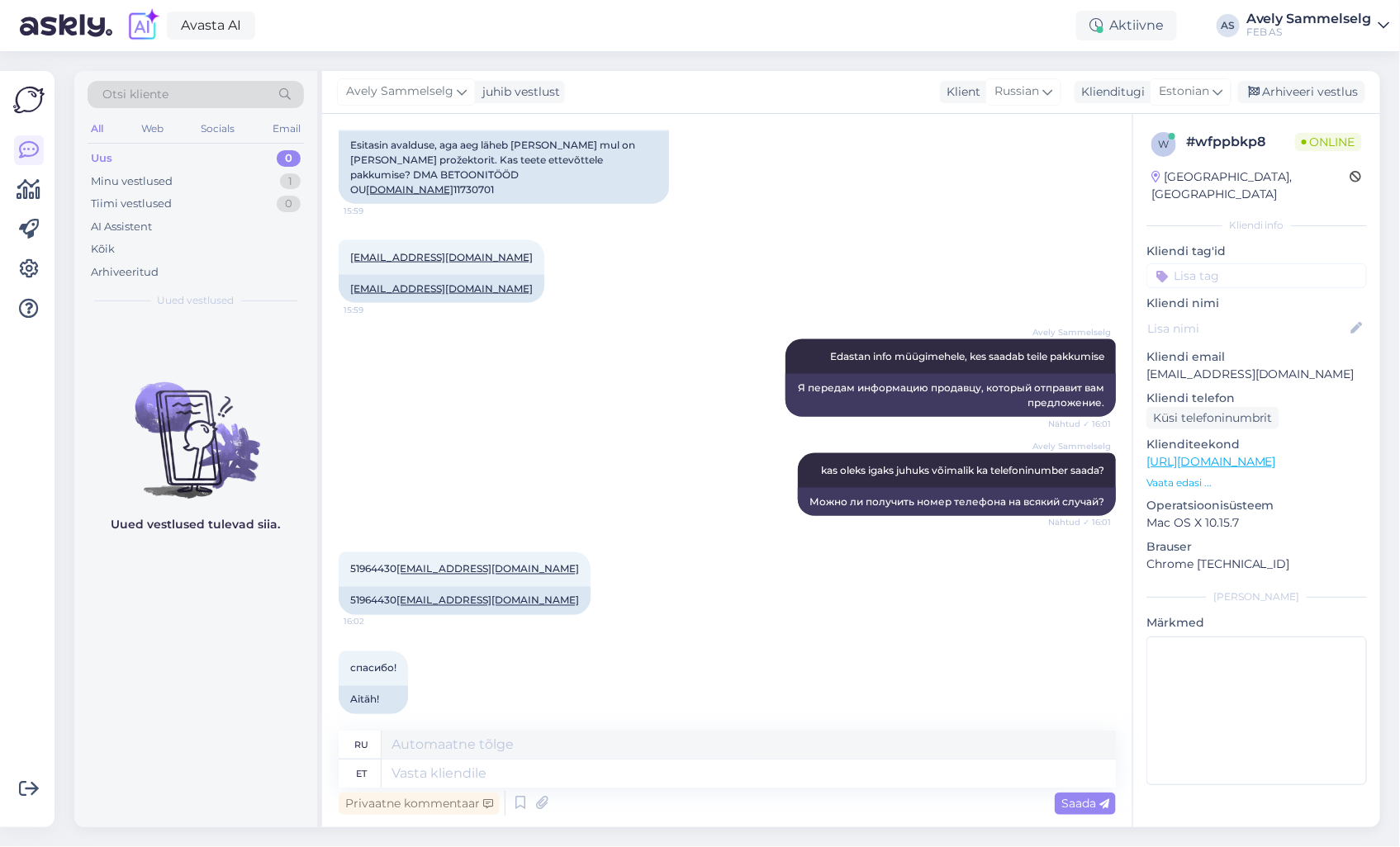
scroll to position [984, 0]
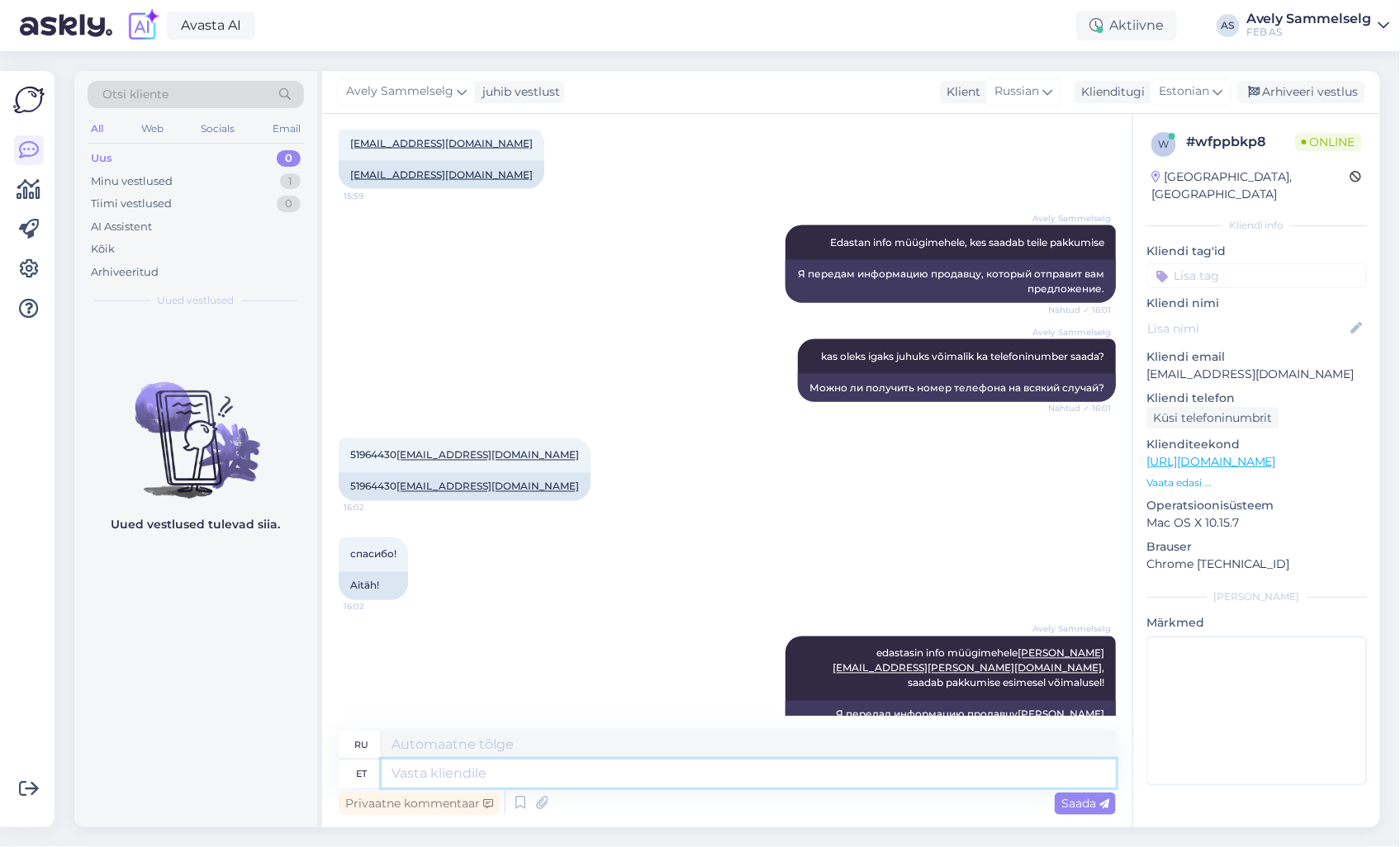
click at [831, 774] on textarea at bounding box center [748, 774] width 734 height 28
type textarea "Kui he"
type textarea "Если"
type textarea "Kui hetkel e"
type textarea "Если в данный момент"
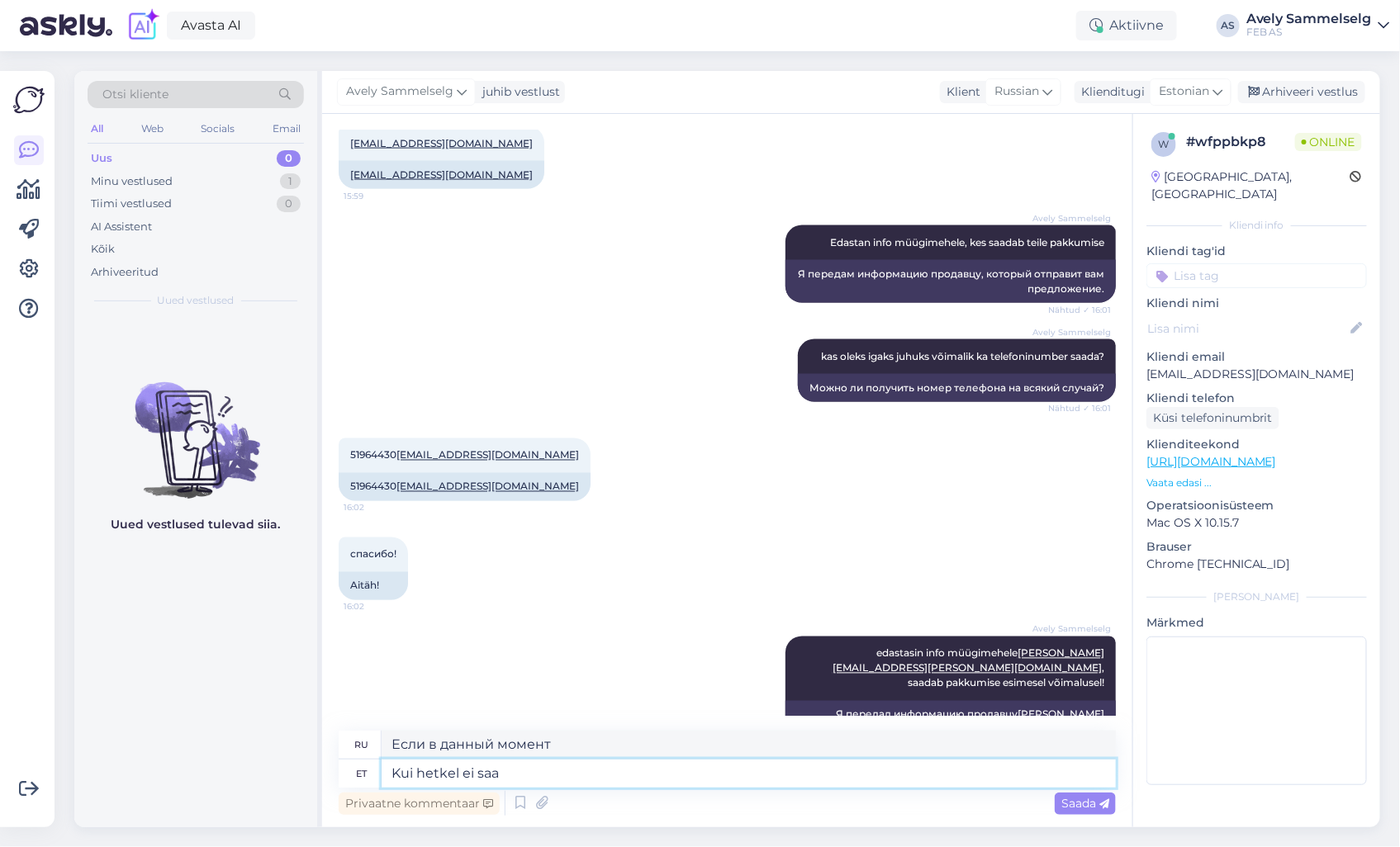
type textarea "Kui hetkel ei saa"
type textarea "Если не в данный момент"
type textarea "Kui hetkel ei saa r"
type textarea "Если вы не можете в данный момент"
type textarea "Kui hetkel ei saa rohkem ab"
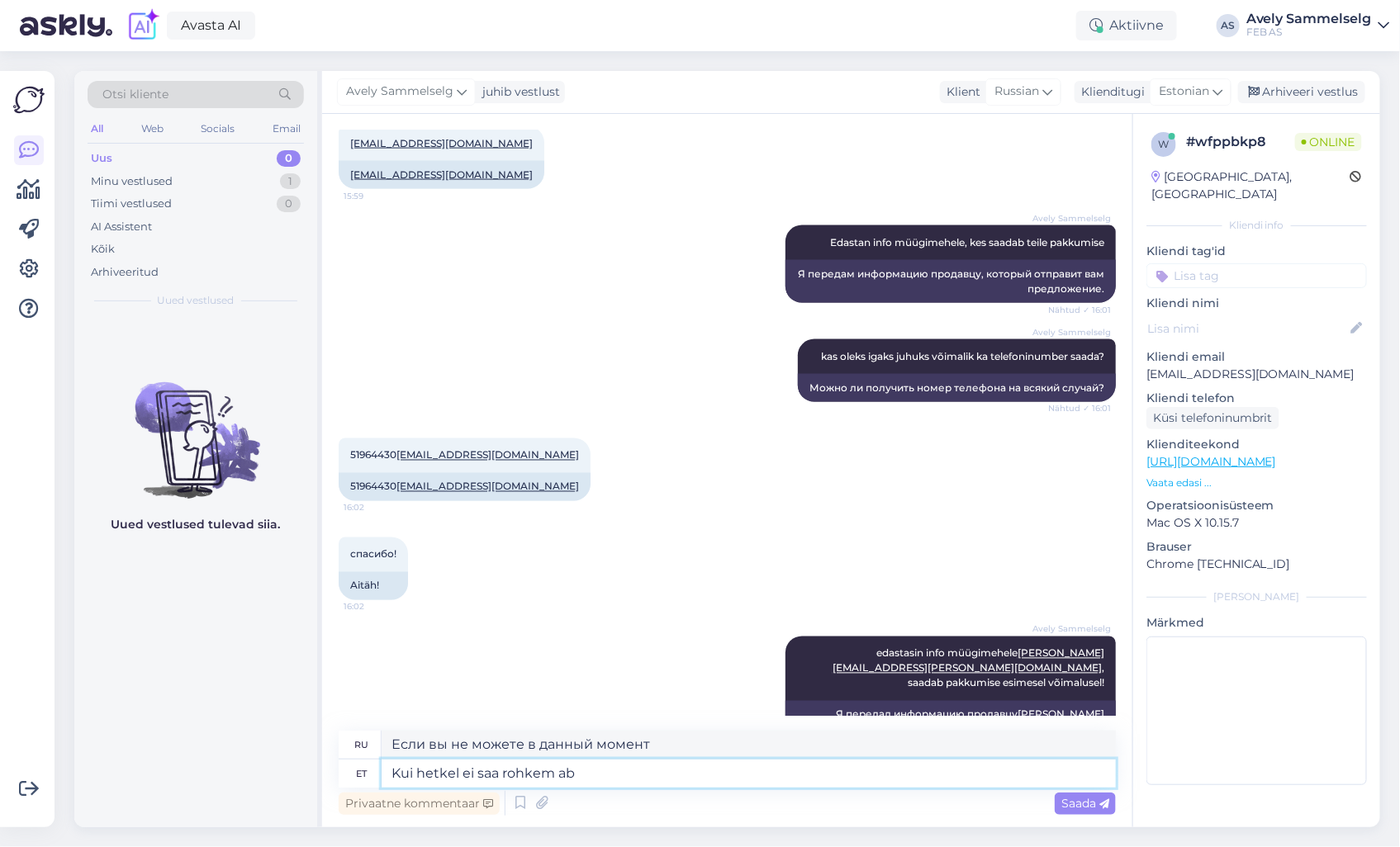
type textarea "Если вы не можете получить больше в данный момент"
type textarea "Kui hetkel ei saa rohkem abiks ol"
type textarea "Если я не могу оказать дальнейшую помощь в данный момент"
type textarea "Kui hetkel ei saa rohkem abiks olla, si"
type textarea "Если в данный момент я не могу оказать дальнейшую помощь,"
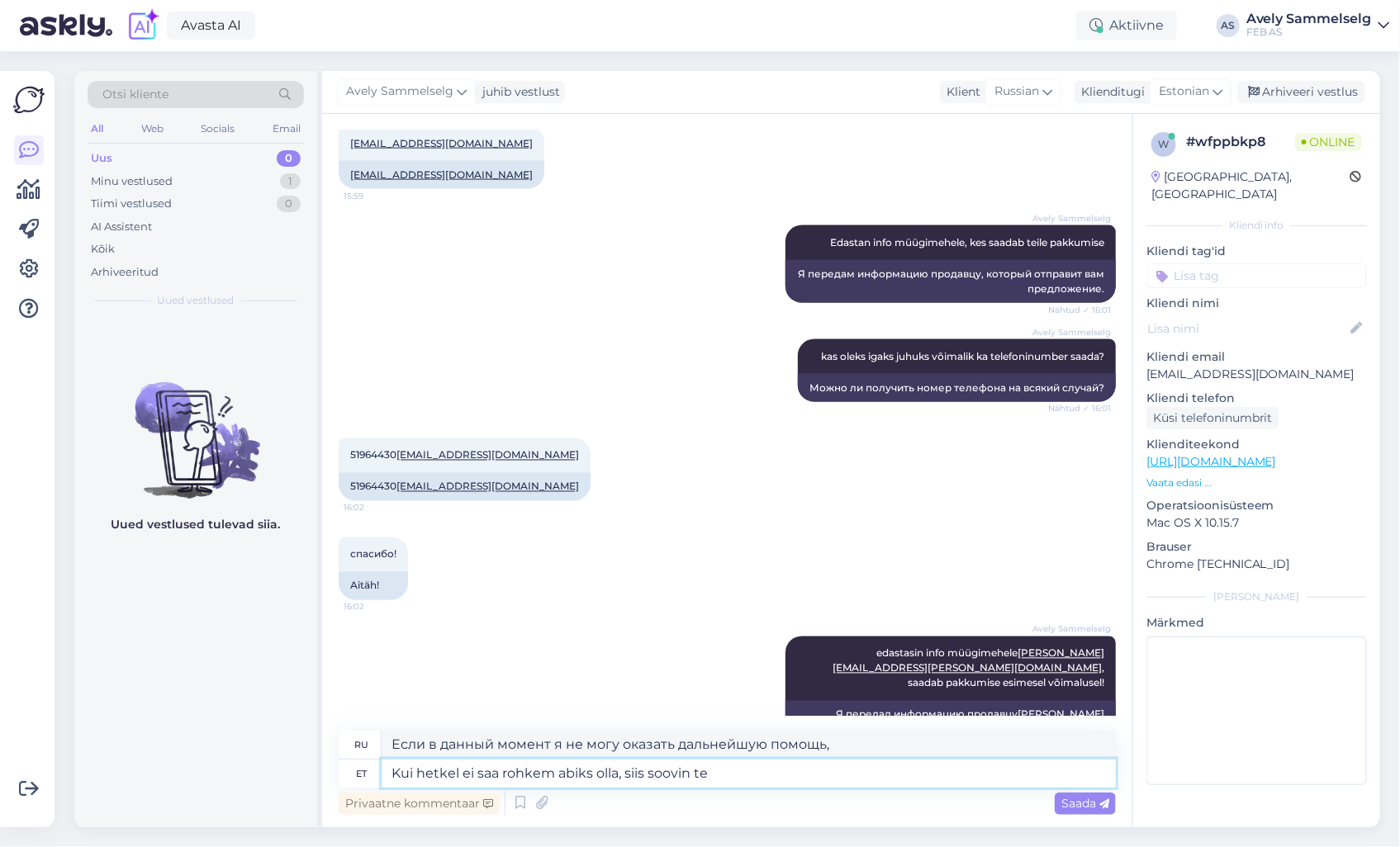
type textarea "Kui hetkel ei saa rohkem abiks olla, siis soovin tei"
type textarea "Если я не могу оказать дальнейшую помощь в данный момент, я хотел бы"
type textarea "Kui hetkel ei saa rohkem abiks olla, siis soovin teile k"
type textarea "Если я не могу оказать вам дальнейшей помощи в данный момент, я желаю вам"
type textarea "Kui hetkel ei saa rohkem abiks olla, siis soovin teile kena"
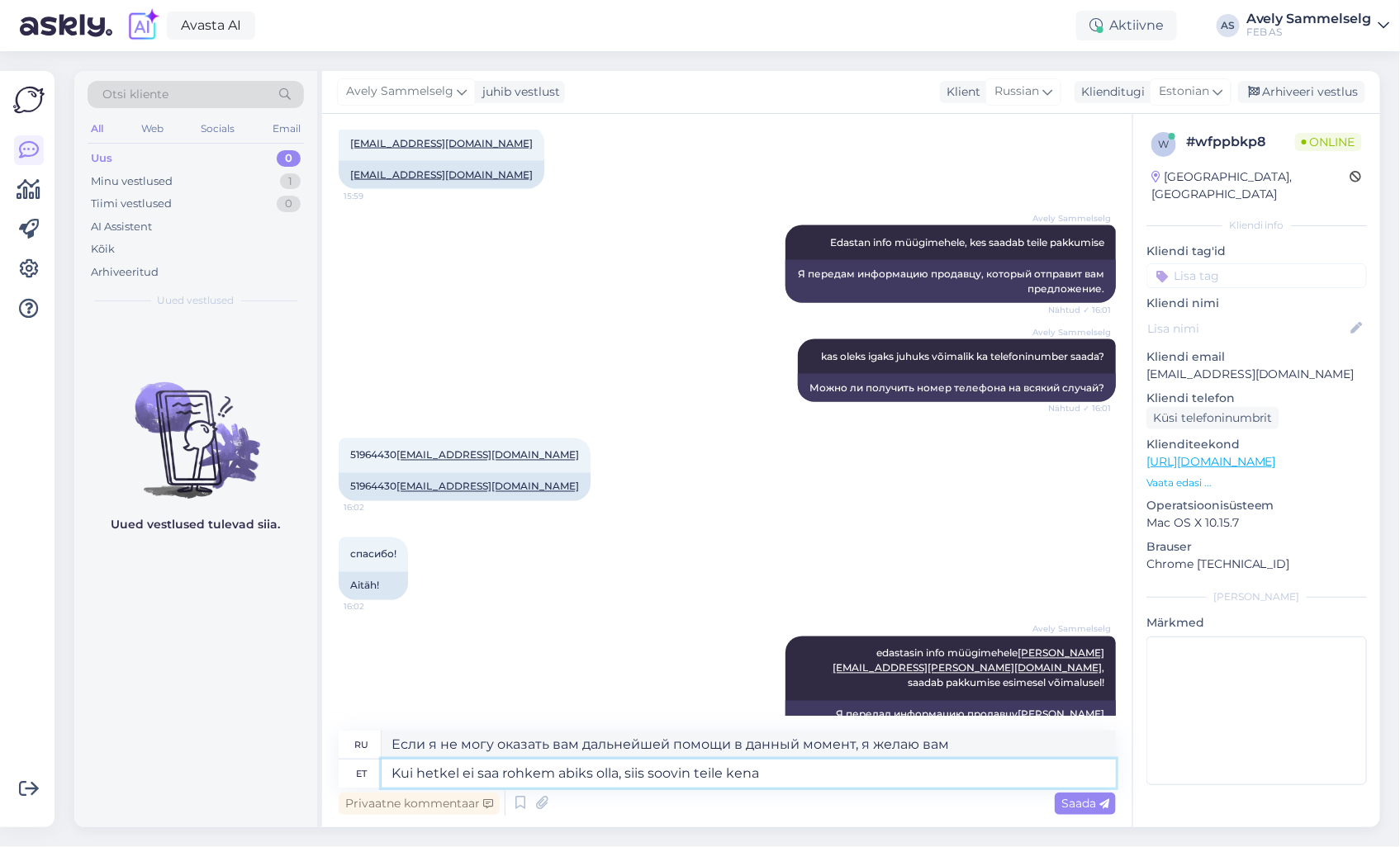
type textarea "Если я не могу оказать вам дальнейшую помощь в данный момент, желаю вам приятно…"
type textarea "Kui hetkel ei saa rohkem abiks olla, siis soovin teile kena päeva"
type textarea "Если сейчас я не смогу вам помочь, желаю вам хорошего дня."
type textarea "Kui hetkel ei saa rohkem abiks olla, siis soovin teile kena päeva jätku!"
type textarea "Если сейчас я не могу вам помочь, желаю вам хорошего дня!"
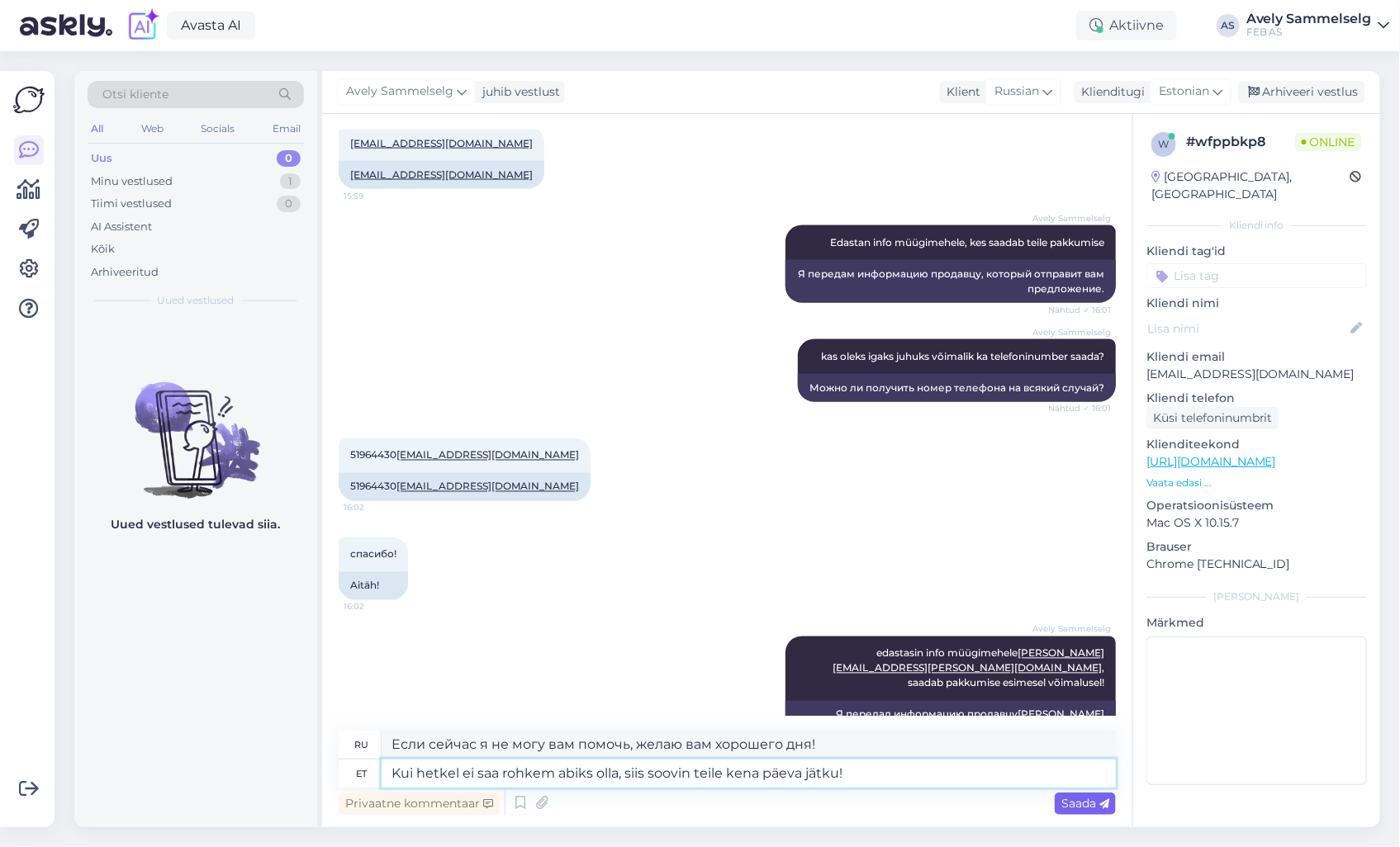
type textarea "Kui hetkel ei saa rohkem abiks olla, siis soovin teile kena päeva jätku!"
click at [1078, 805] on span "Saada" at bounding box center [1085, 804] width 48 height 15
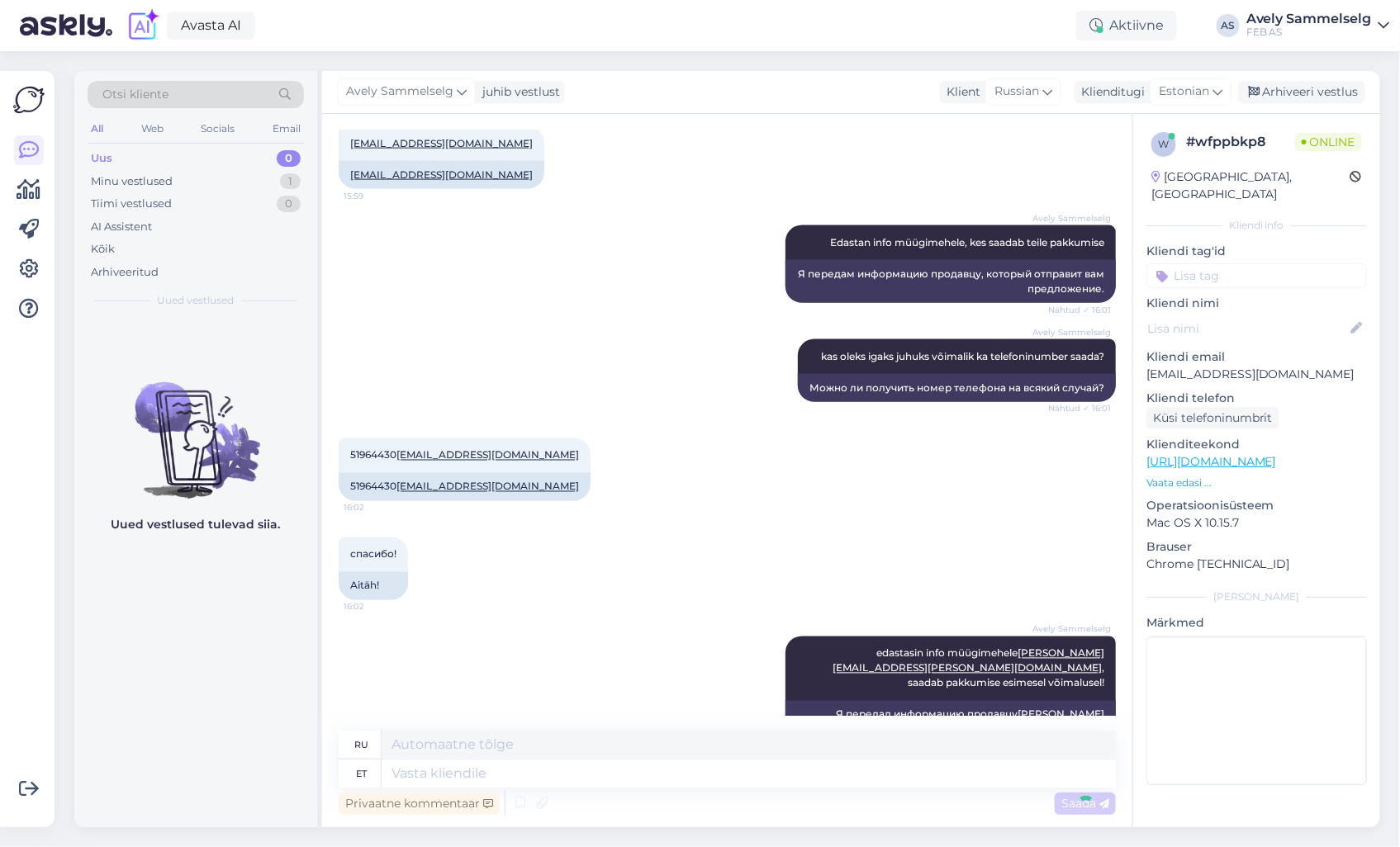
scroll to position [1111, 0]
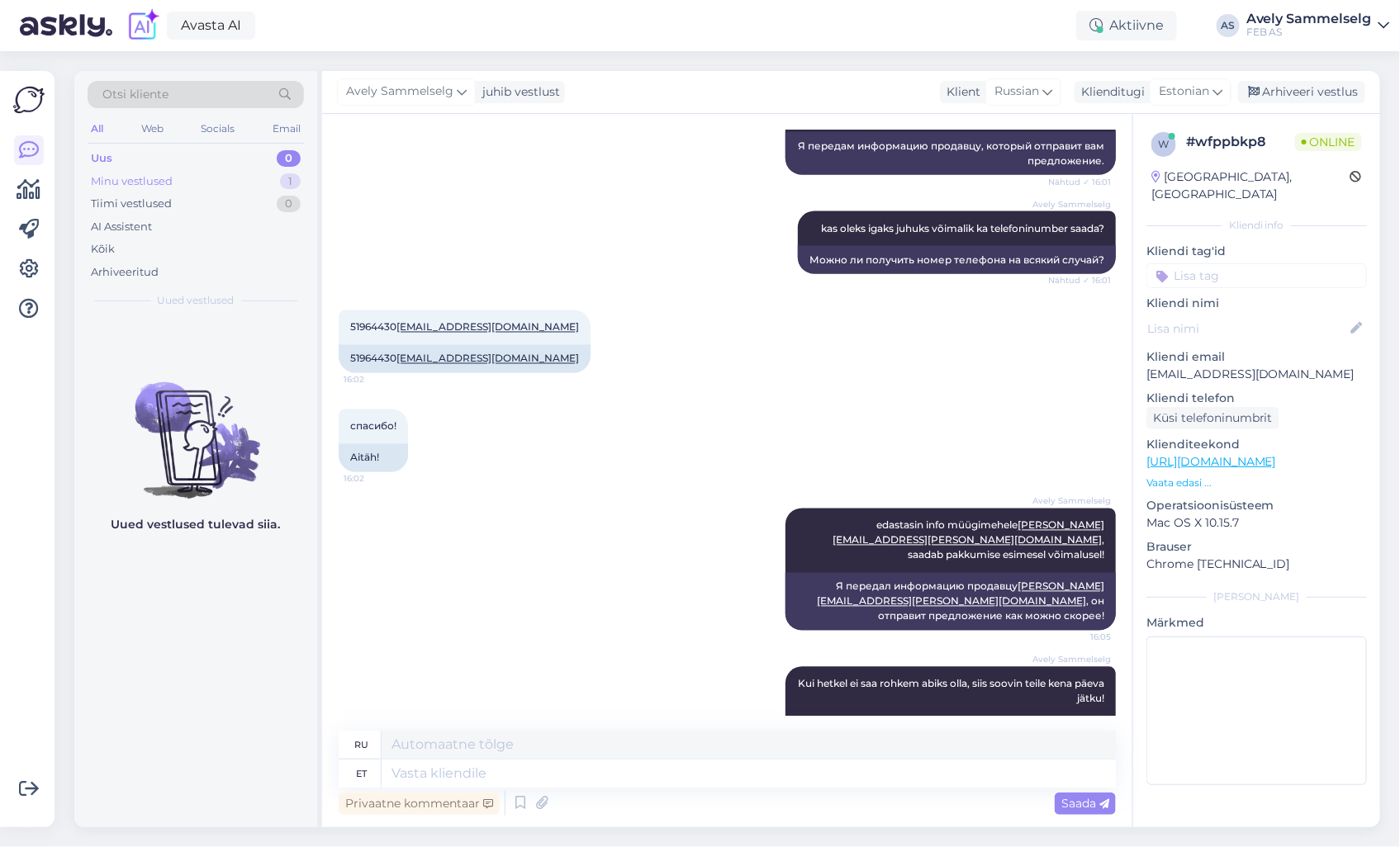
click at [191, 180] on div "Minu vestlused 1" at bounding box center [196, 182] width 216 height 23
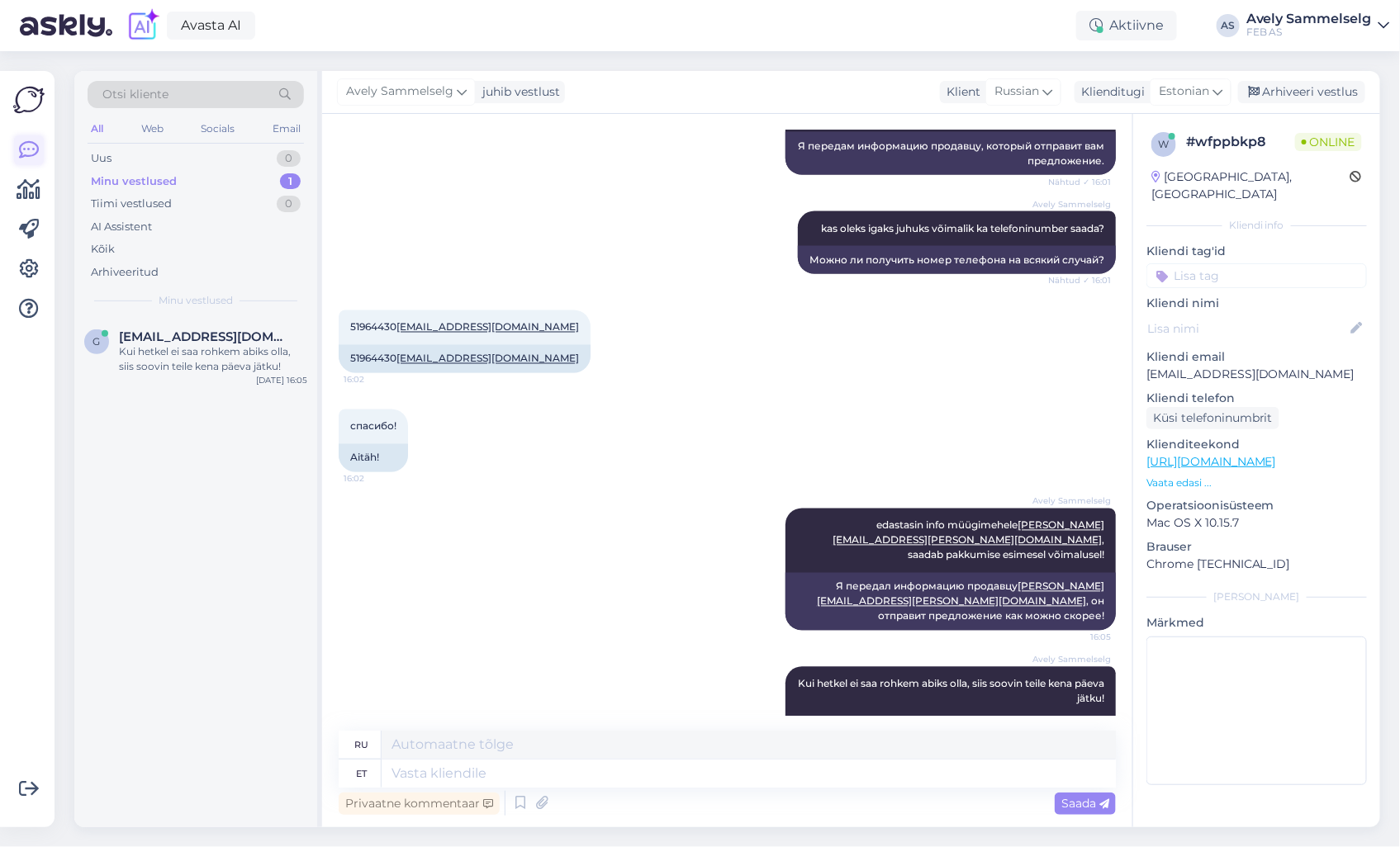
click at [35, 135] on link at bounding box center [29, 150] width 30 height 30
drag, startPoint x: 1235, startPoint y: 357, endPoint x: 1150, endPoint y: 356, distance: 85.0
click at [1150, 365] on p "[EMAIL_ADDRESS][DOMAIN_NAME]" at bounding box center [1257, 374] width 220 height 17
copy p "[EMAIL_ADDRESS][DOMAIN_NAME]"
click at [1325, 92] on div "Arhiveeri vestlus" at bounding box center [1301, 92] width 127 height 22
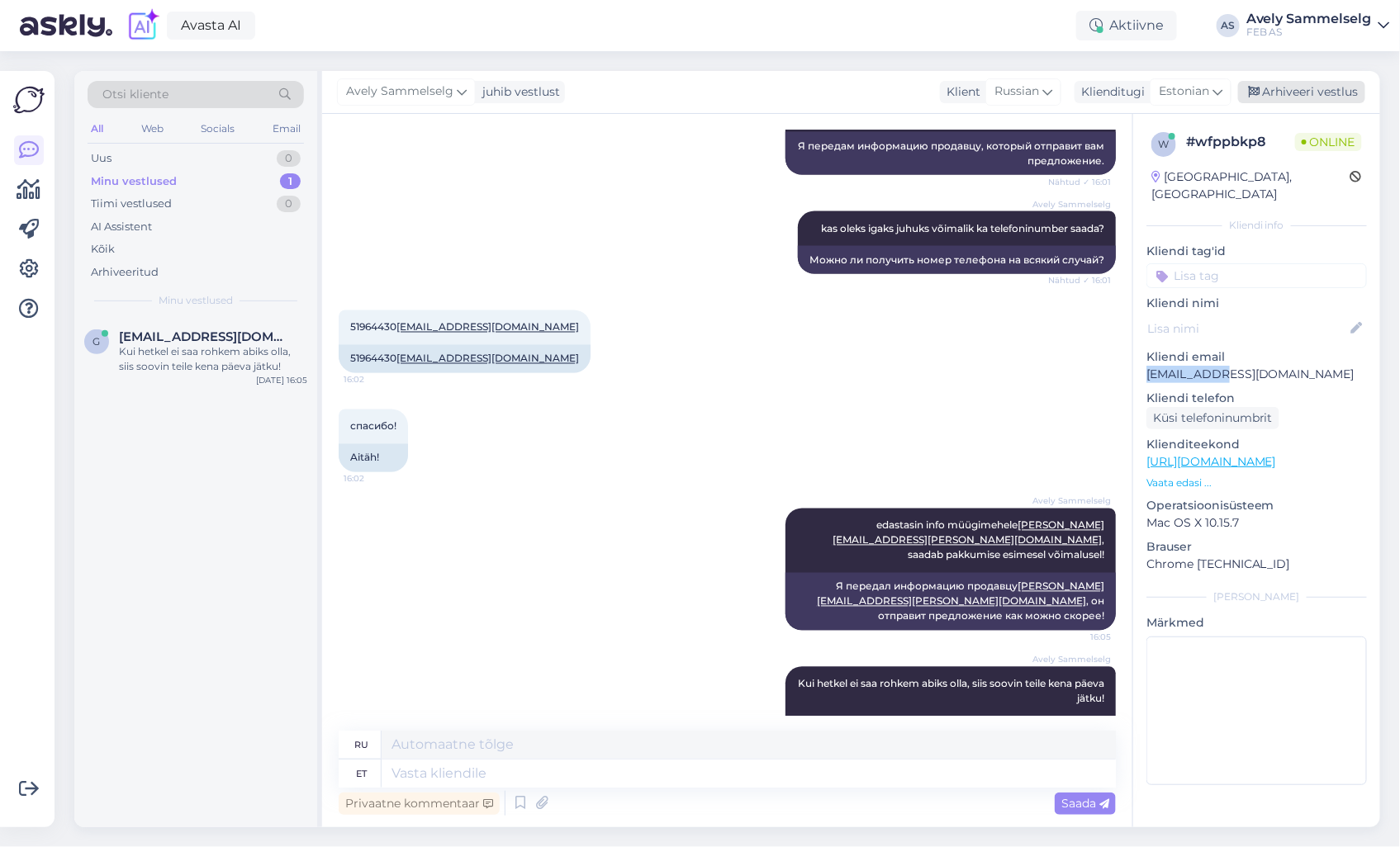
scroll to position [1095, 0]
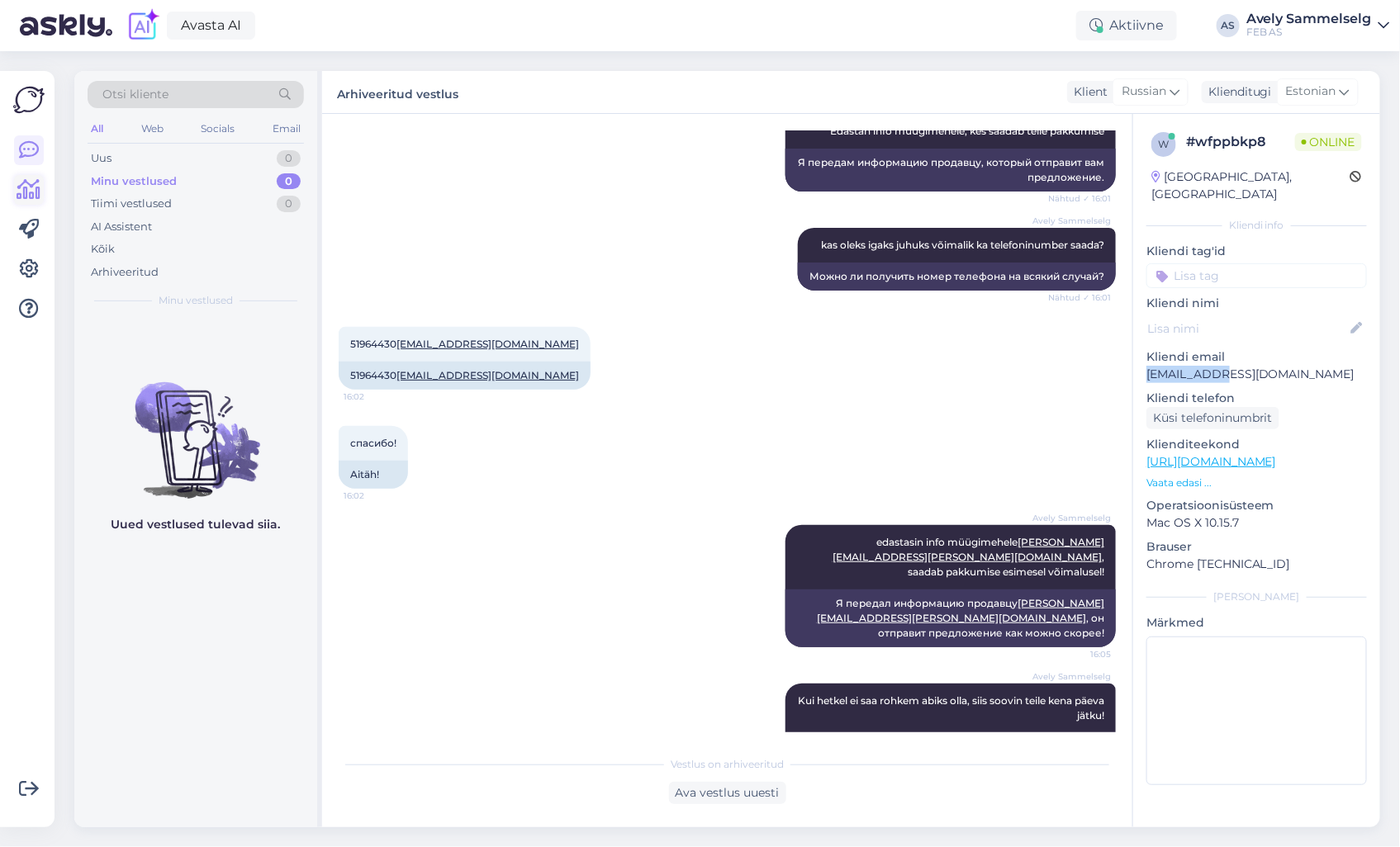
click at [41, 191] on link at bounding box center [29, 190] width 30 height 30
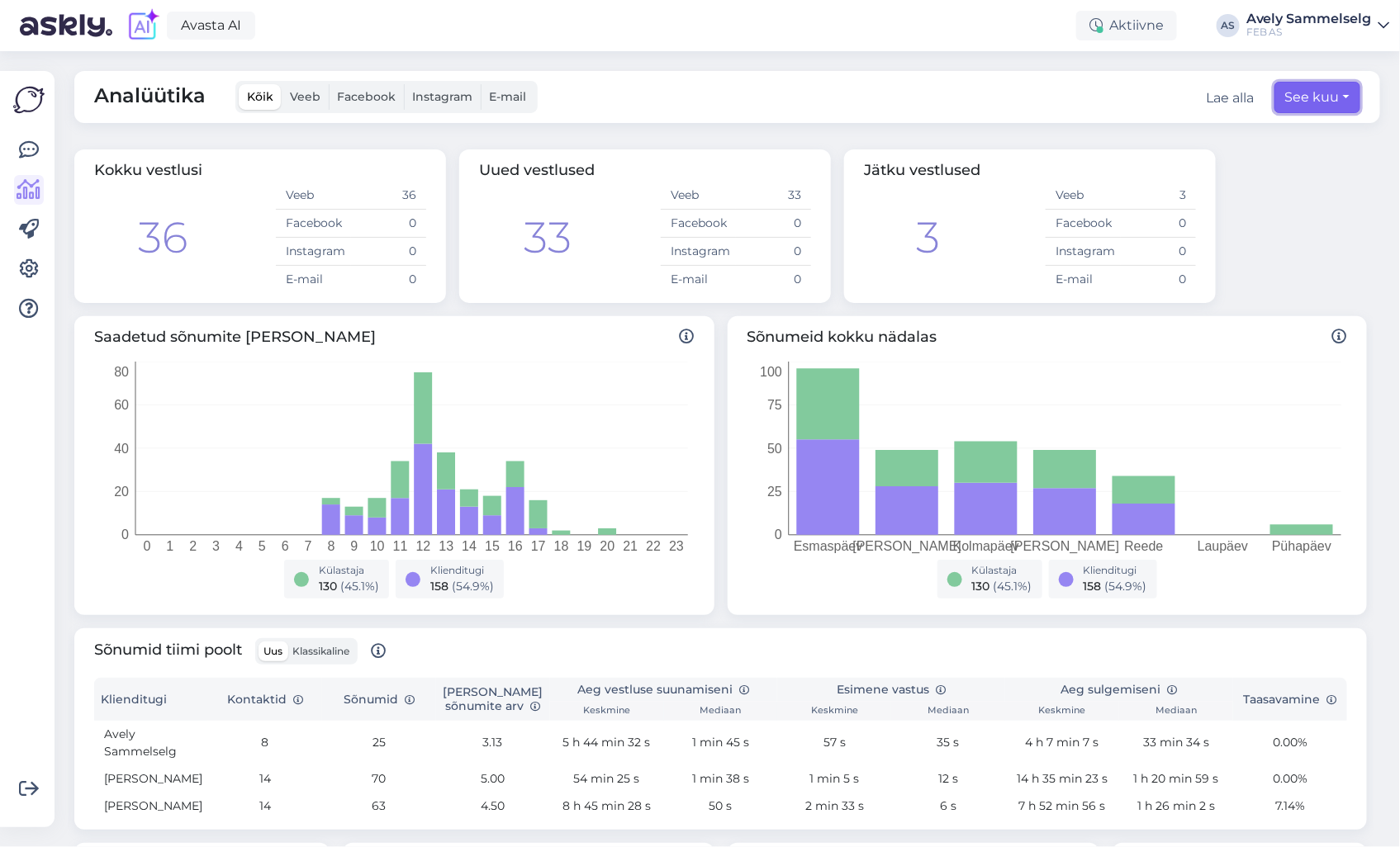
click at [1283, 97] on button "See kuu" at bounding box center [1318, 98] width 86 height 31
select select "9"
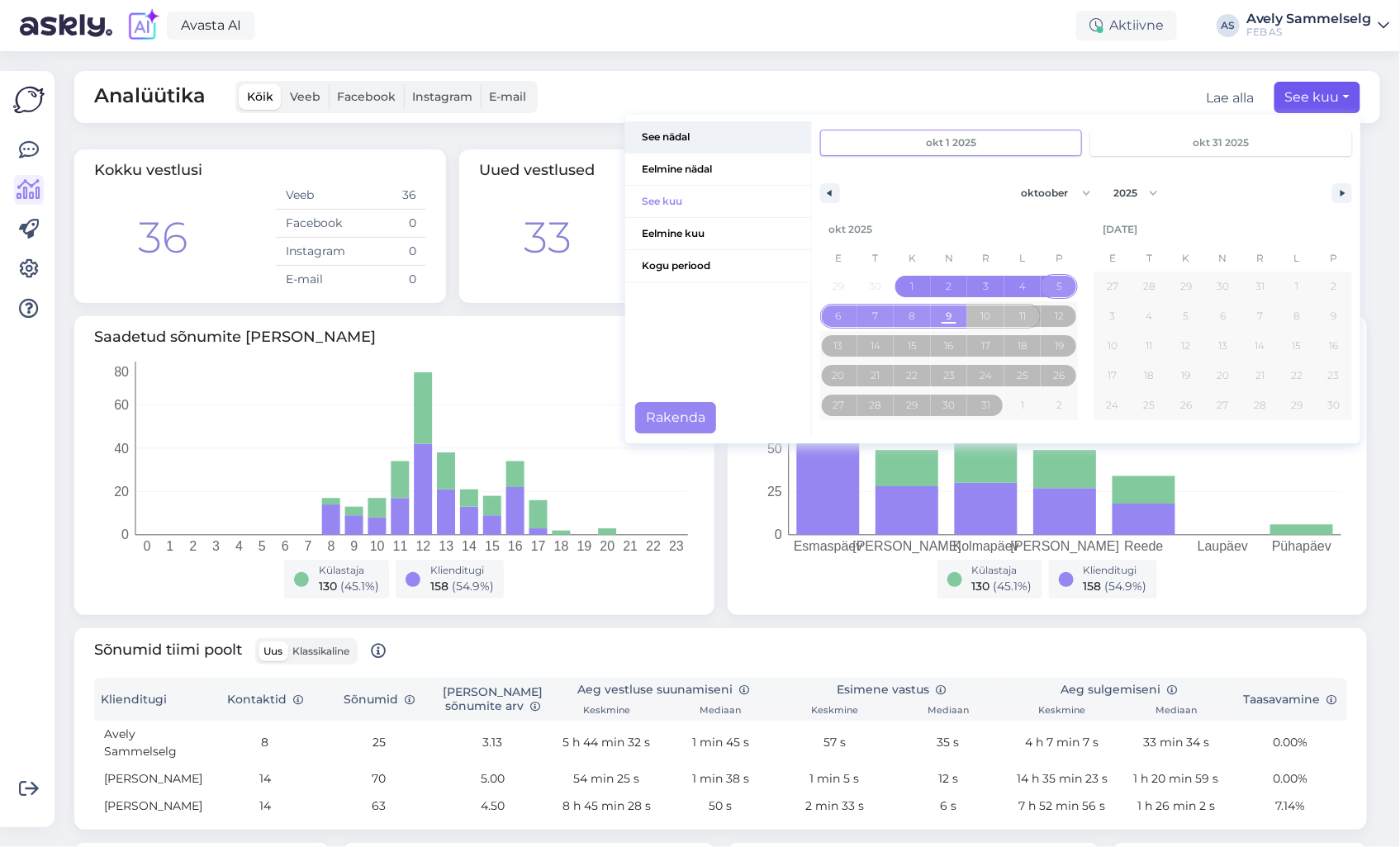
click at [664, 136] on span "See nädal" at bounding box center [718, 137] width 186 height 31
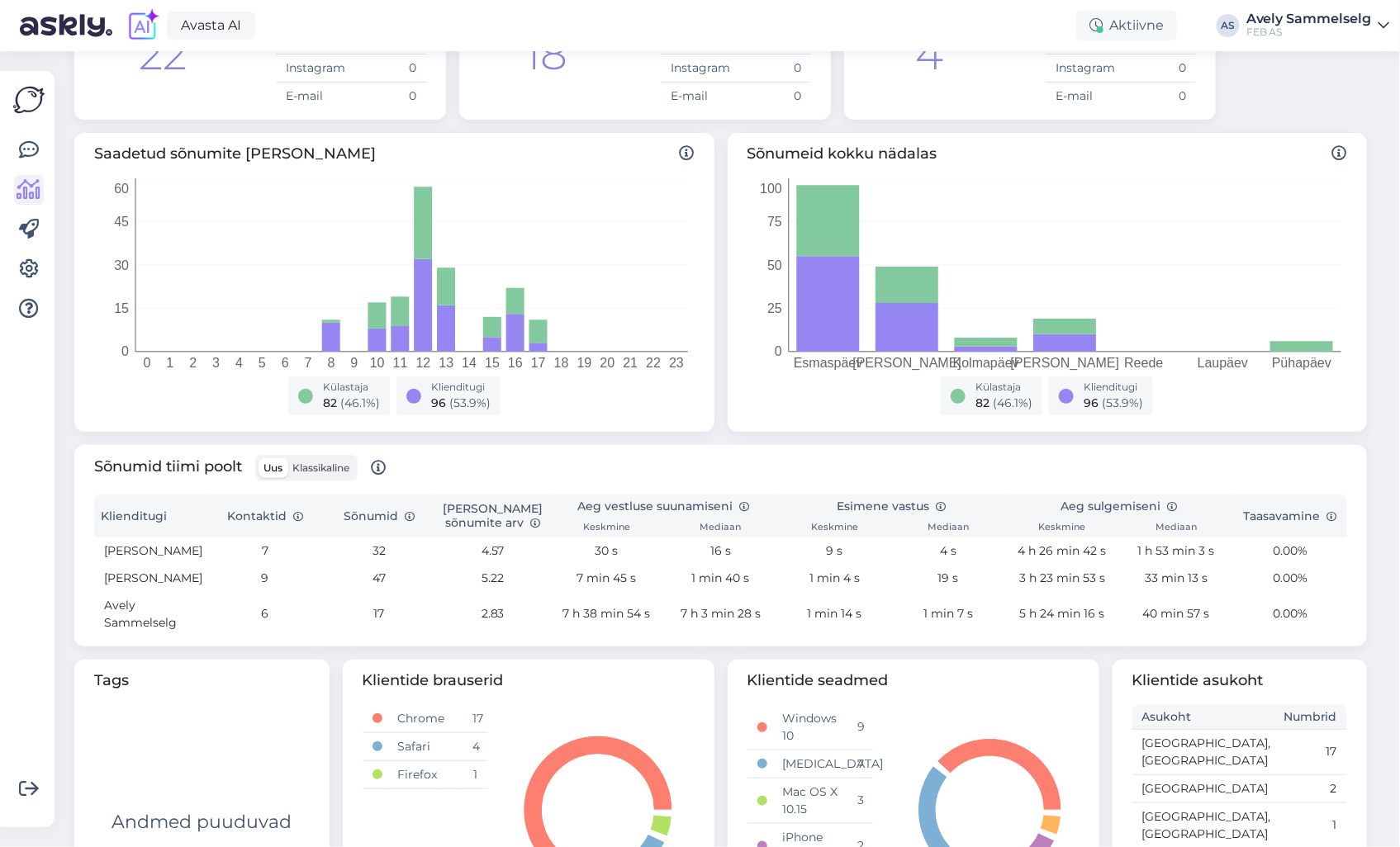
scroll to position [278, 0]
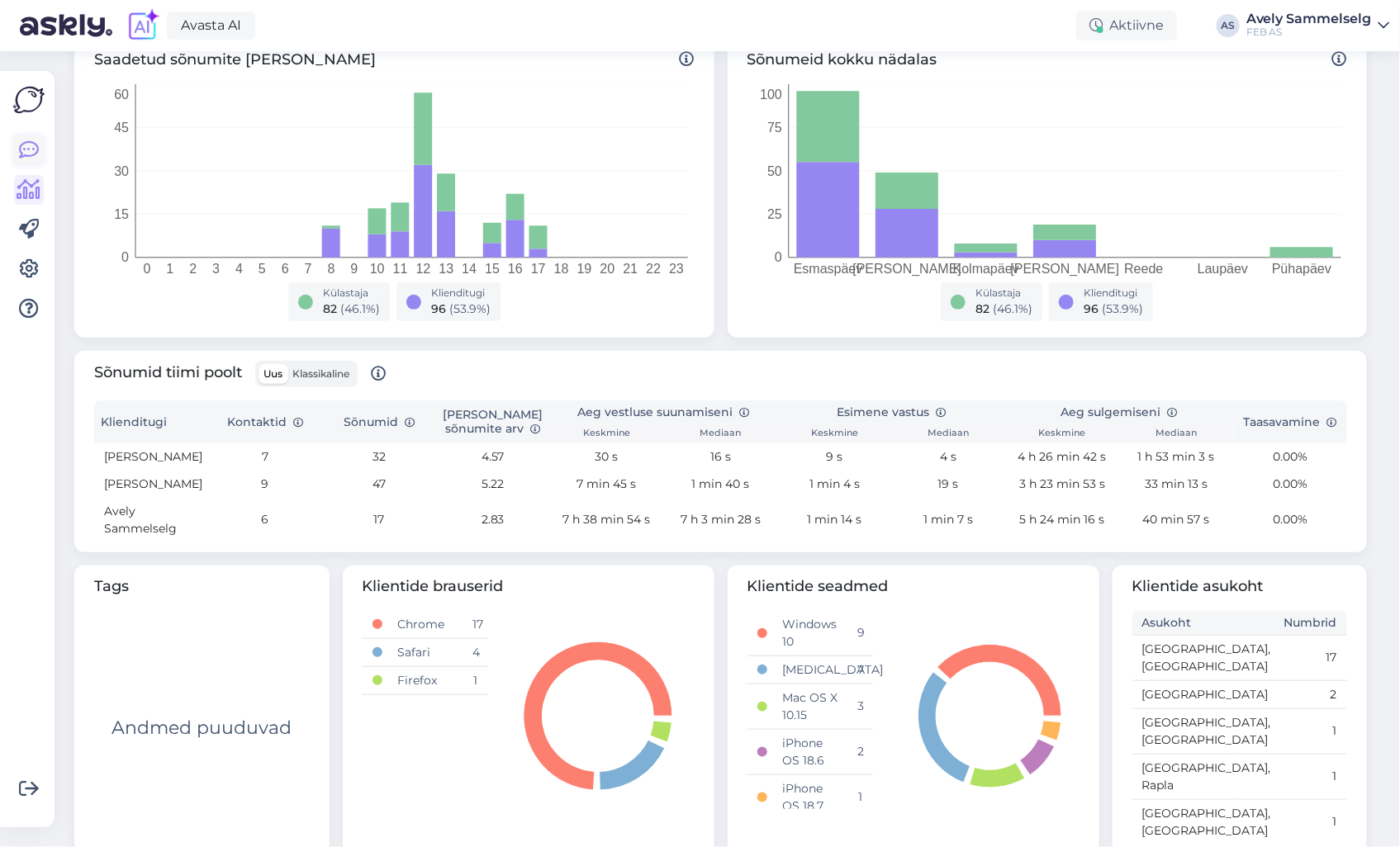
click at [36, 148] on icon at bounding box center [29, 150] width 20 height 20
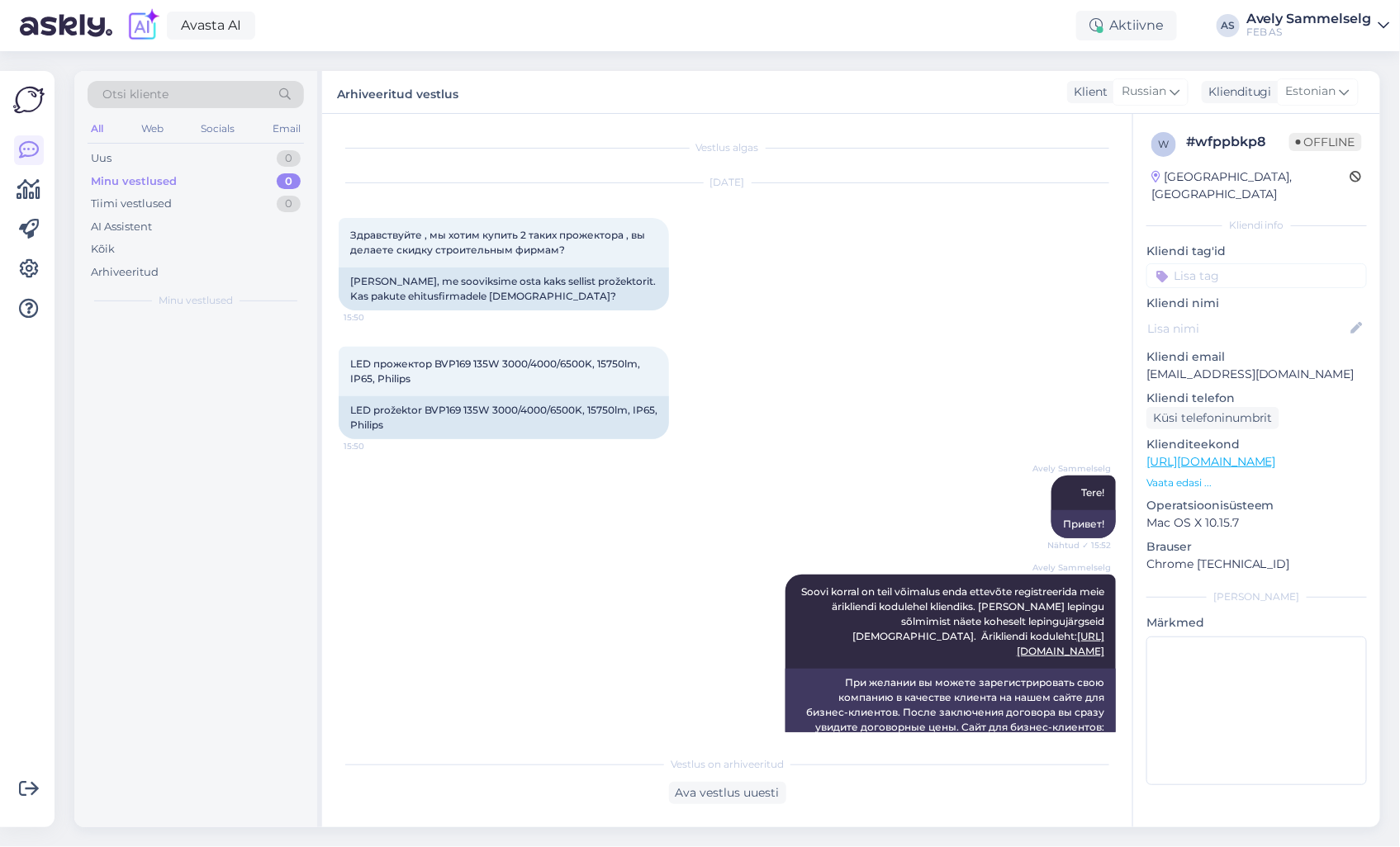
scroll to position [198, 0]
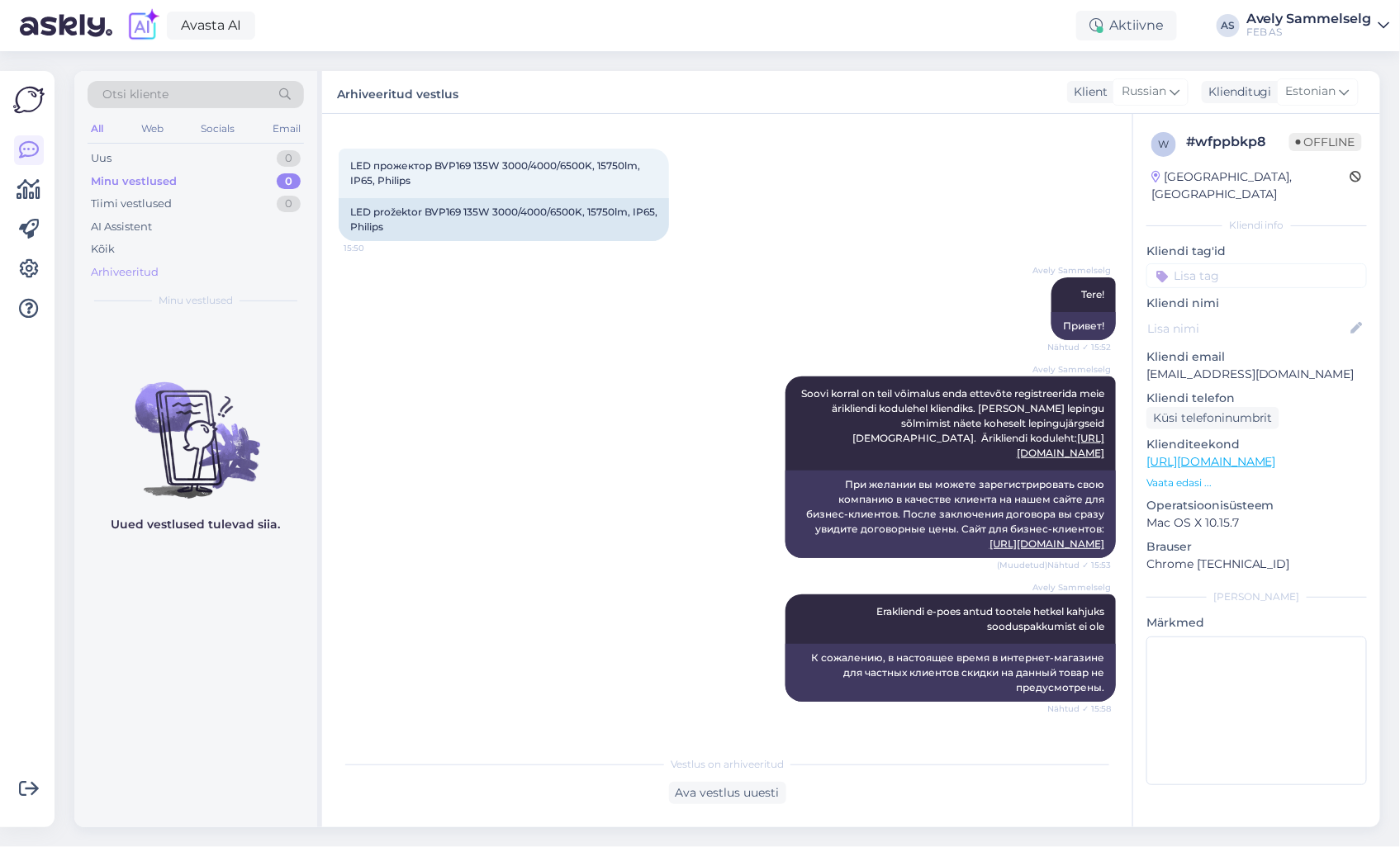
click at [142, 262] on div "Arhiveeritud" at bounding box center [196, 273] width 216 height 23
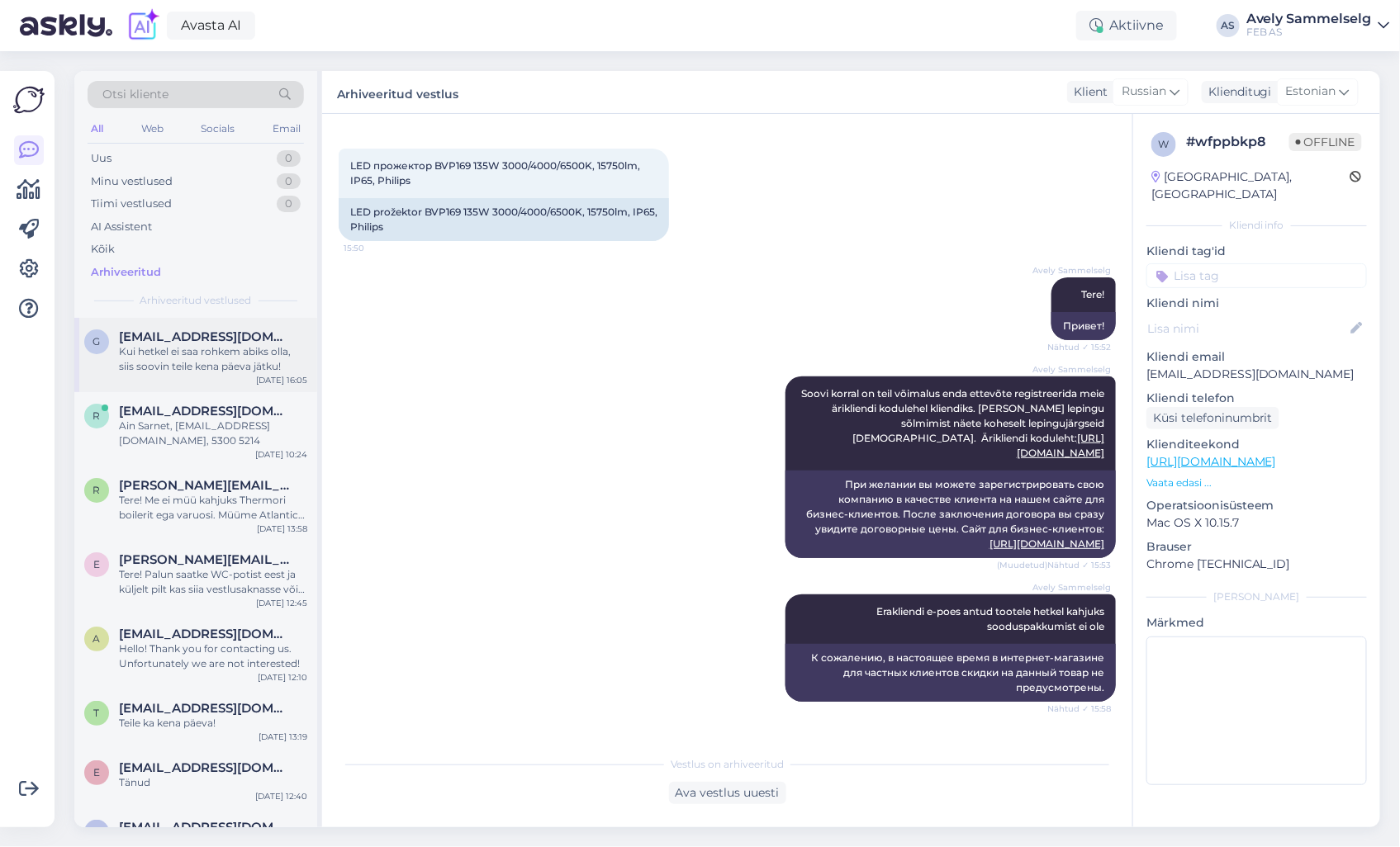
click at [175, 353] on div "Kui hetkel ei saa rohkem abiks olla, siis soovin teile kena päeva jätku!" at bounding box center [212, 360] width 188 height 30
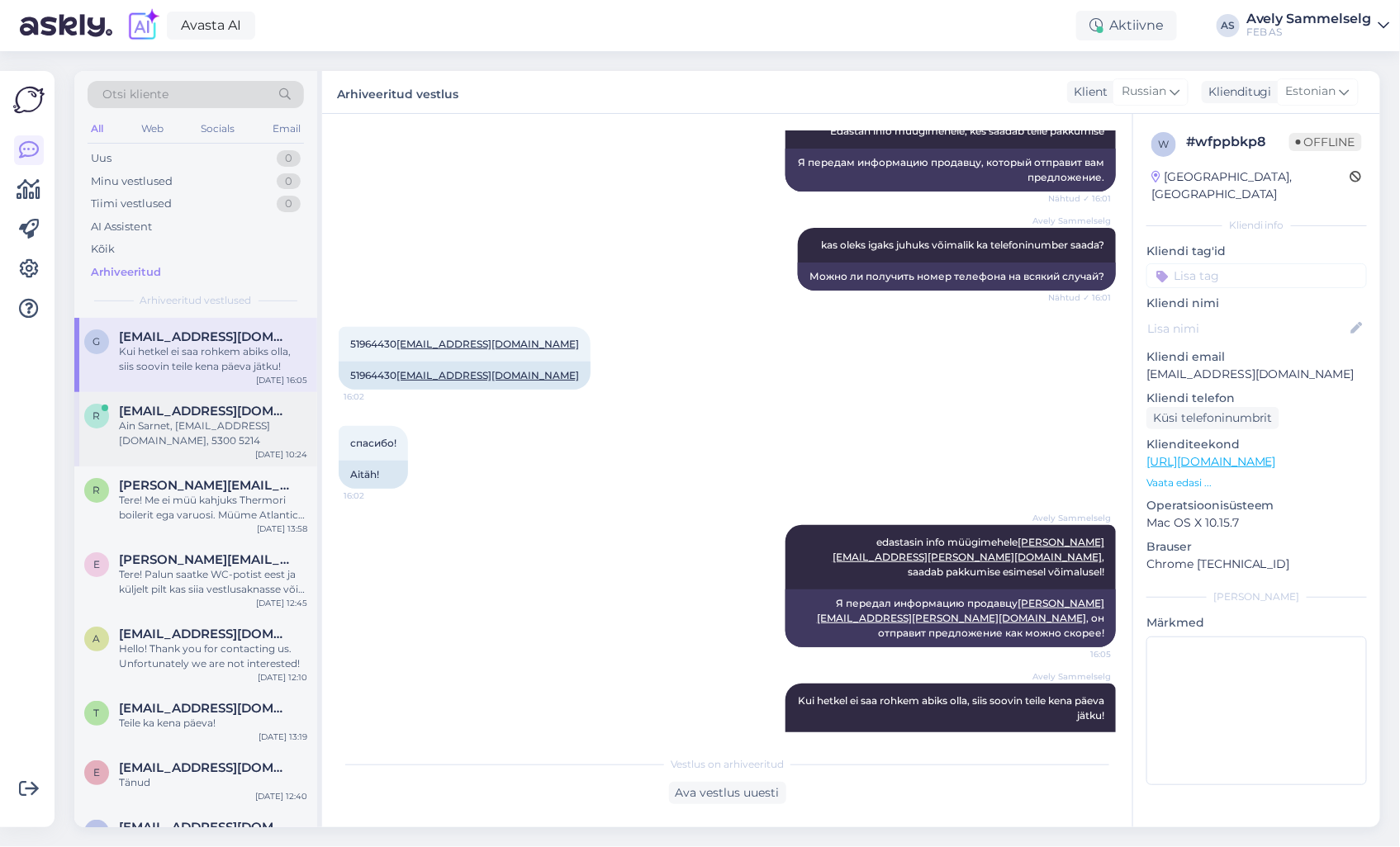
click at [192, 424] on div "Ain Sarnet, [EMAIL_ADDRESS][DOMAIN_NAME], 5300 5214" at bounding box center [212, 433] width 188 height 30
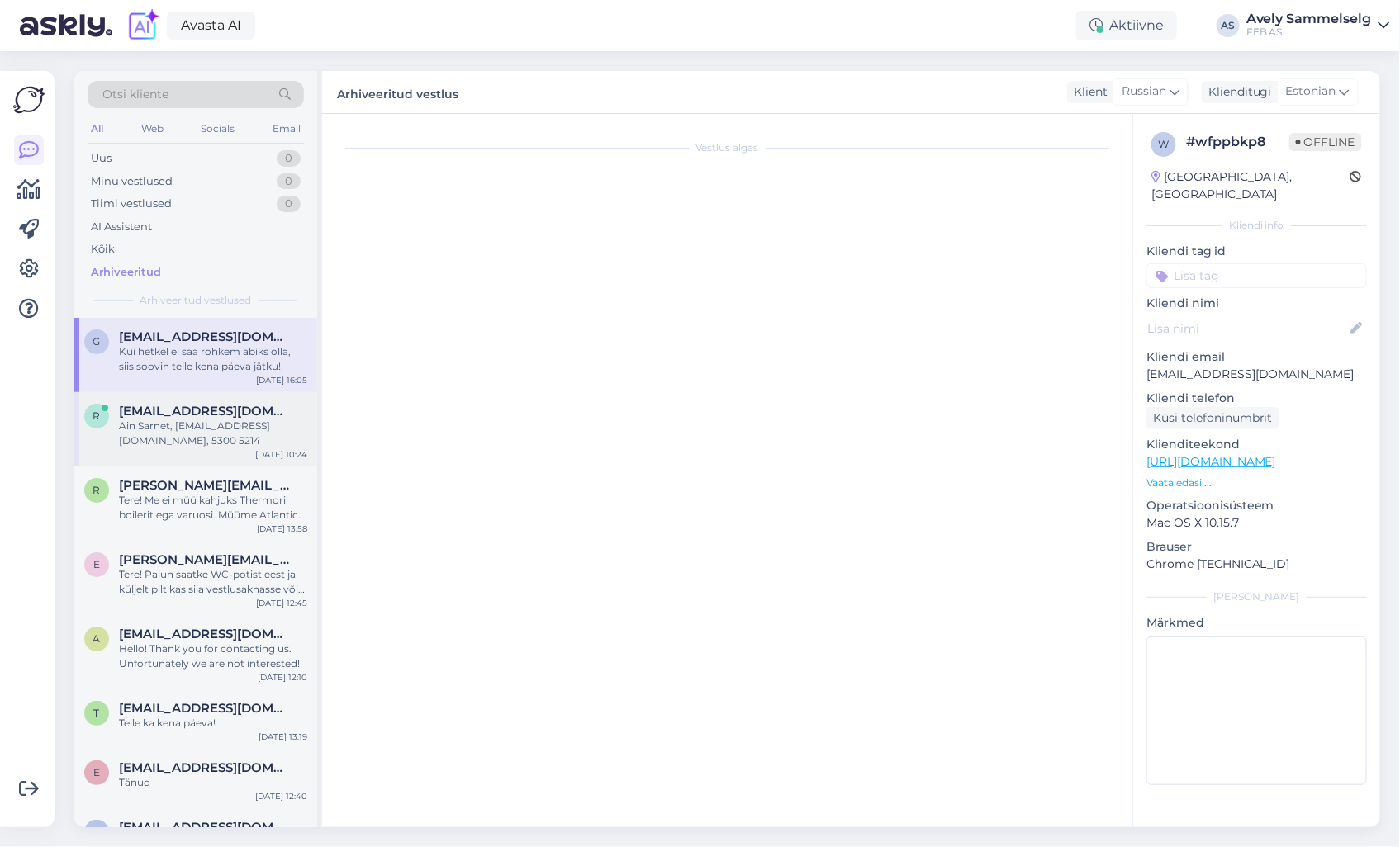
scroll to position [598, 0]
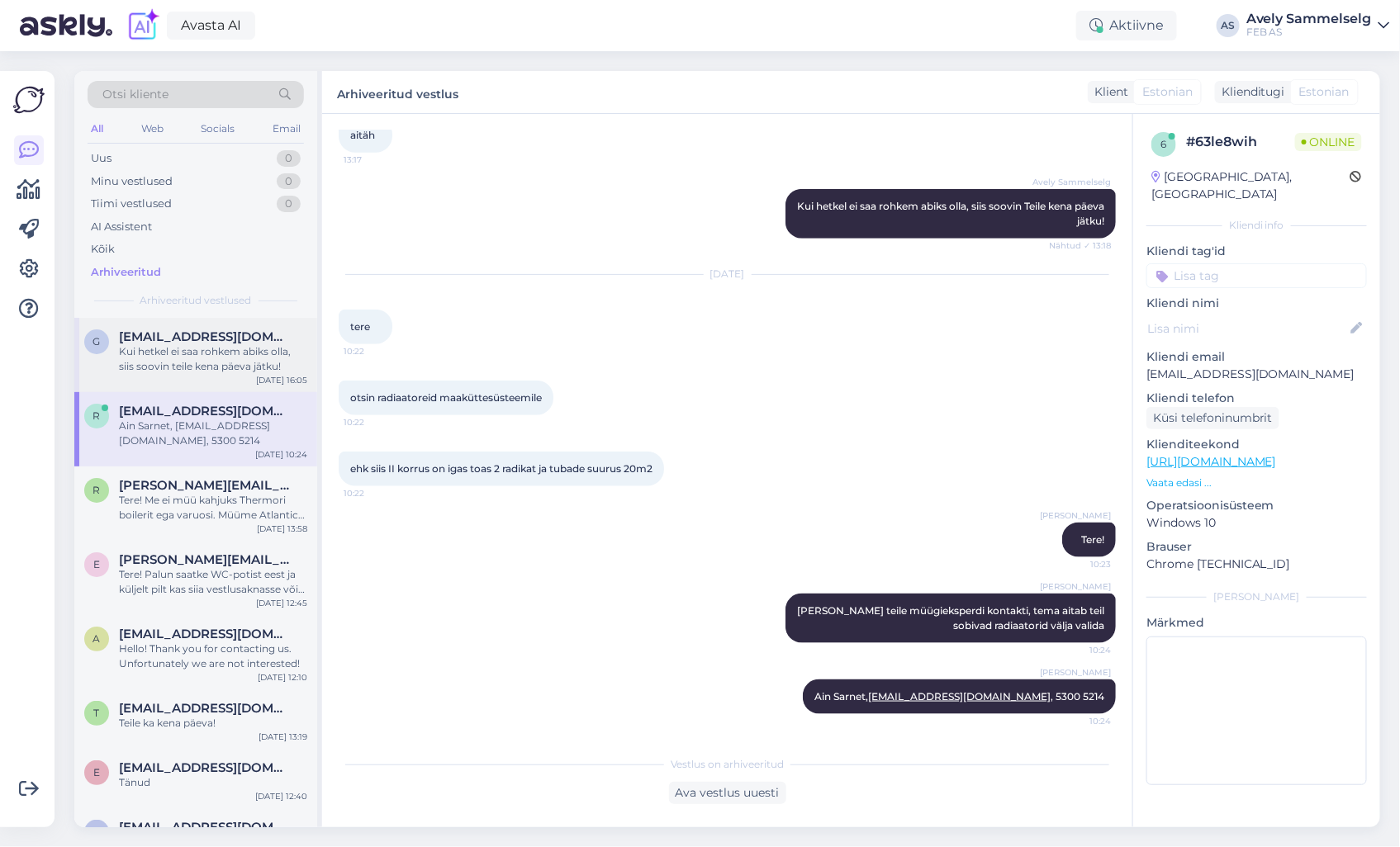
click at [186, 351] on div "Kui hetkel ei saa rohkem abiks olla, siis soovin teile kena päeva jätku!" at bounding box center [212, 360] width 188 height 30
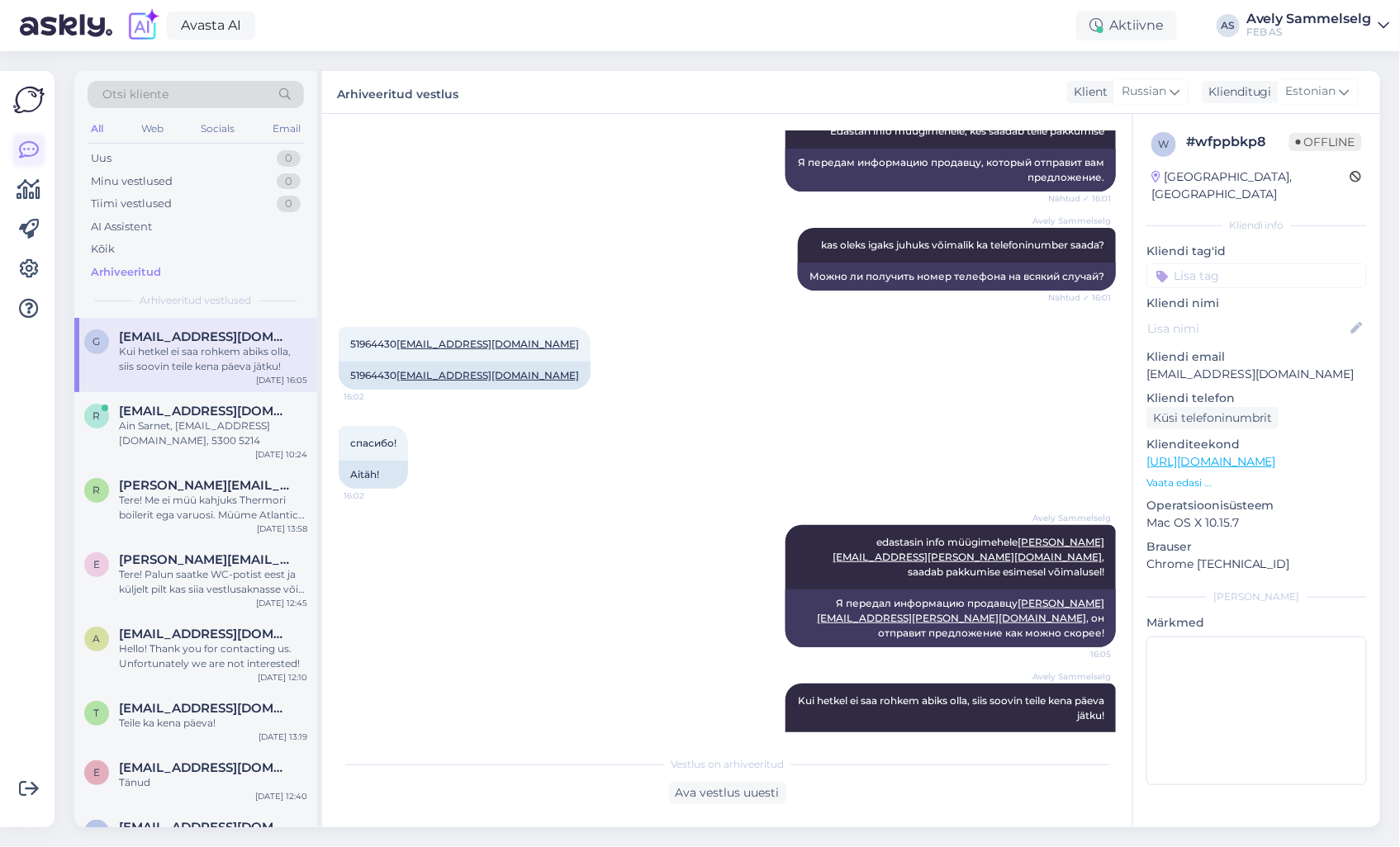
click at [34, 147] on icon at bounding box center [29, 150] width 20 height 20
